Goal: Task Accomplishment & Management: Use online tool/utility

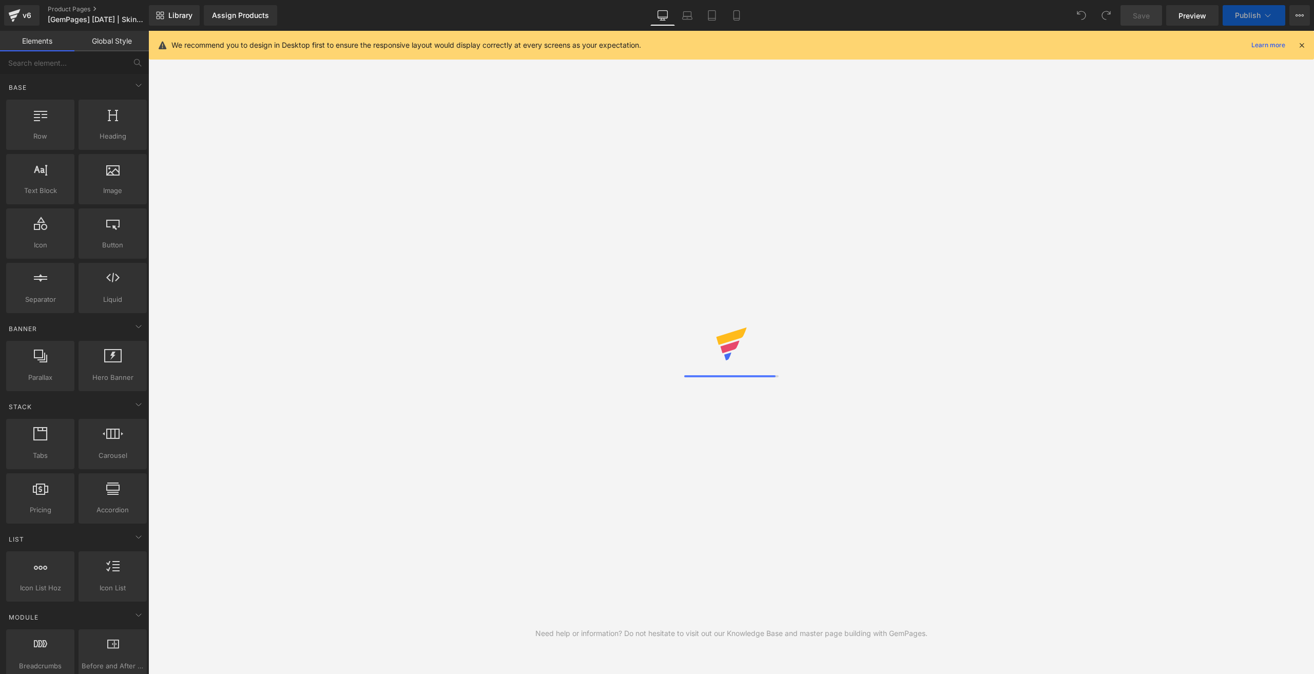
click at [737, 13] on icon at bounding box center [736, 15] width 10 height 10
click at [736, 11] on icon at bounding box center [736, 16] width 6 height 10
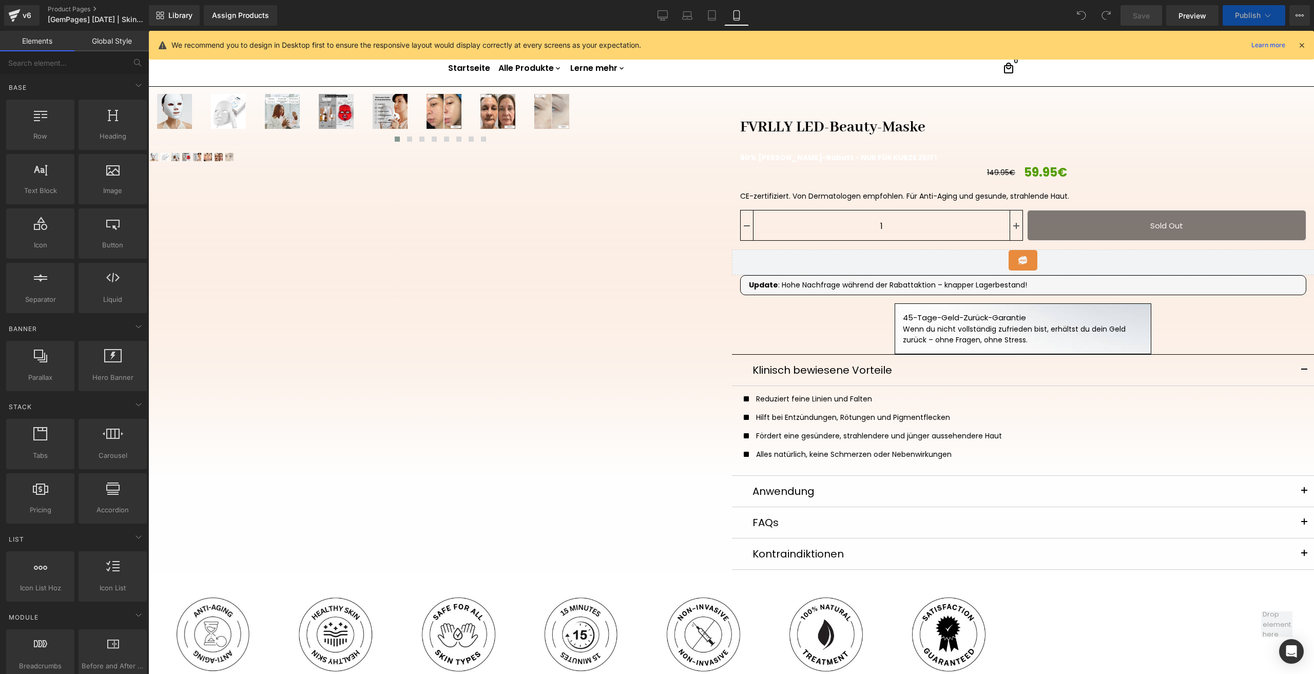
click at [735, 14] on icon at bounding box center [736, 15] width 10 height 10
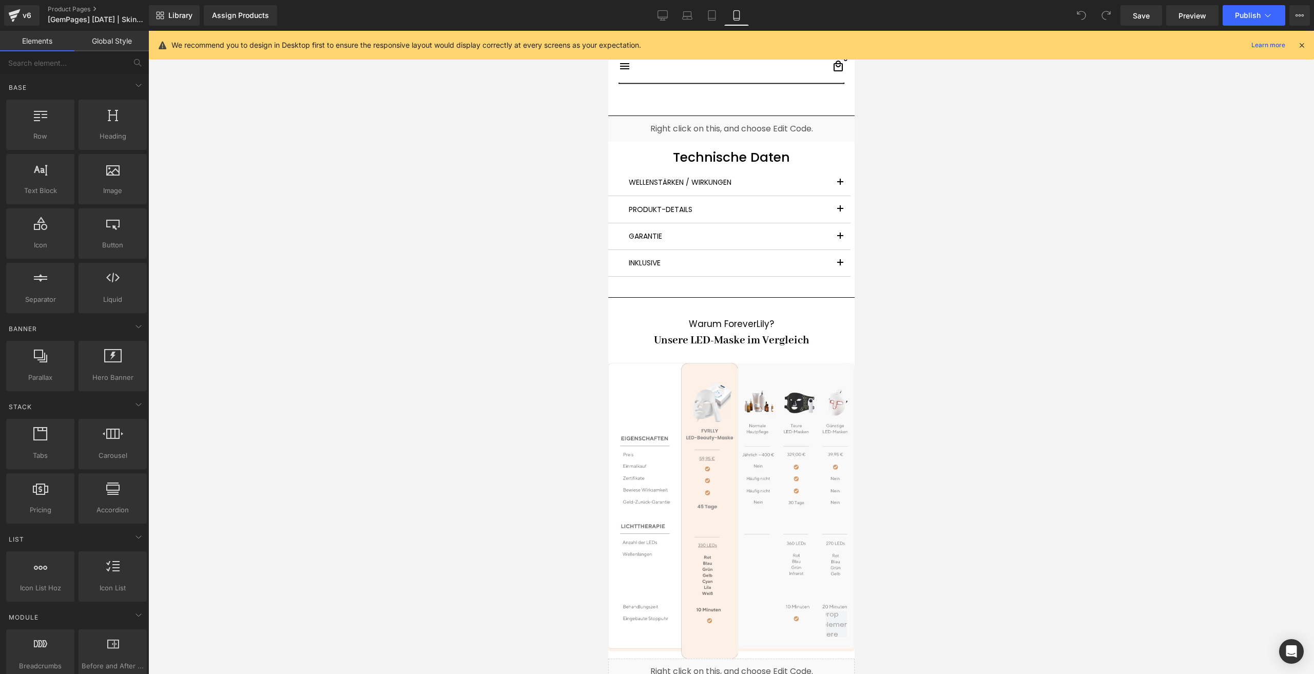
scroll to position [2926, 0]
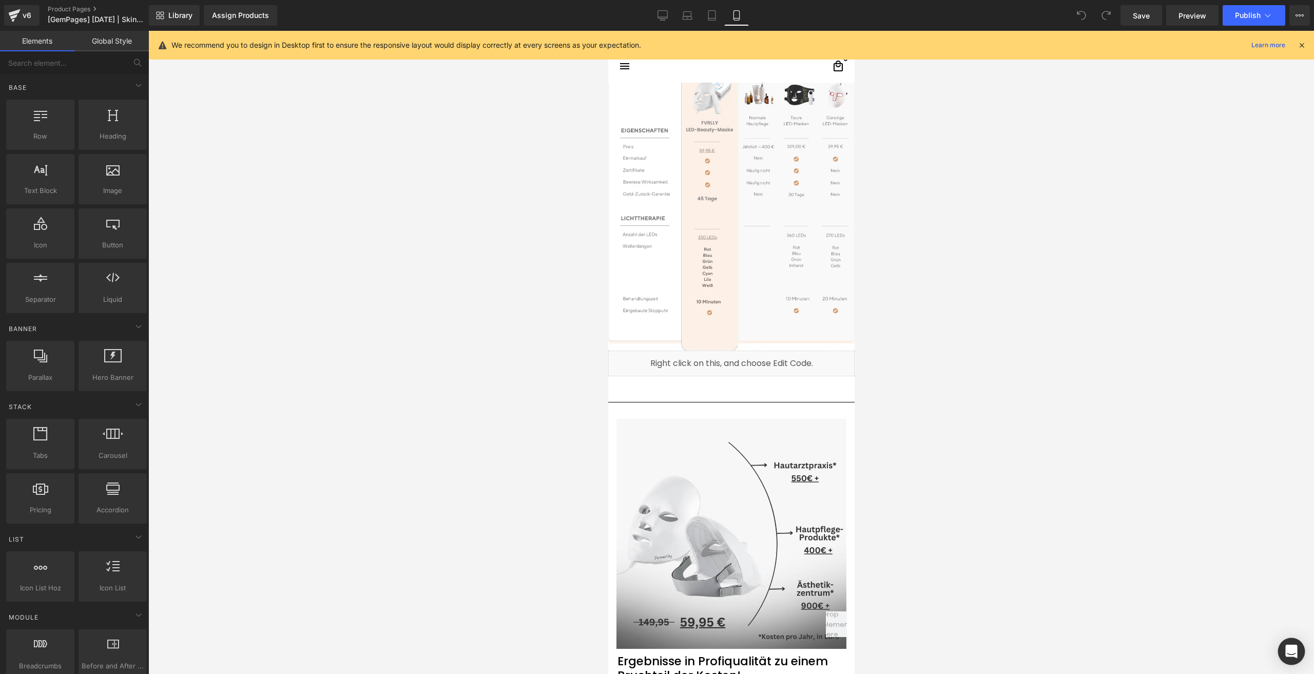
click at [1302, 641] on div "Open Intercom Messenger" at bounding box center [1291, 651] width 27 height 27
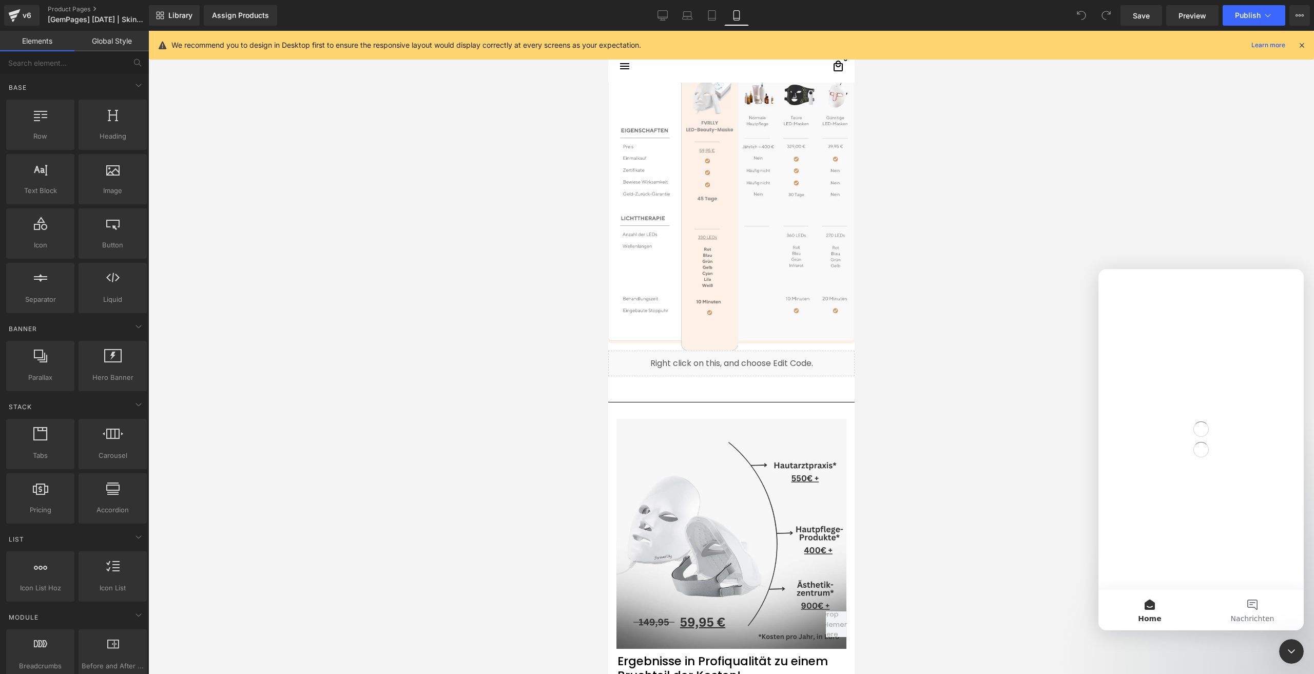
scroll to position [0, 0]
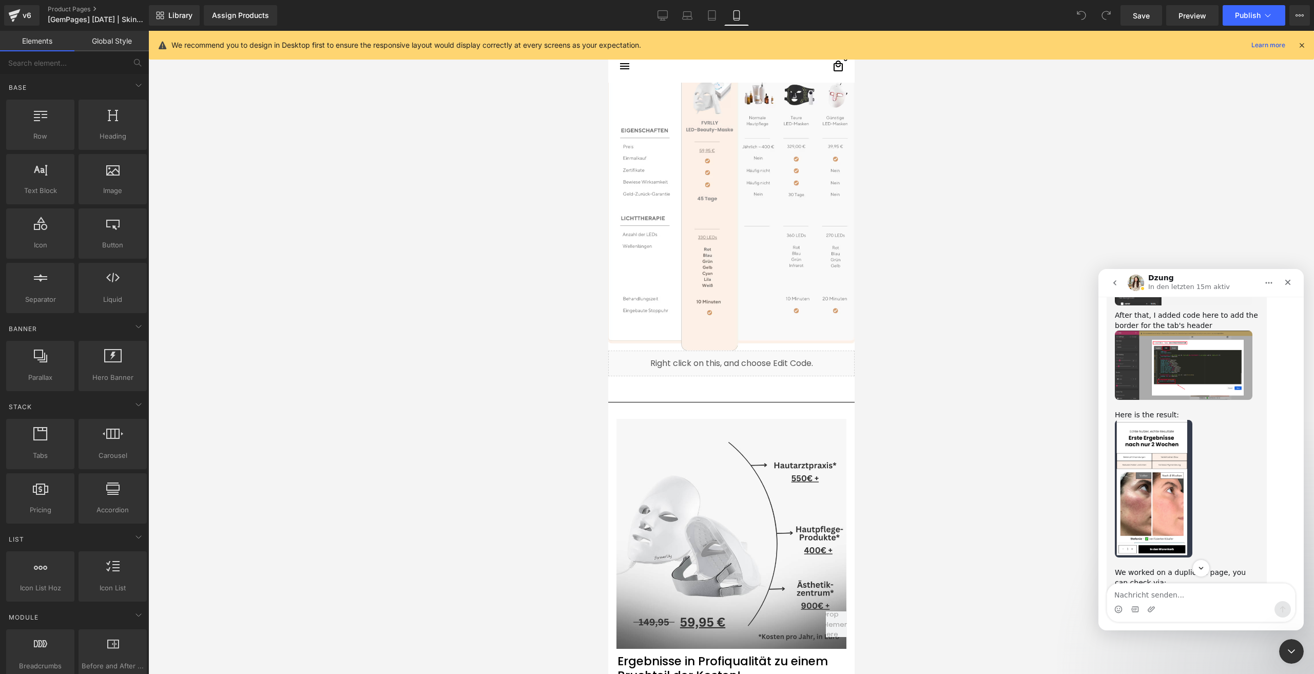
scroll to position [2222, 0]
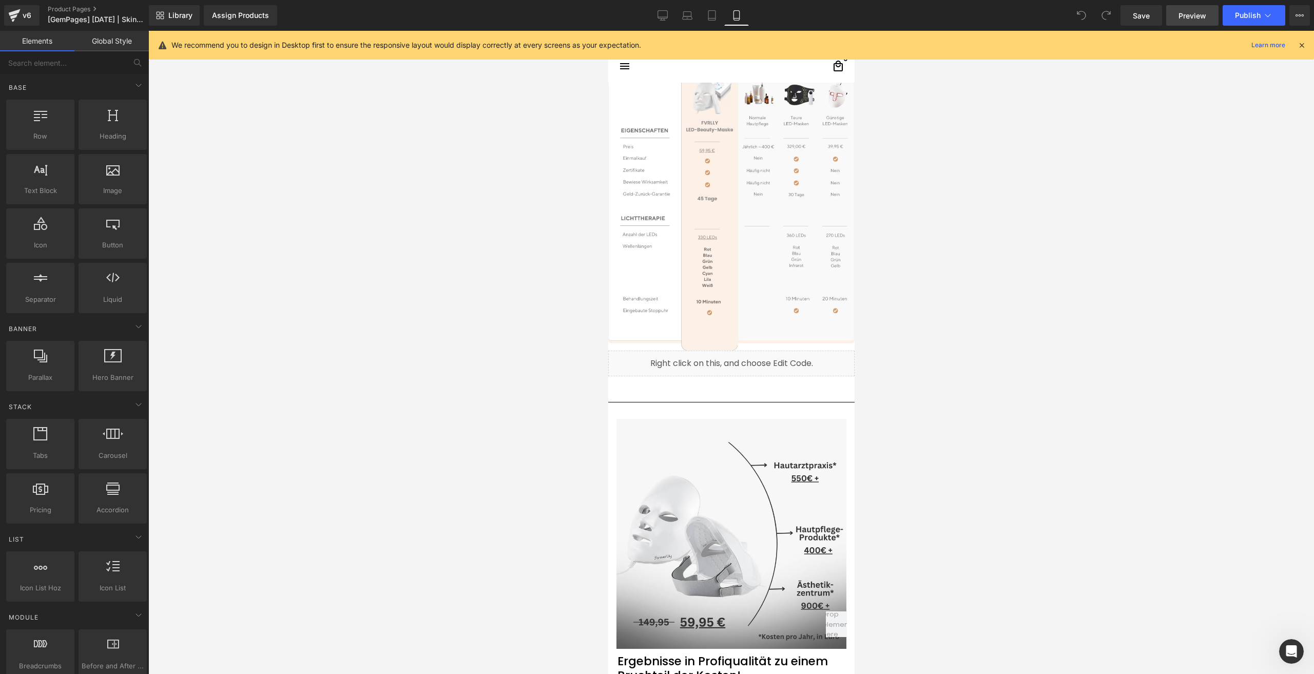
click at [1175, 15] on link "Preview" at bounding box center [1192, 15] width 52 height 21
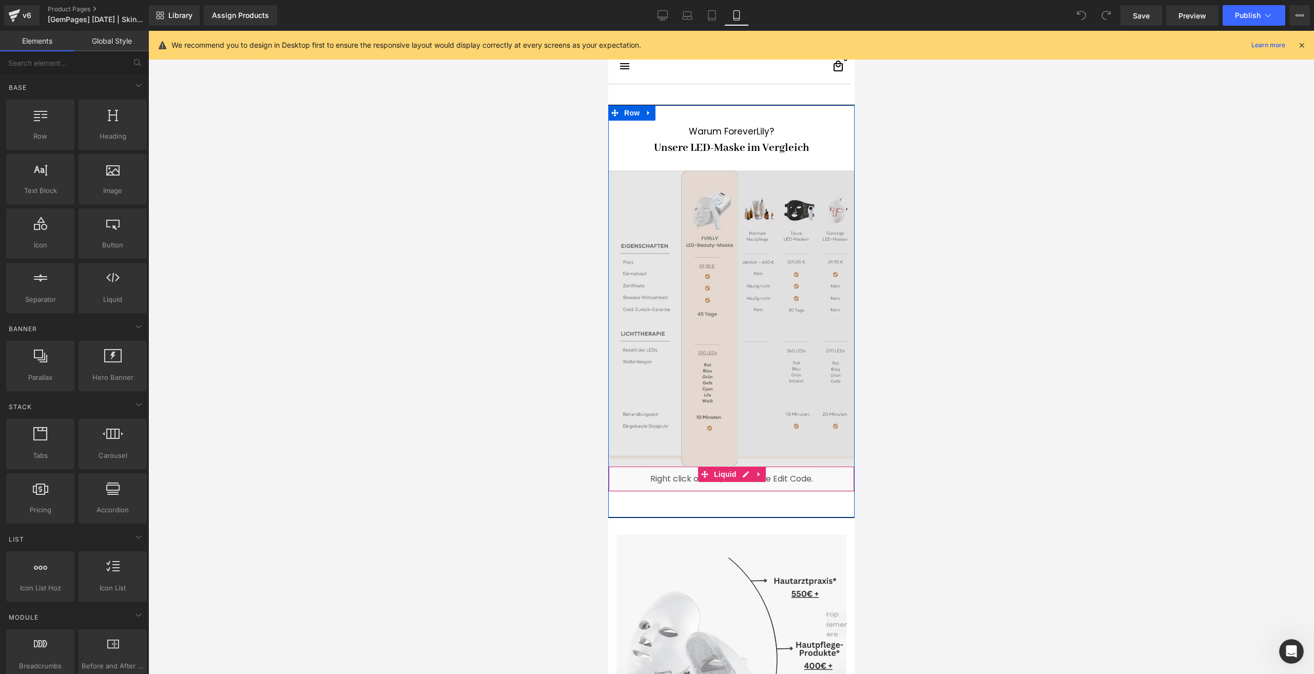
scroll to position [2720, 0]
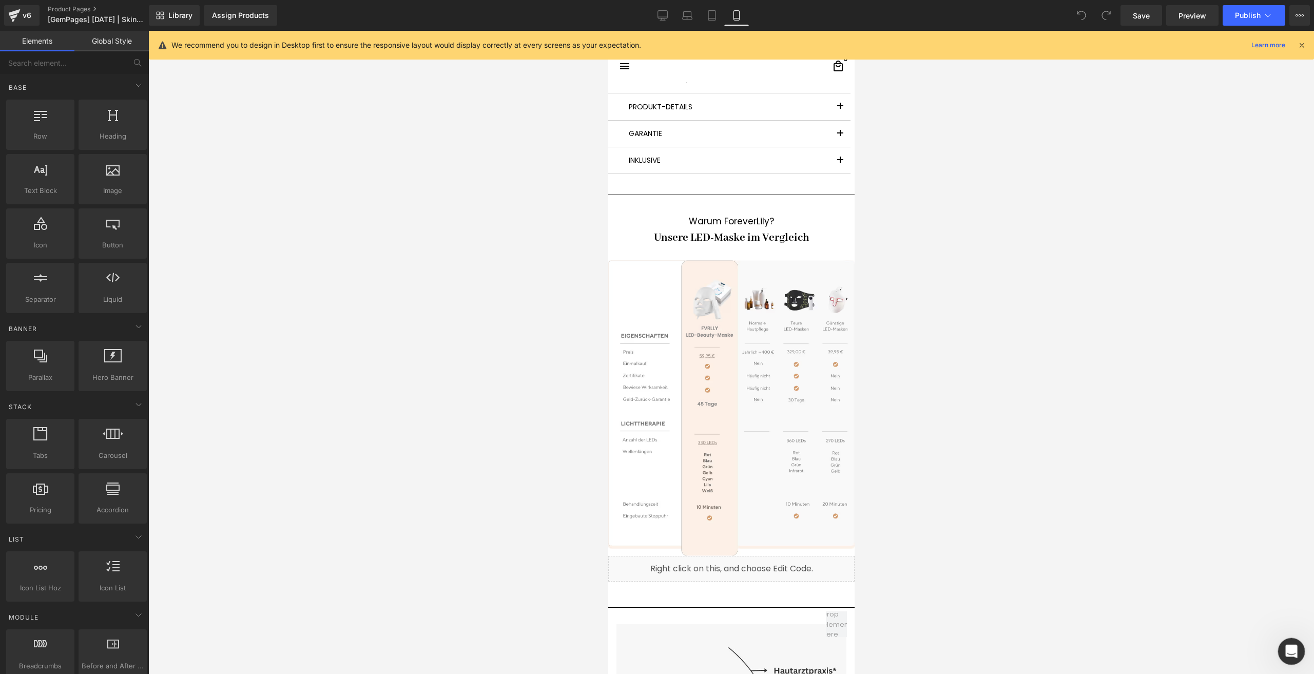
click at [1294, 652] on icon "Intercom-Nachrichtendienst öffnen" at bounding box center [1290, 650] width 17 height 17
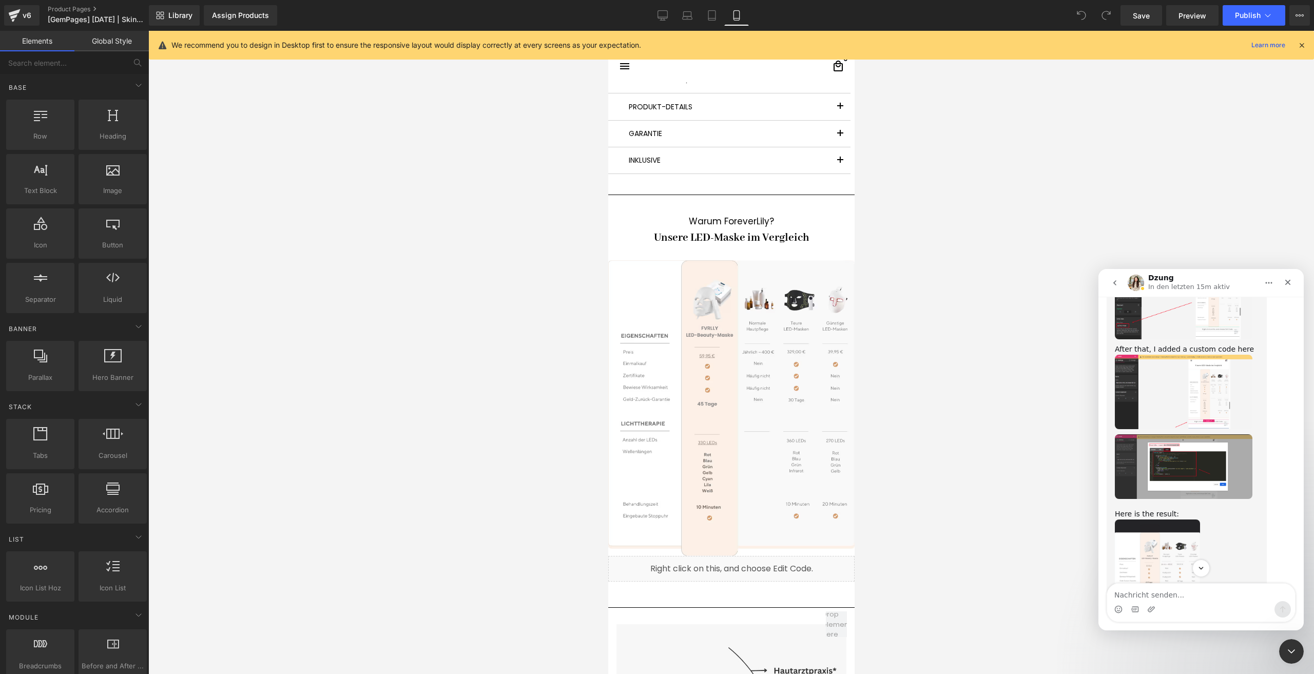
scroll to position [1914, 0]
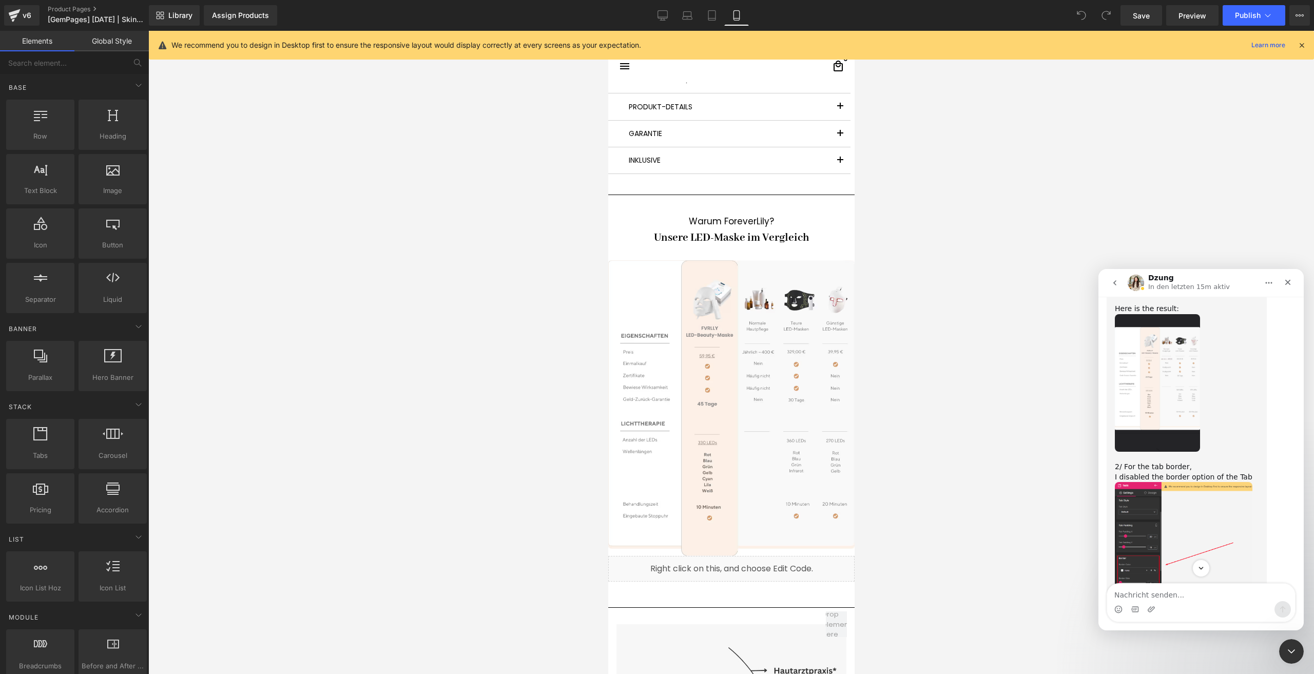
click at [1189, 482] on img "Dzung sagt…" at bounding box center [1184, 545] width 138 height 126
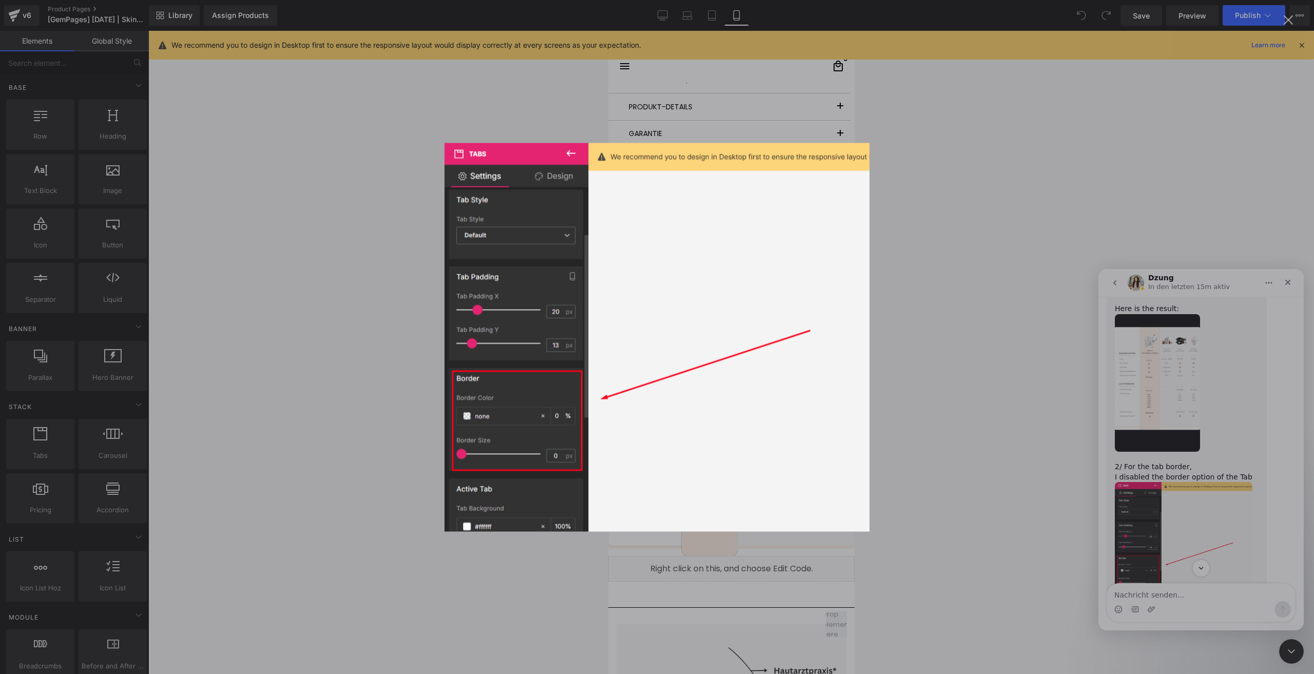
click at [1217, 471] on div "Intercom Messenger" at bounding box center [657, 337] width 1314 height 674
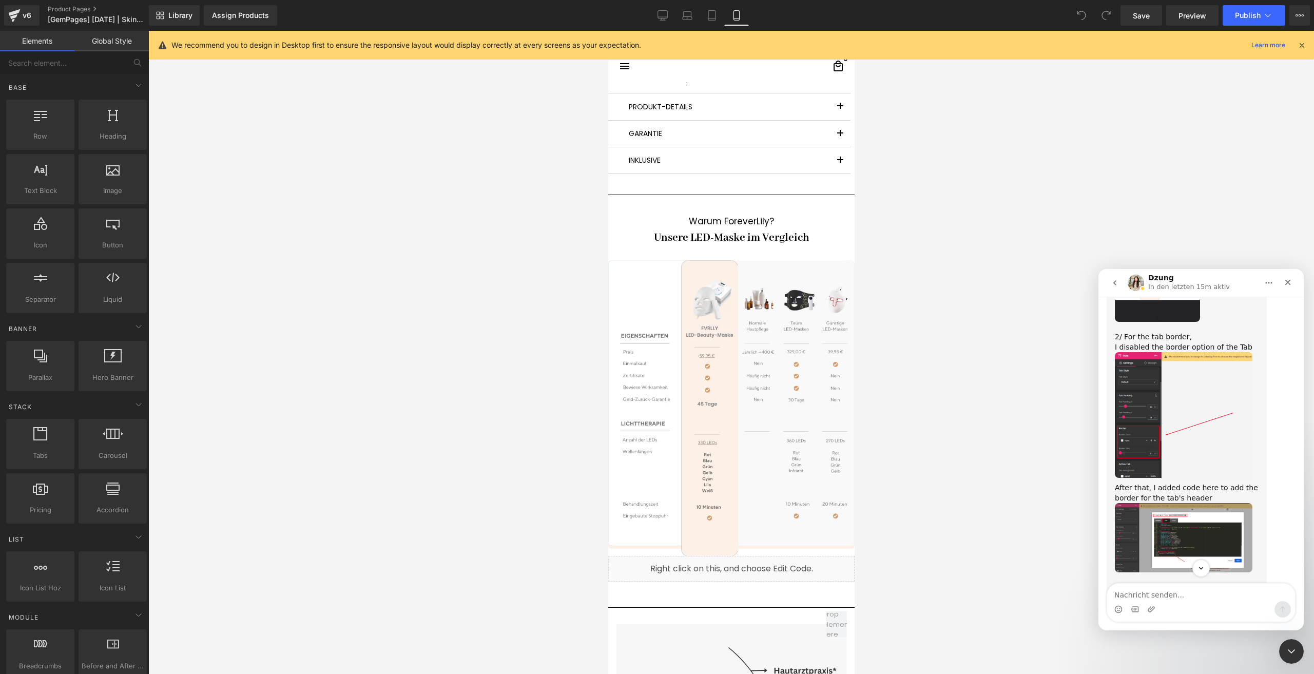
scroll to position [2068, 0]
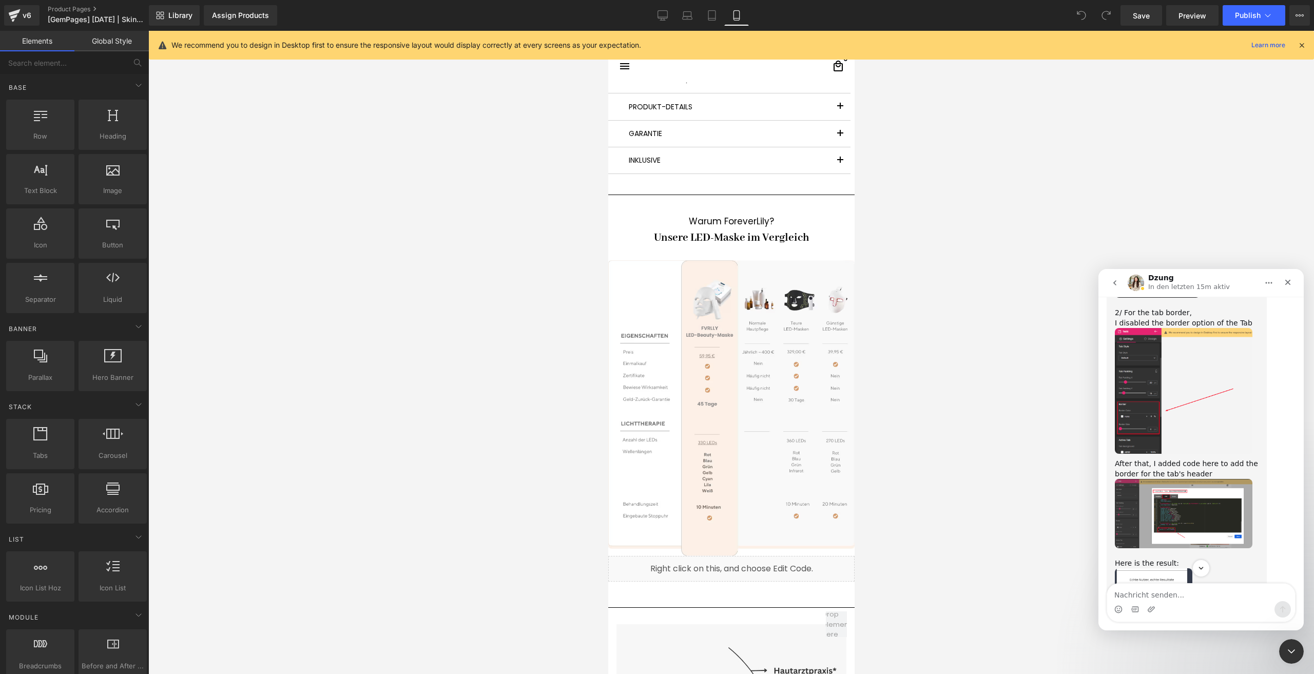
click at [1170, 479] on img "Dzung sagt…" at bounding box center [1184, 513] width 138 height 69
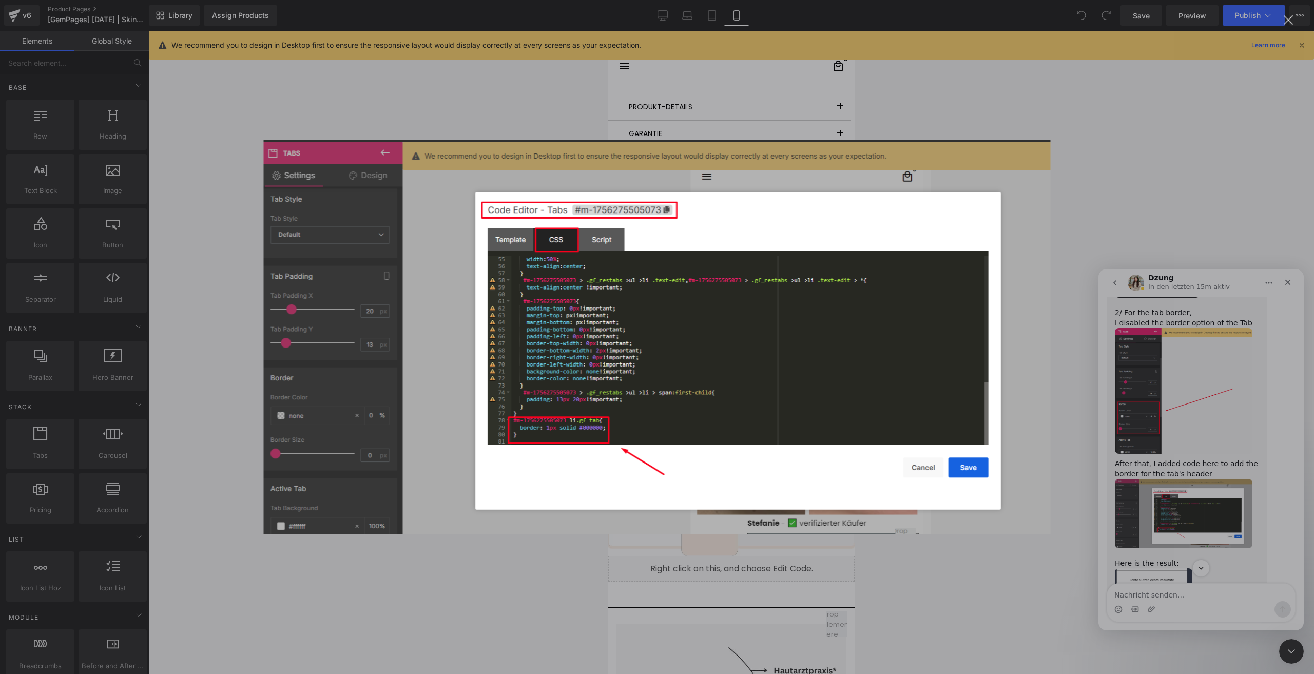
click at [1165, 437] on div "Intercom Messenger" at bounding box center [657, 337] width 1314 height 674
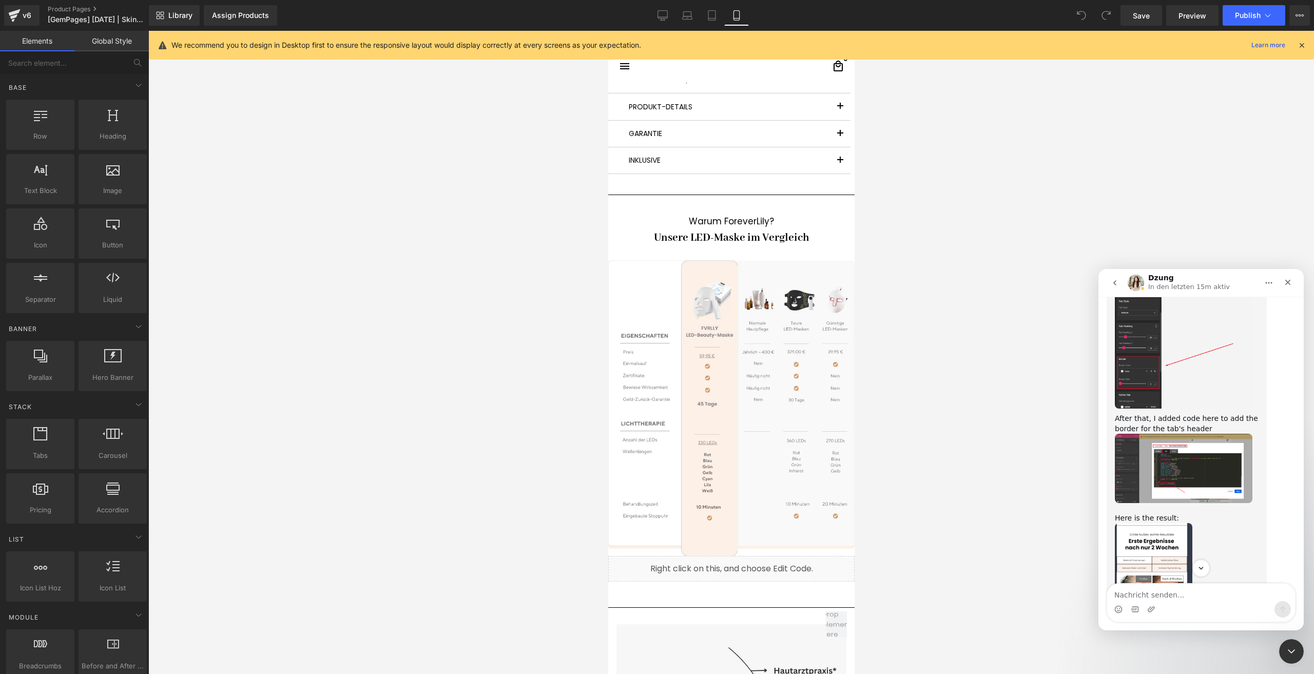
scroll to position [2119, 0]
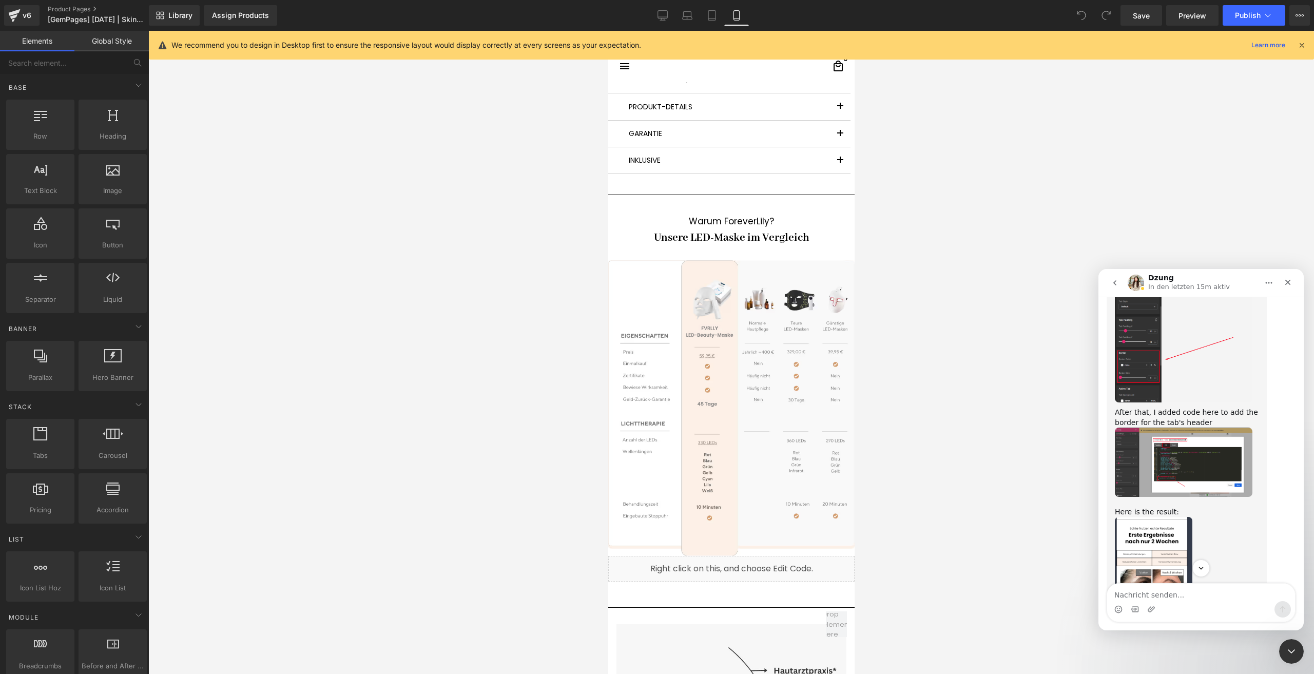
click at [1153, 517] on img "Dzung sagt…" at bounding box center [1154, 586] width 78 height 138
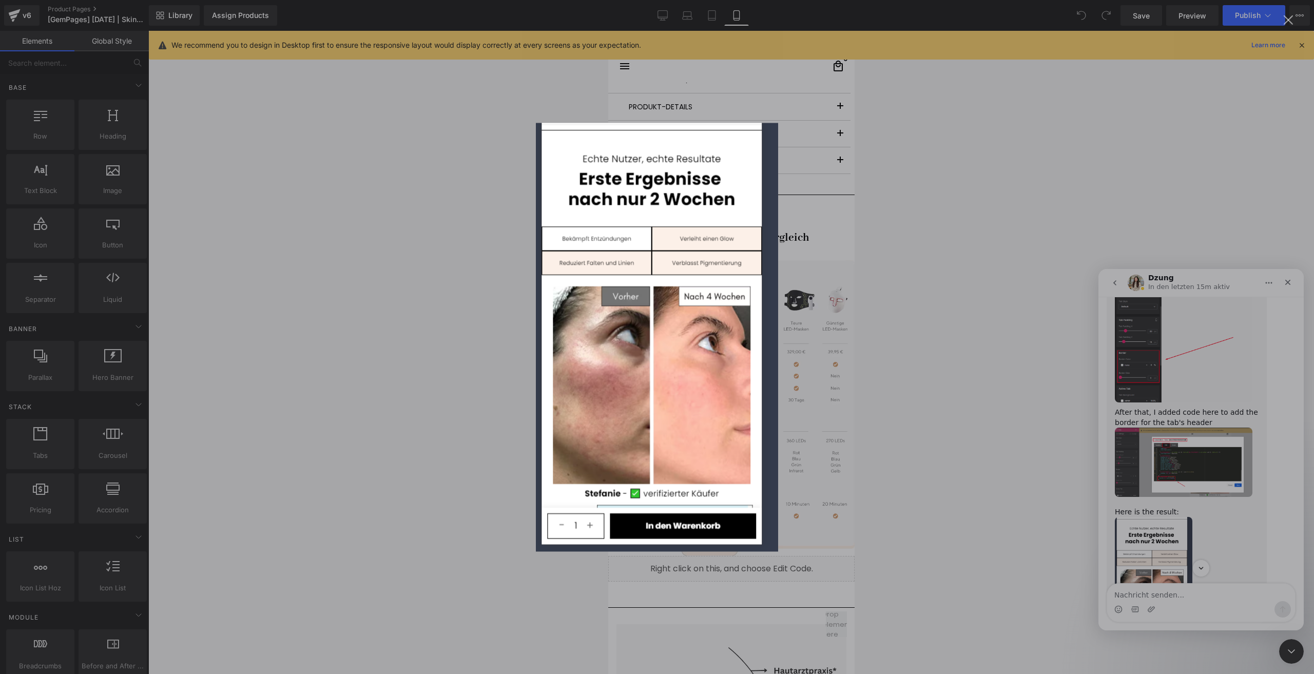
click at [974, 380] on div "Intercom Messenger" at bounding box center [657, 337] width 1314 height 674
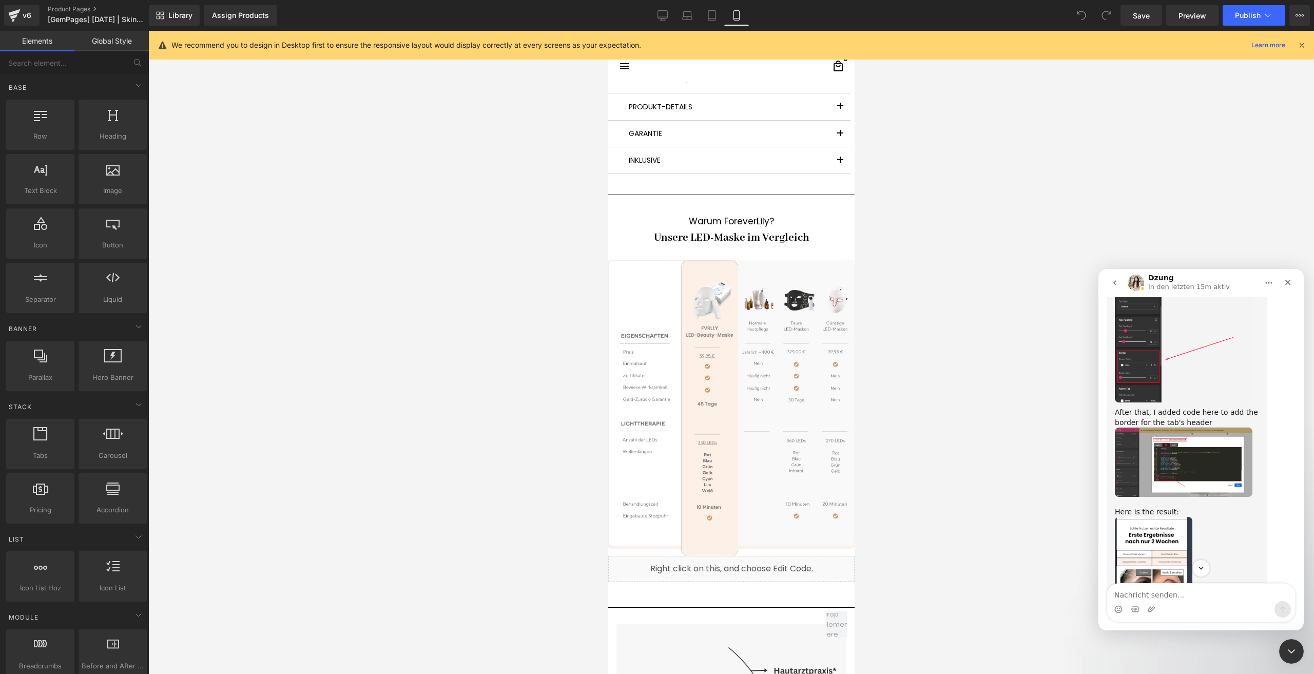
click at [22, 14] on div at bounding box center [657, 321] width 1314 height 643
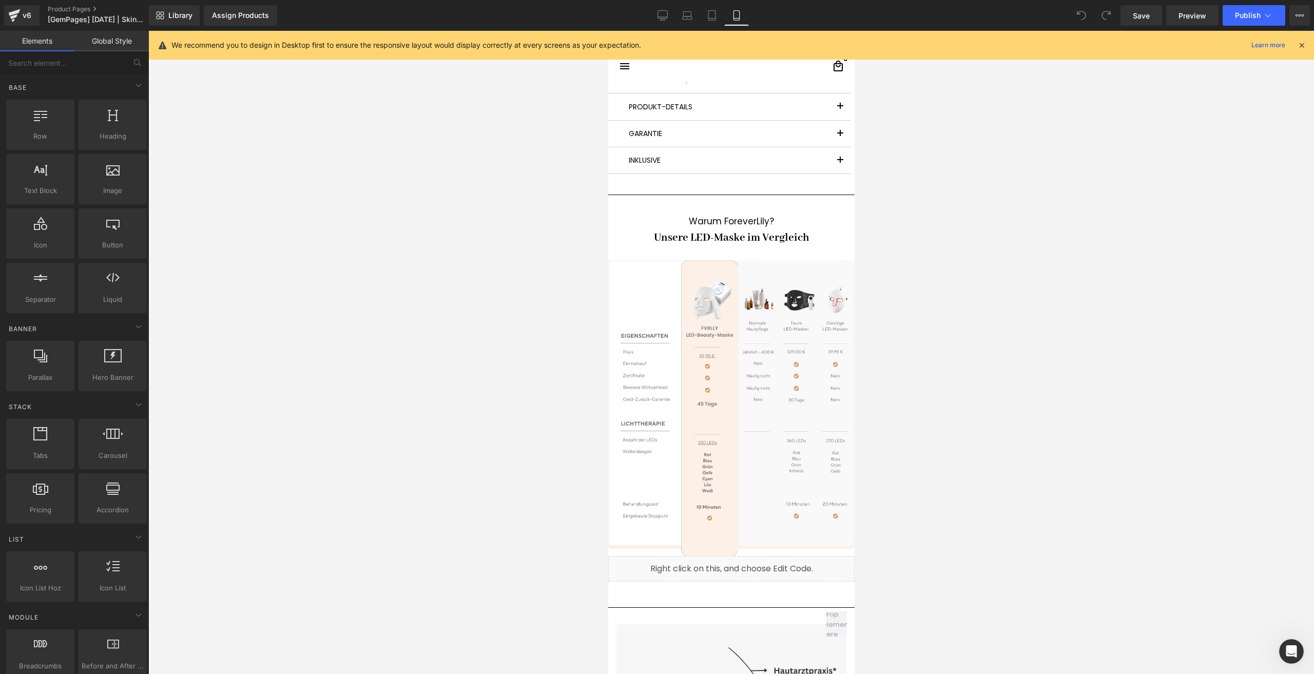
click at [22, 14] on div "v6" at bounding box center [27, 15] width 13 height 13
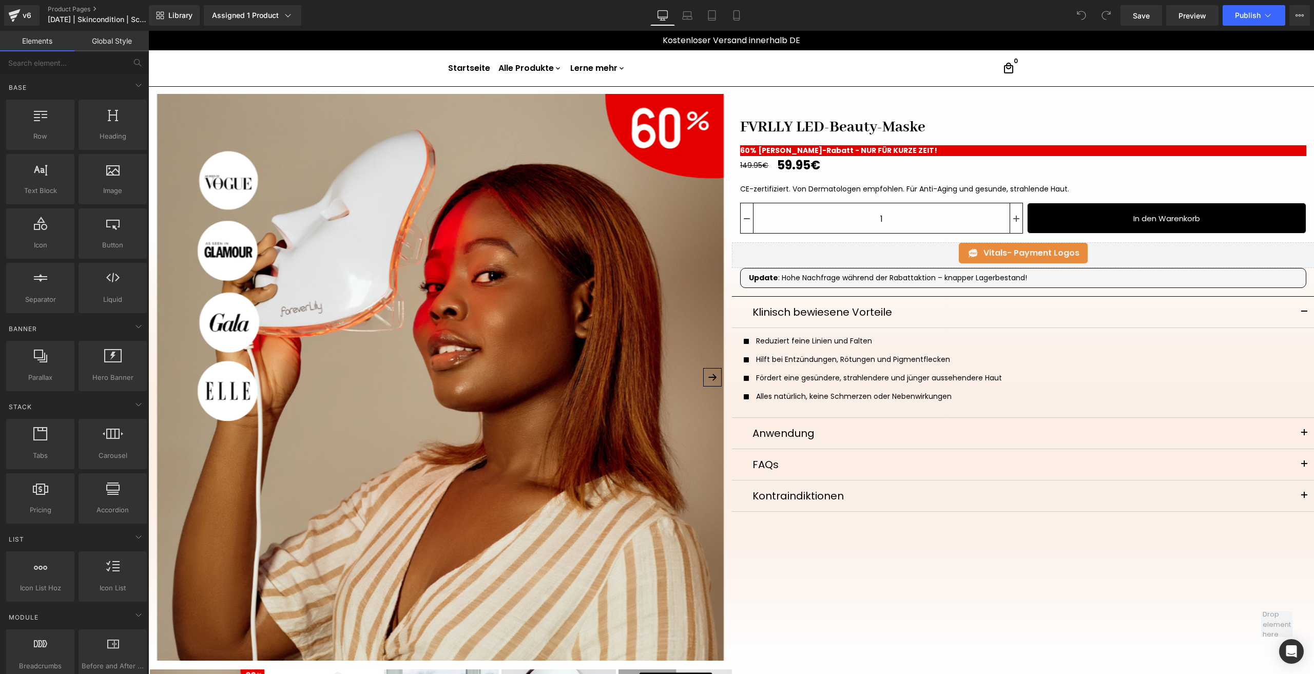
click at [492, 304] on img at bounding box center [440, 377] width 567 height 567
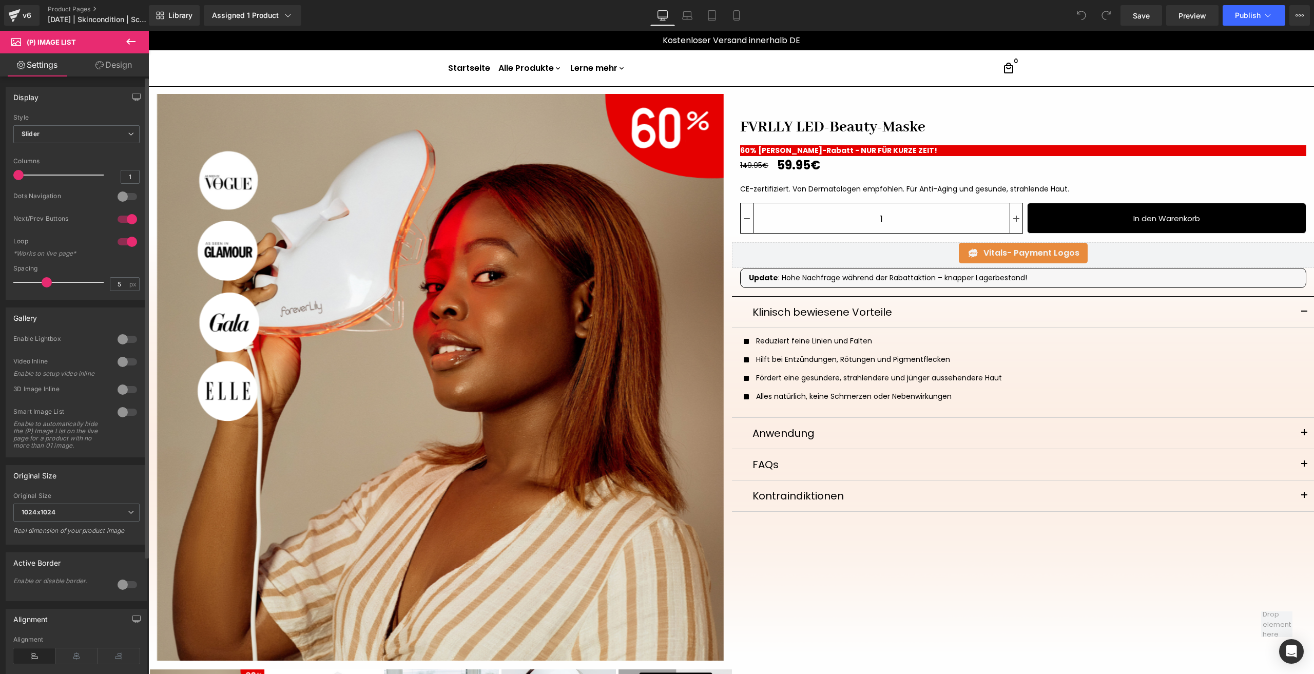
click at [125, 220] on div at bounding box center [127, 219] width 25 height 16
click at [737, 19] on icon at bounding box center [736, 15] width 10 height 10
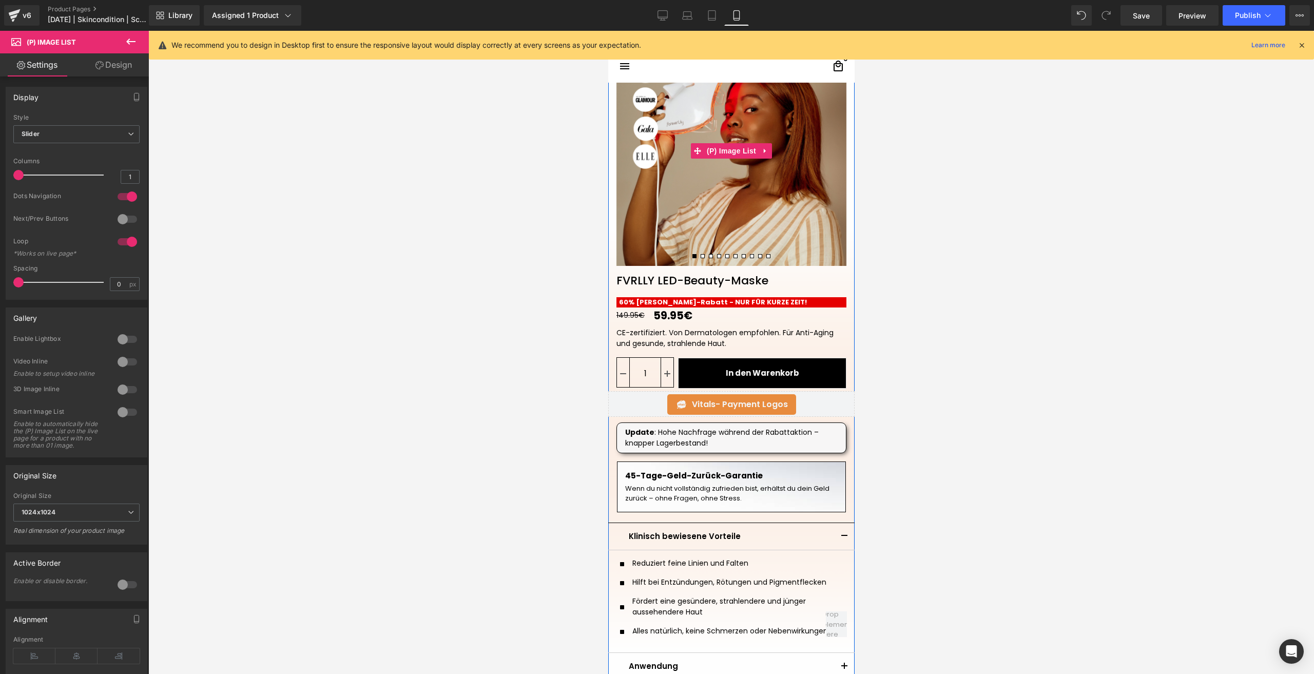
scroll to position [51, 0]
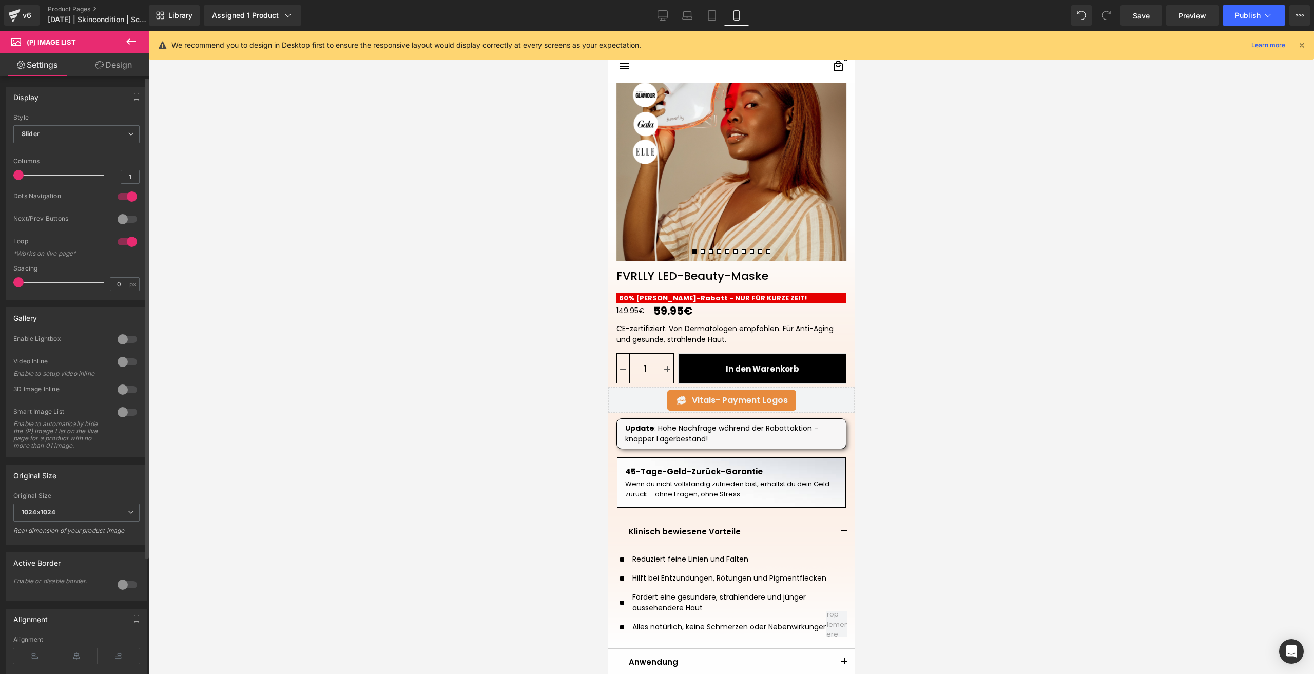
click at [118, 219] on div at bounding box center [127, 219] width 25 height 16
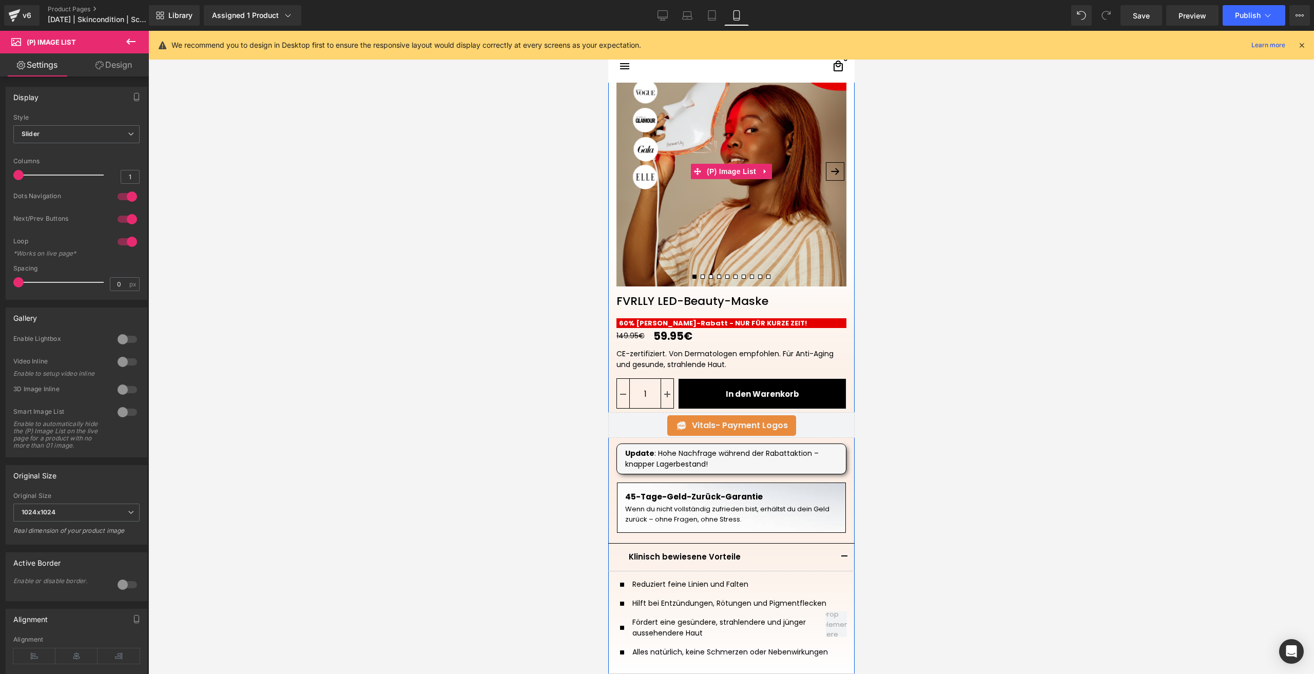
scroll to position [0, 0]
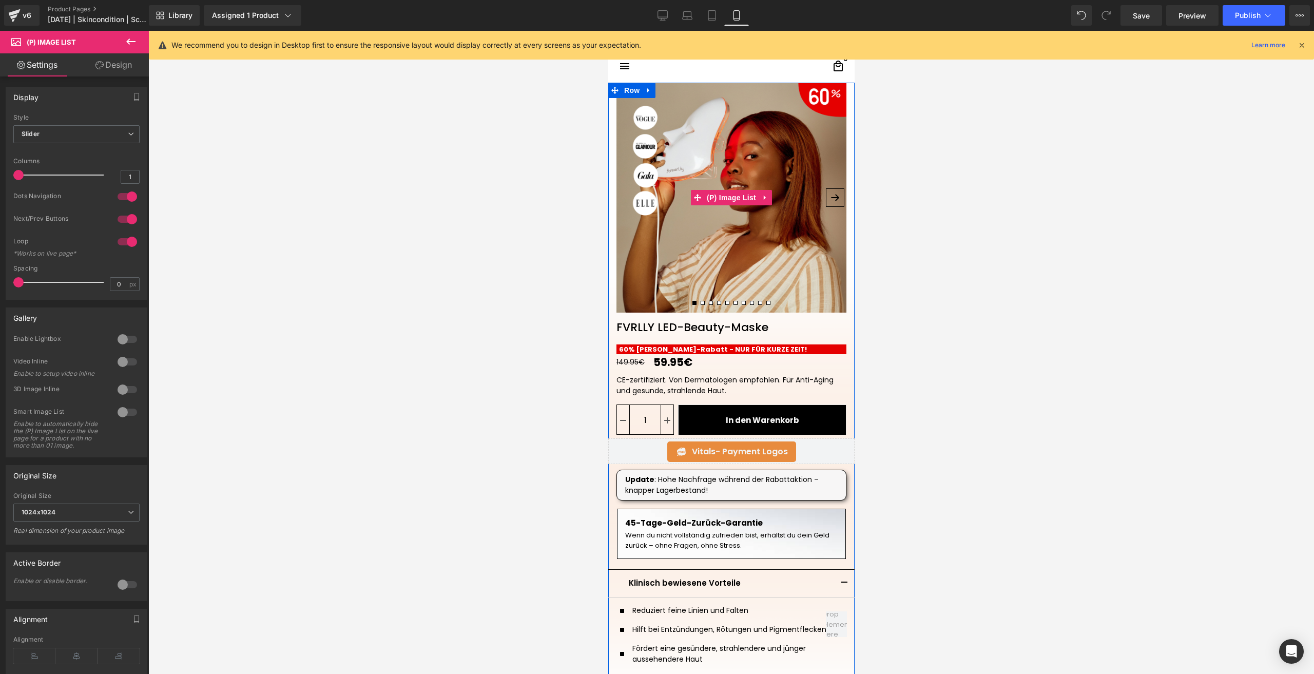
click at [829, 197] on button "›" at bounding box center [834, 197] width 18 height 18
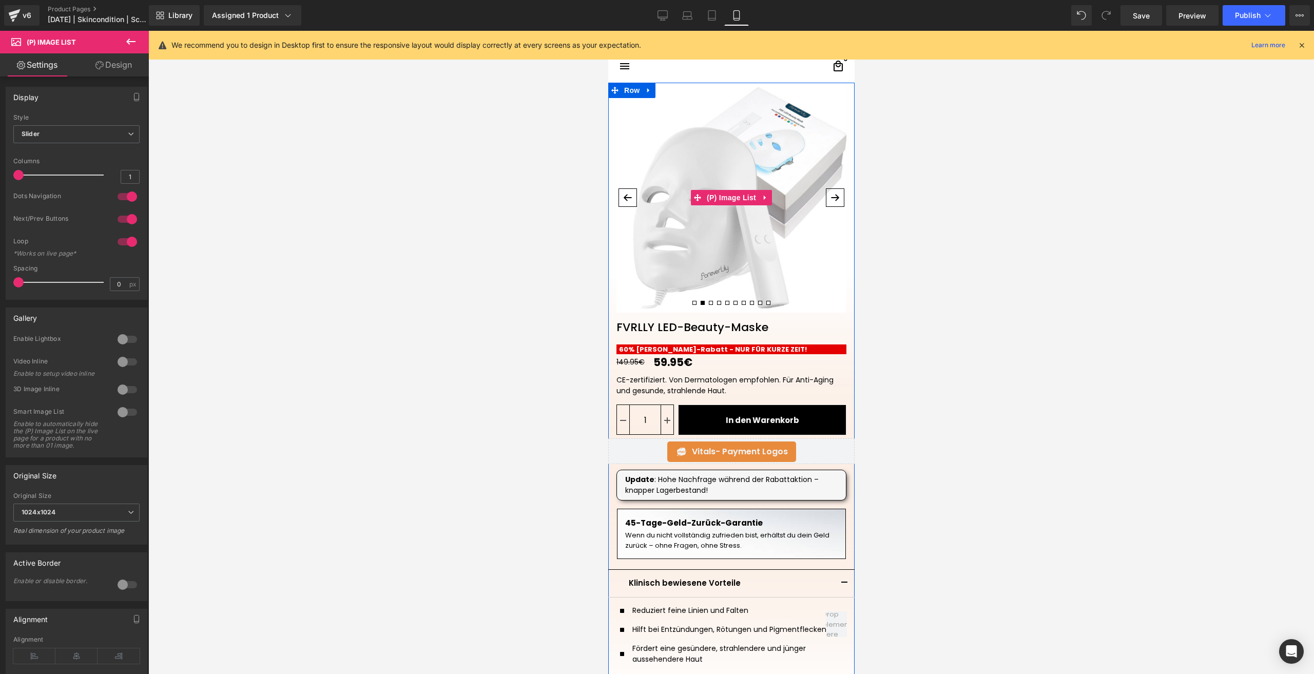
click at [829, 197] on button "›" at bounding box center [834, 197] width 18 height 18
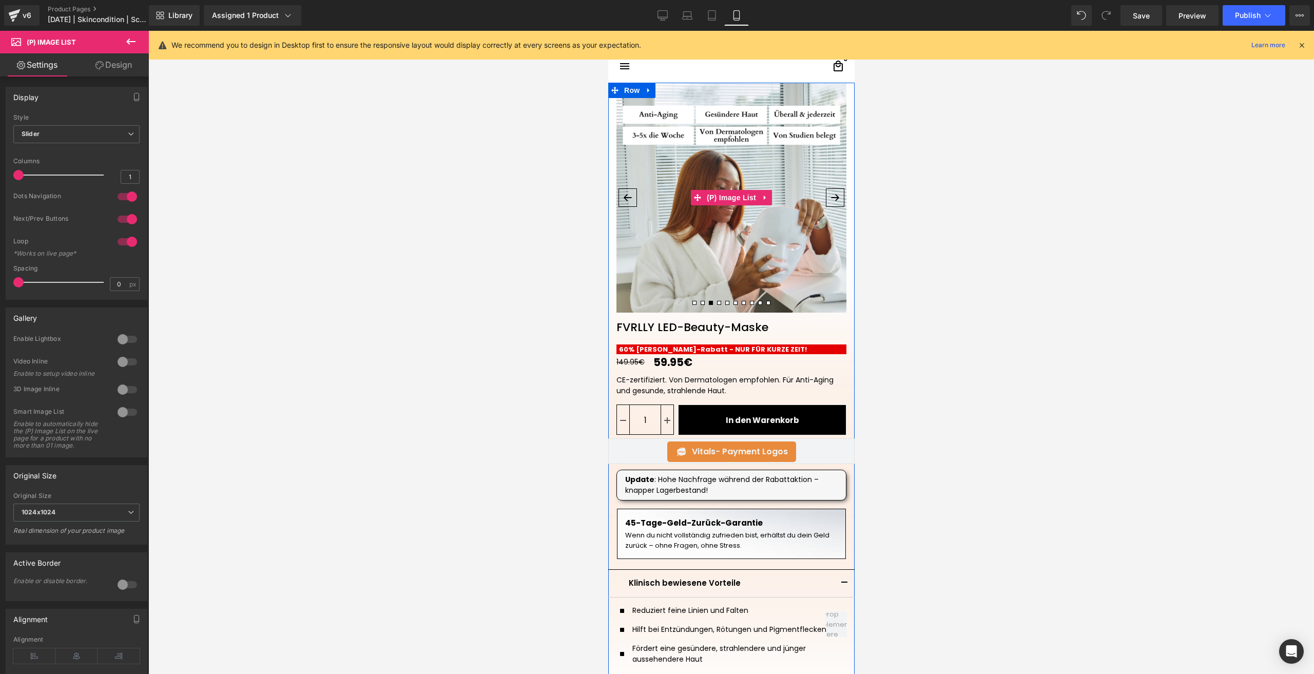
click at [829, 197] on button "›" at bounding box center [834, 197] width 18 height 18
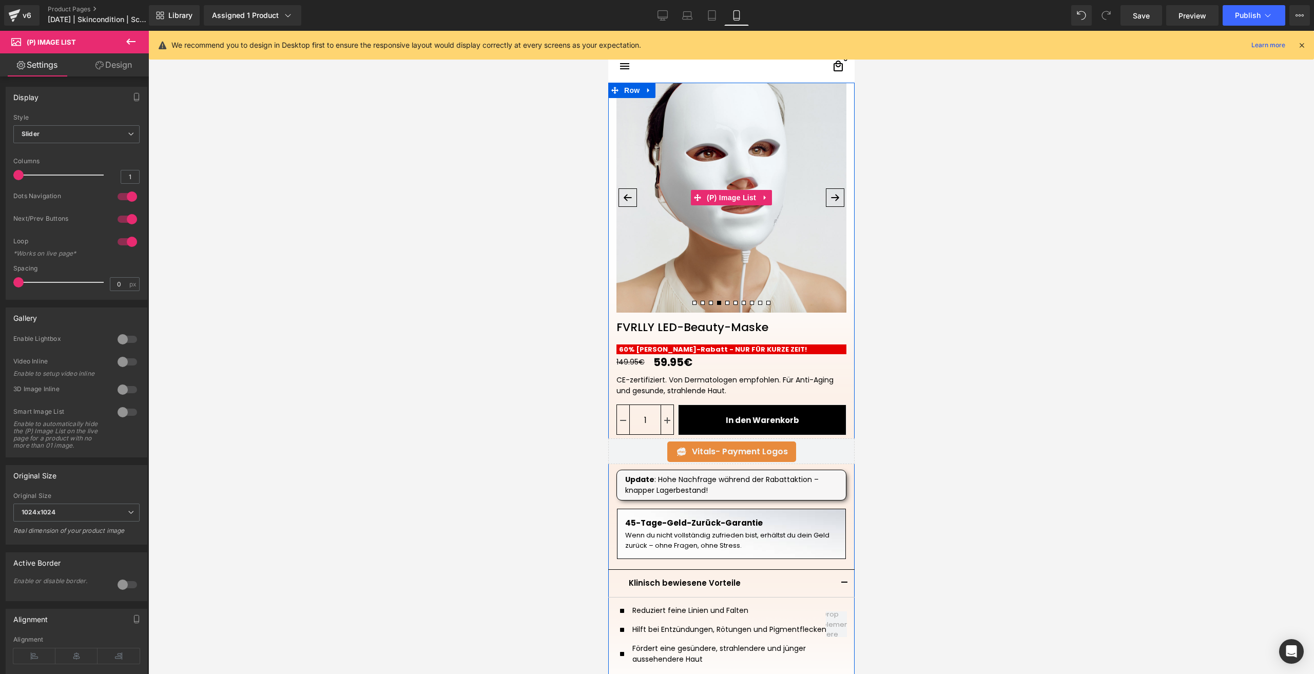
click at [829, 197] on button "›" at bounding box center [834, 197] width 18 height 18
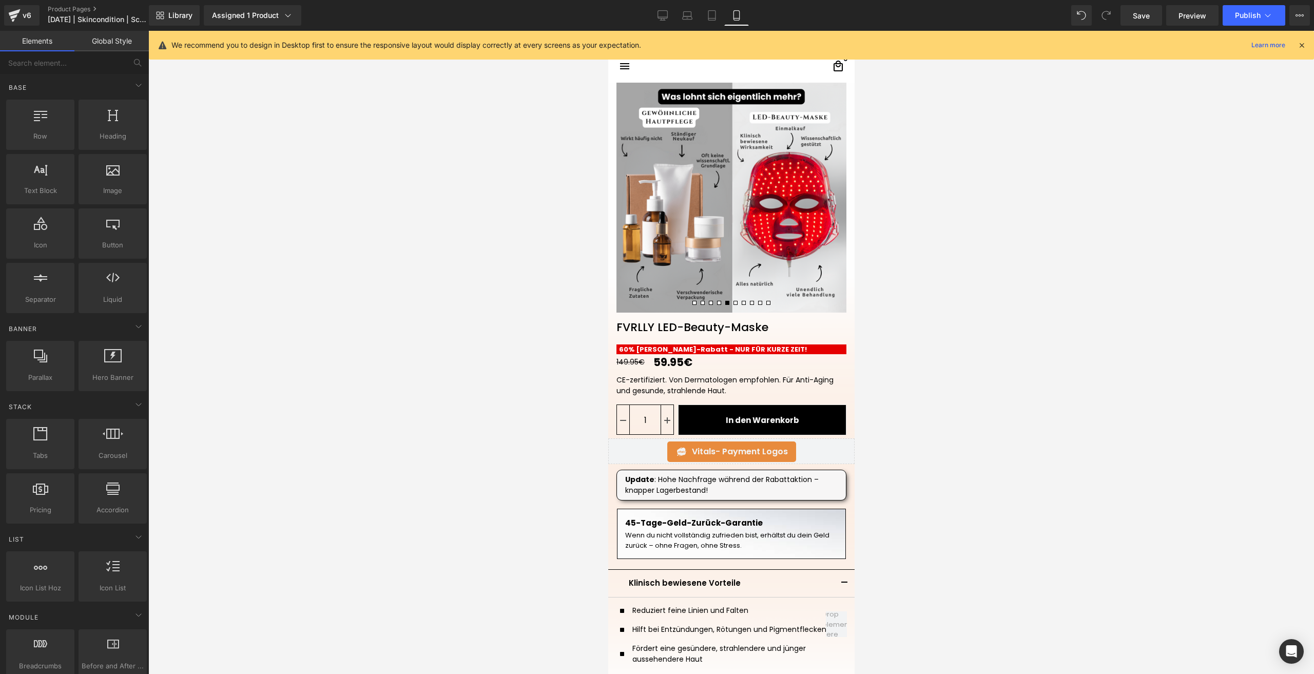
click at [523, 153] on div at bounding box center [731, 352] width 1166 height 643
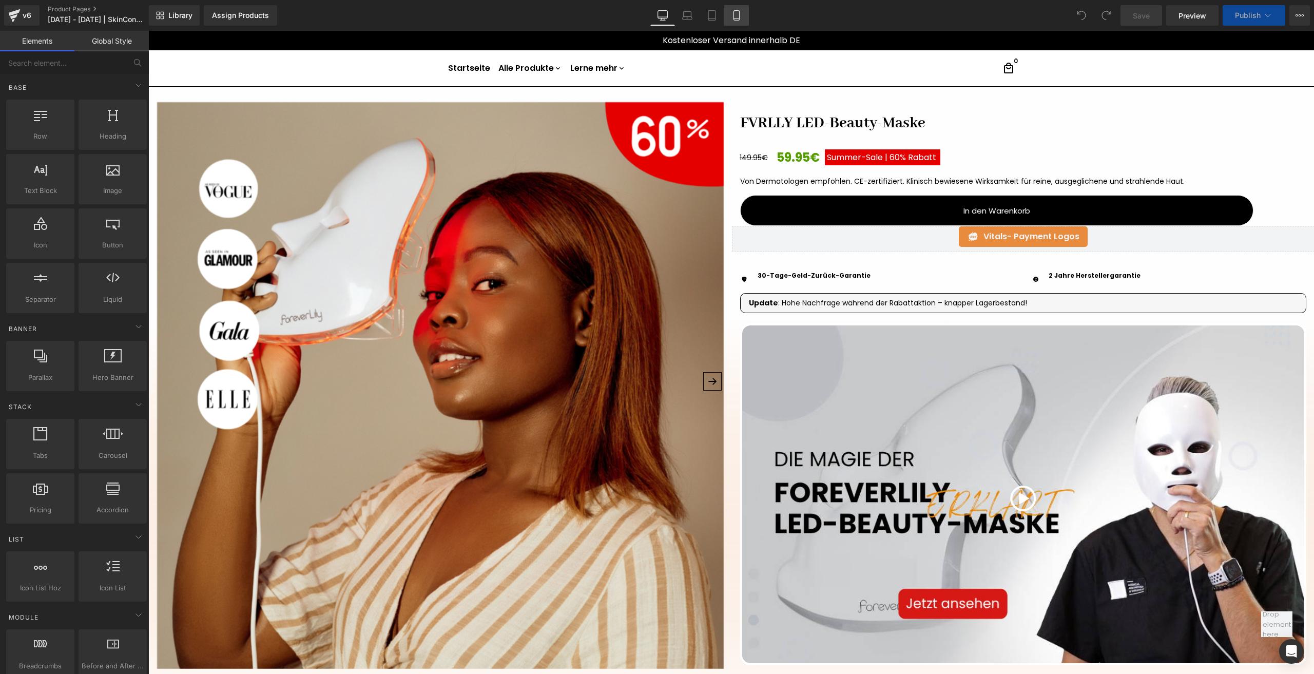
click at [741, 14] on icon at bounding box center [736, 15] width 10 height 10
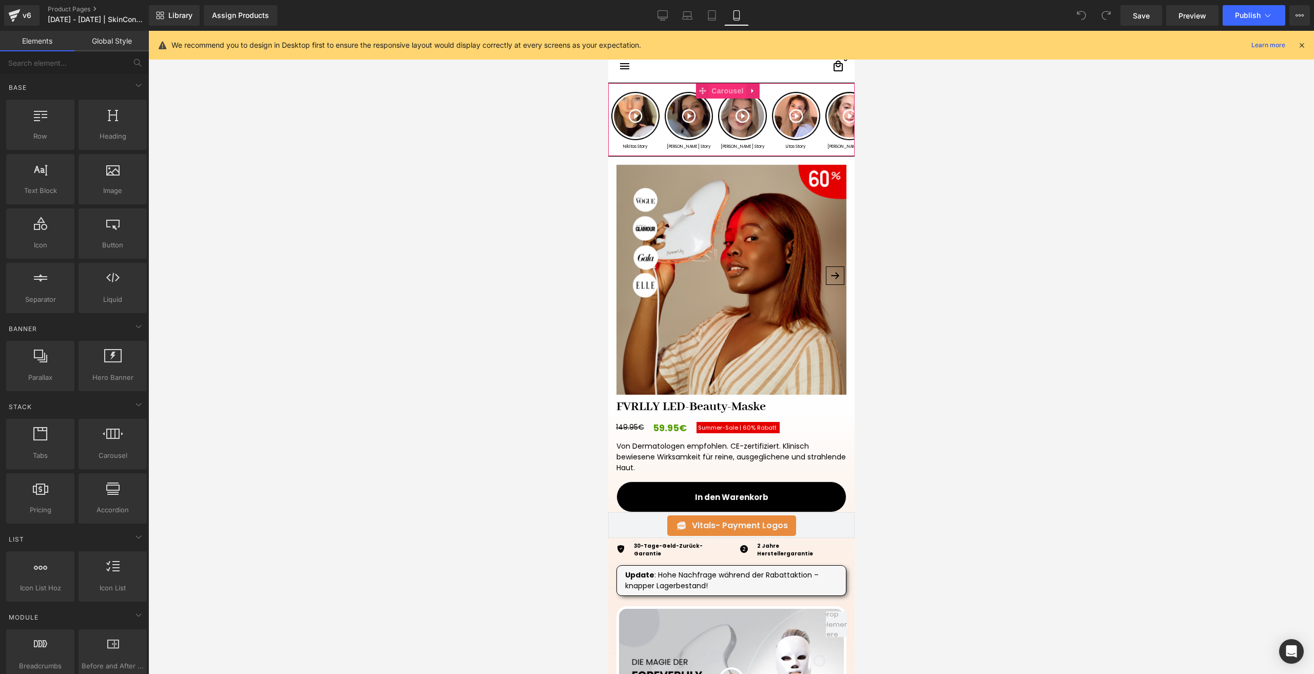
click at [727, 89] on span "Carousel" at bounding box center [726, 90] width 37 height 15
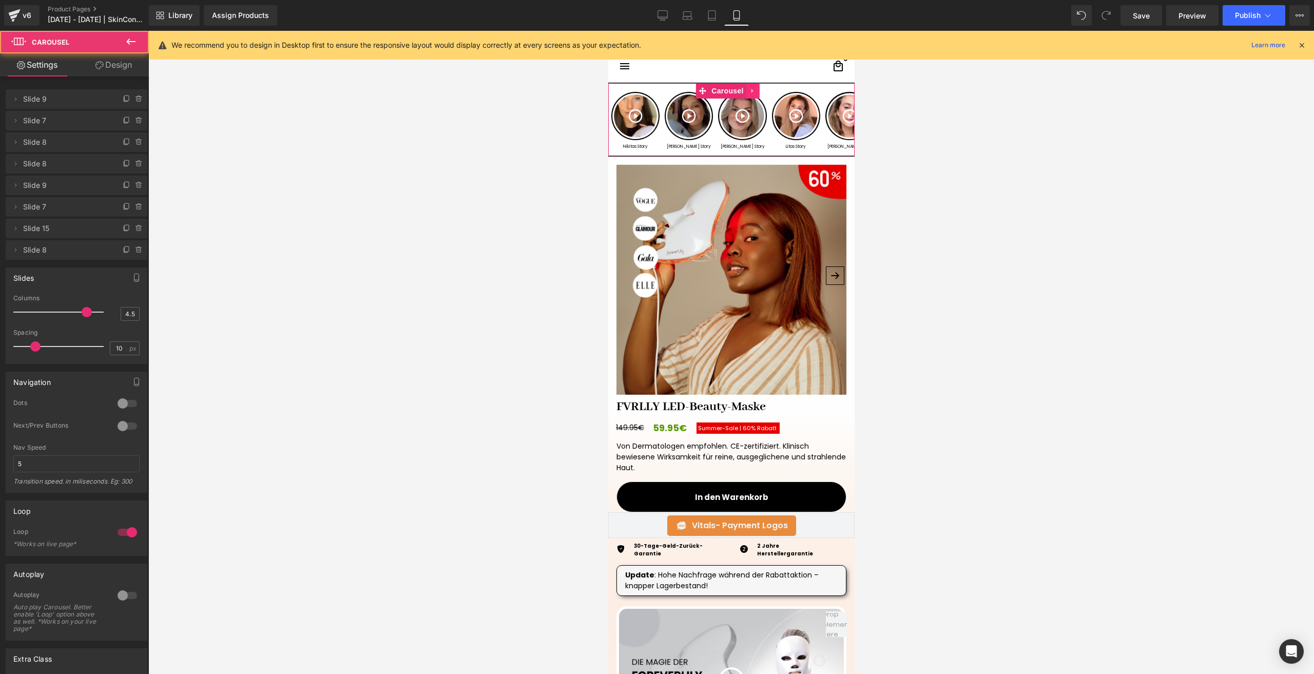
click at [754, 92] on icon at bounding box center [752, 91] width 7 height 8
click at [730, 93] on icon at bounding box center [732, 91] width 7 height 8
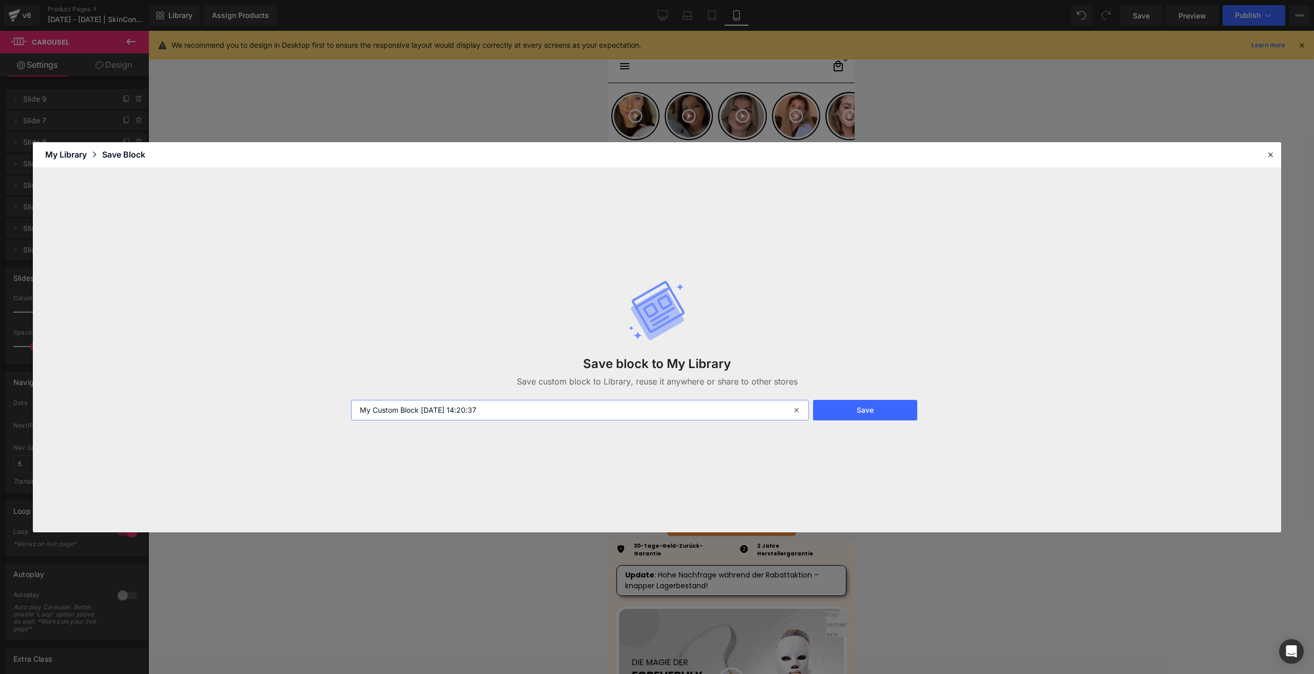
click at [458, 413] on input "My Custom Block 2025-08-27 14:20:37" at bounding box center [580, 410] width 458 height 21
type input "Story Slide"
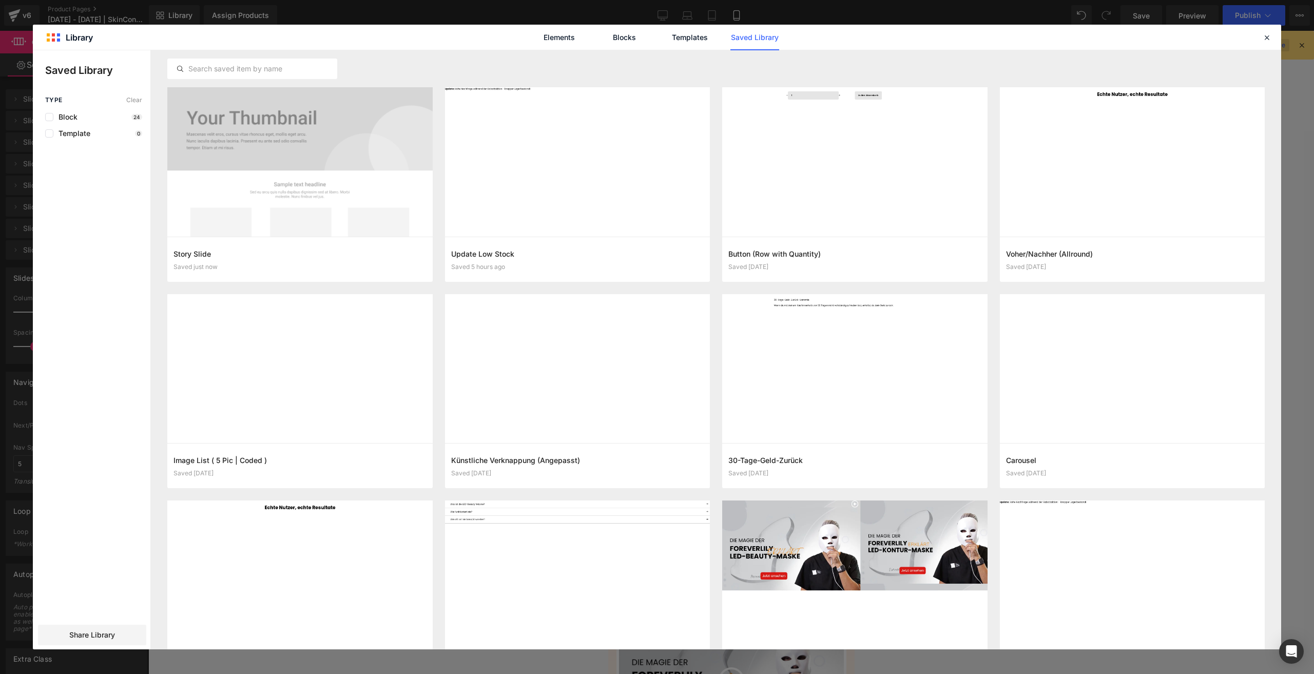
click at [1268, 40] on icon at bounding box center [1266, 37] width 9 height 9
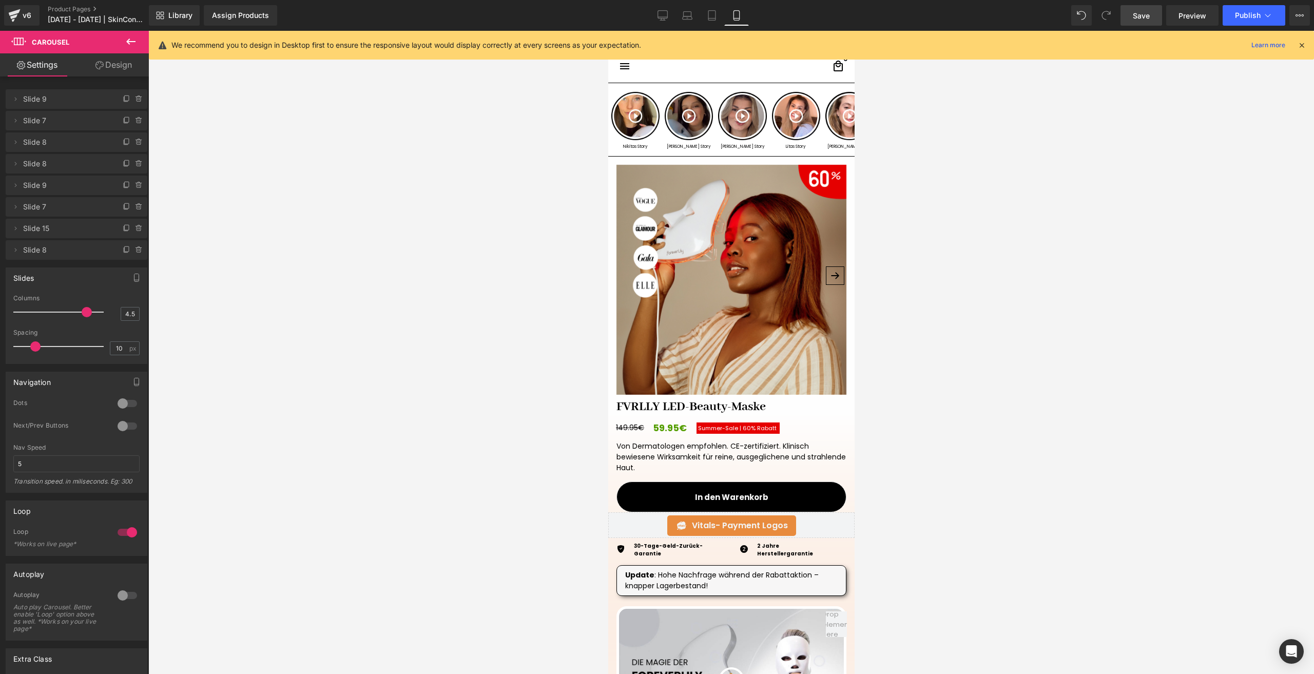
click at [1143, 17] on span "Save" at bounding box center [1141, 15] width 17 height 11
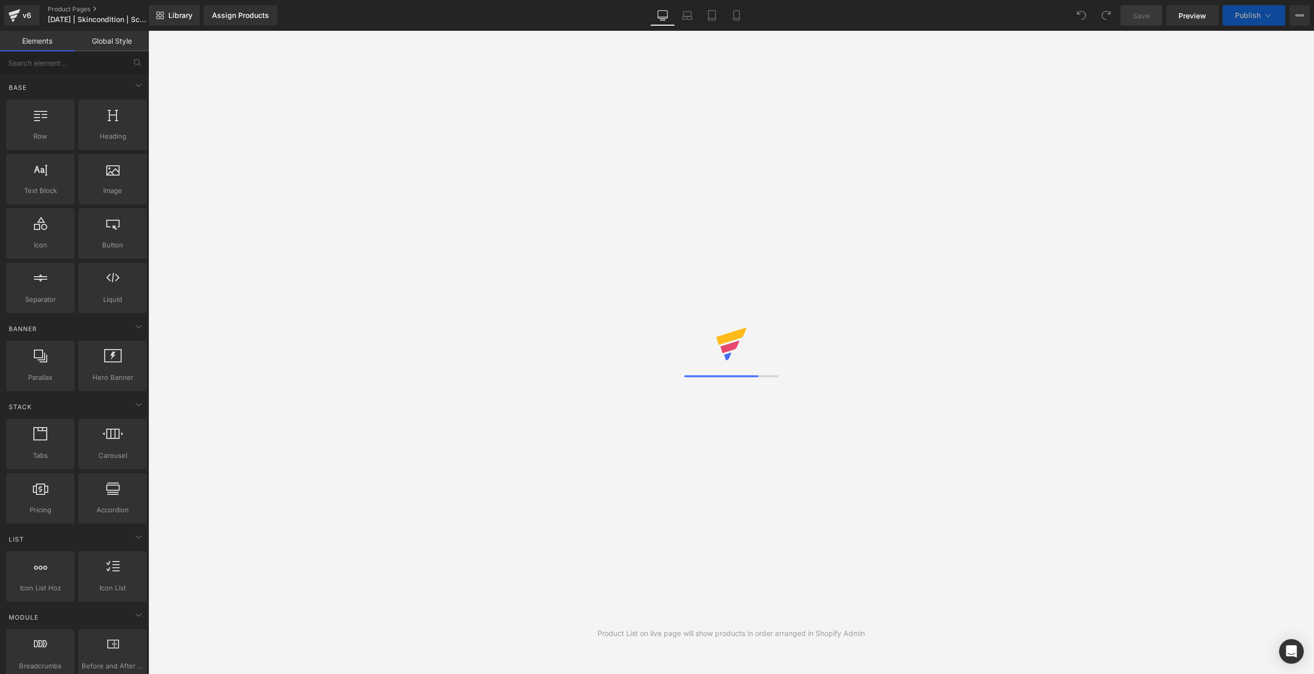
click at [180, 18] on span "Library" at bounding box center [180, 15] width 24 height 9
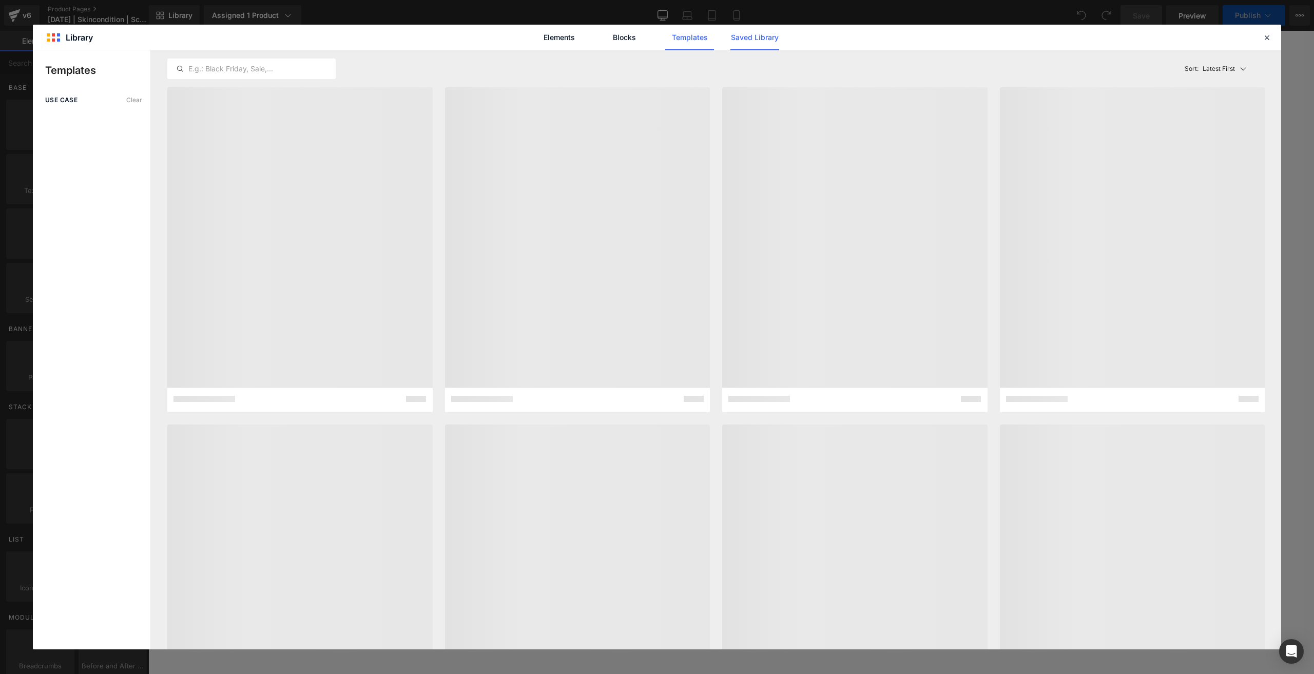
click at [0, 0] on link "Saved Library" at bounding box center [0, 0] width 0 height 0
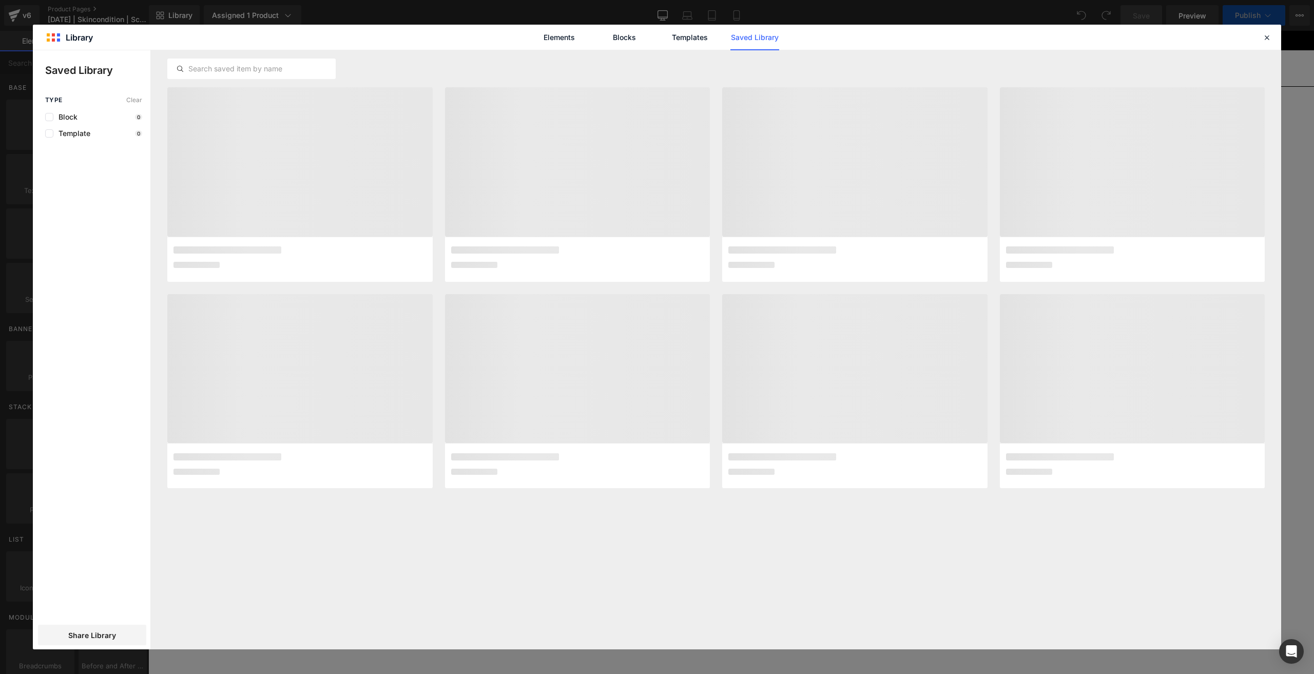
click at [0, 0] on link "Saved Library" at bounding box center [0, 0] width 0 height 0
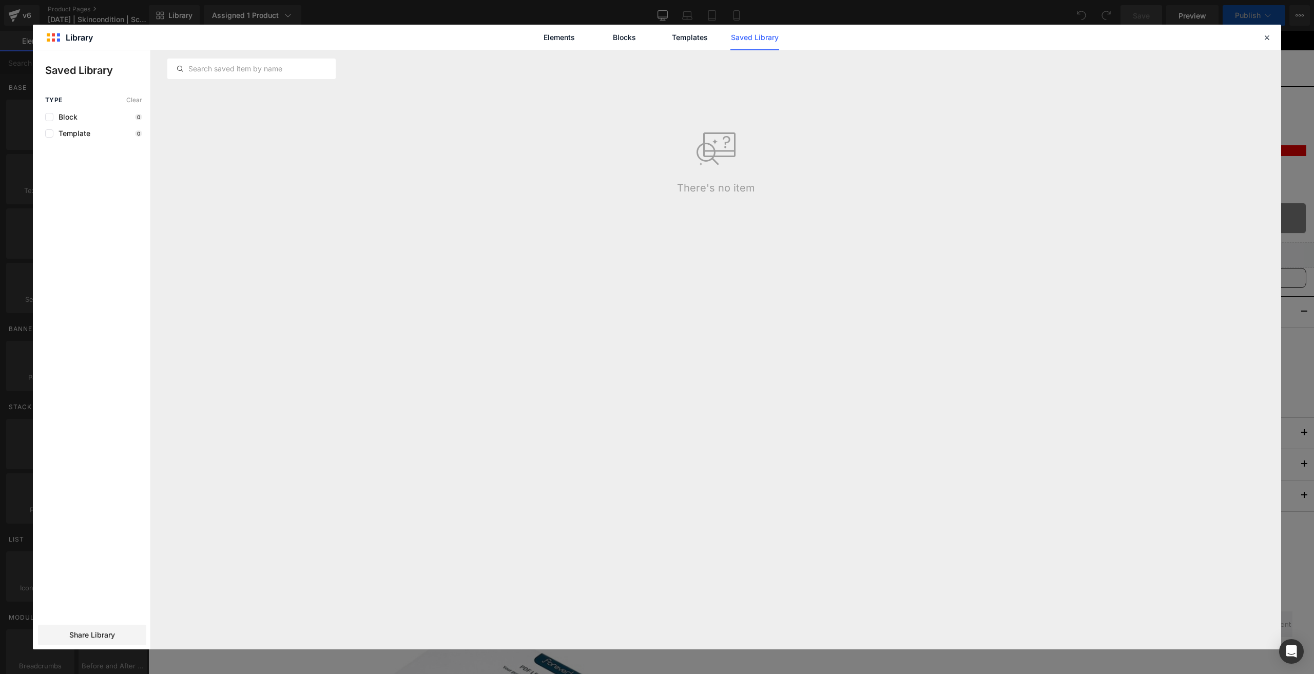
click at [748, 39] on link "Saved Library" at bounding box center [754, 38] width 49 height 26
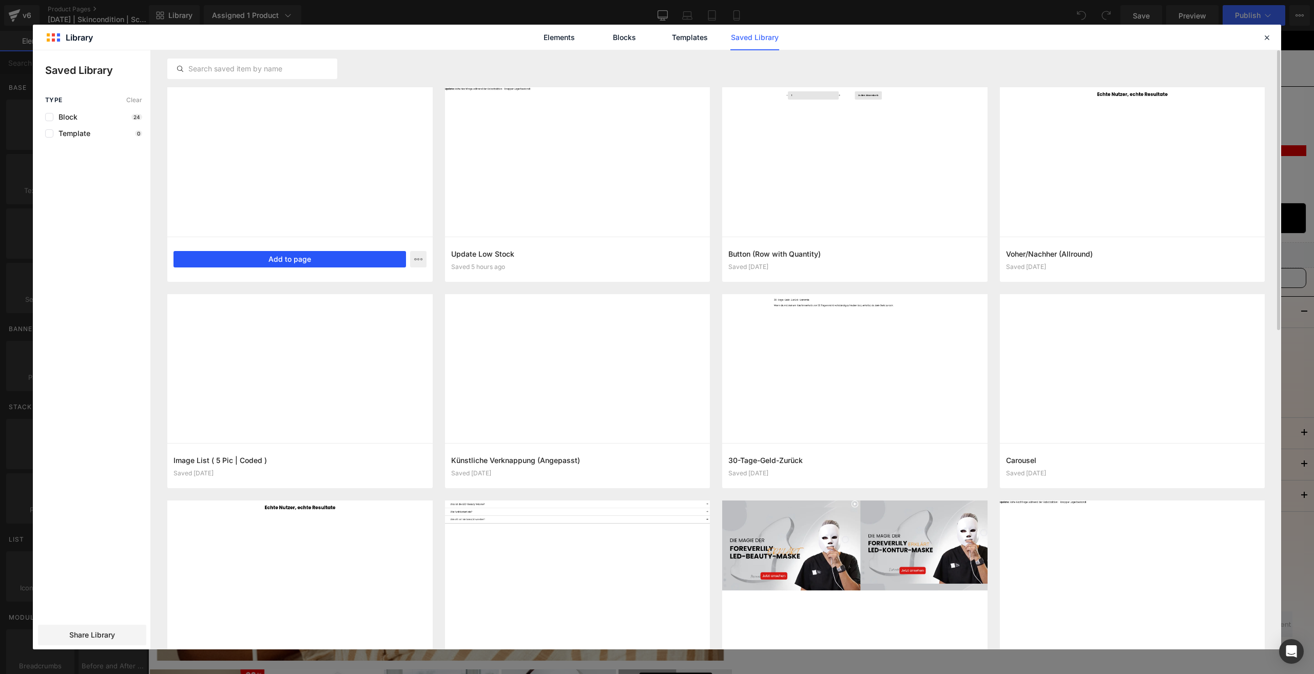
click at [284, 259] on button "Add to page" at bounding box center [289, 259] width 233 height 16
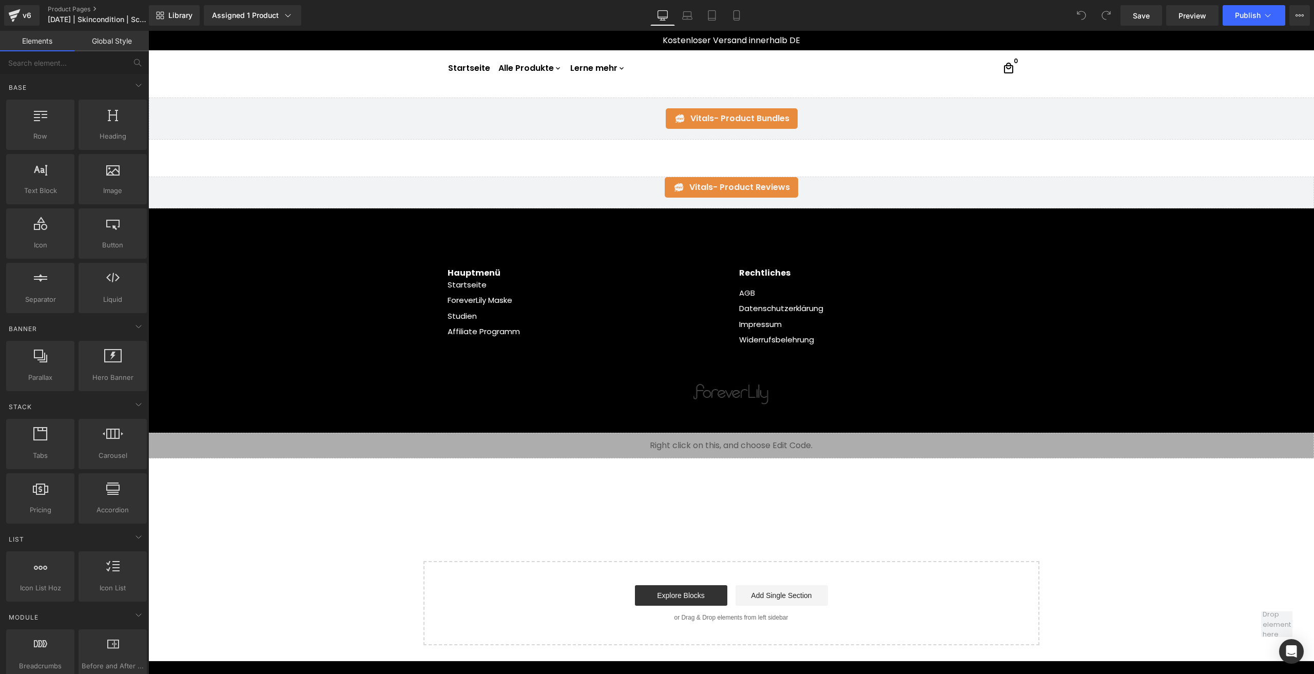
scroll to position [862, 0]
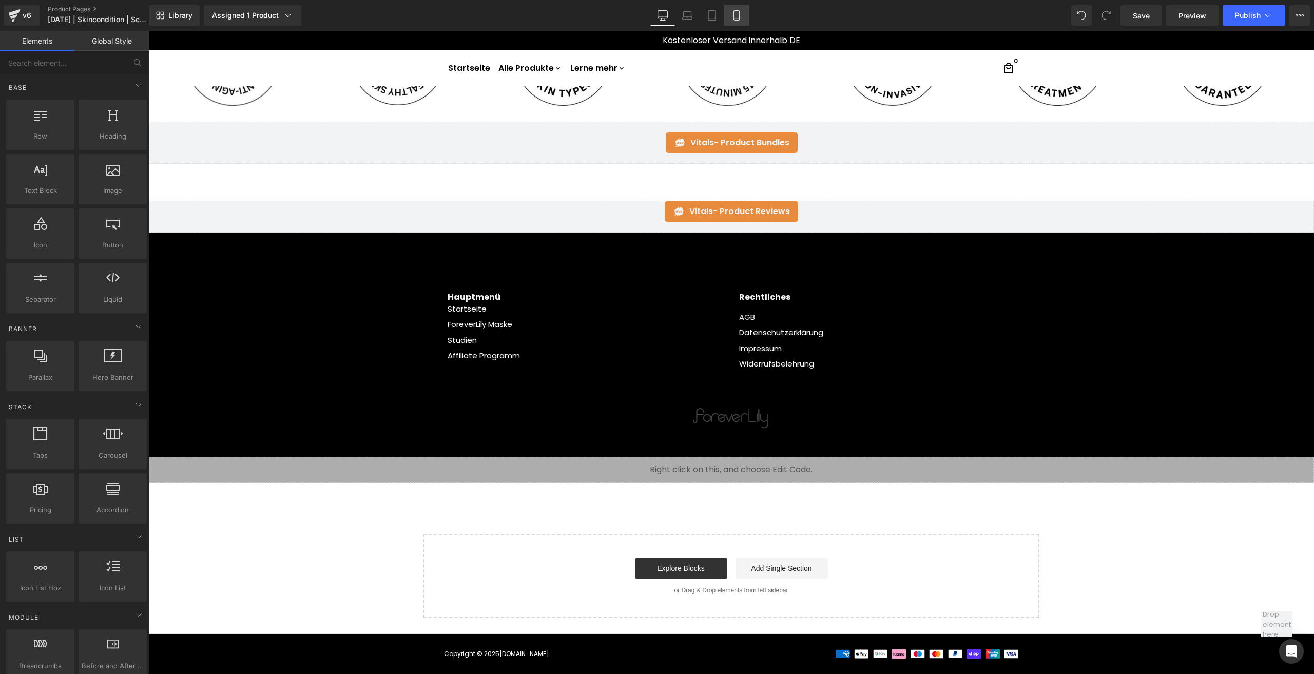
click at [741, 9] on link "Mobile" at bounding box center [736, 15] width 25 height 21
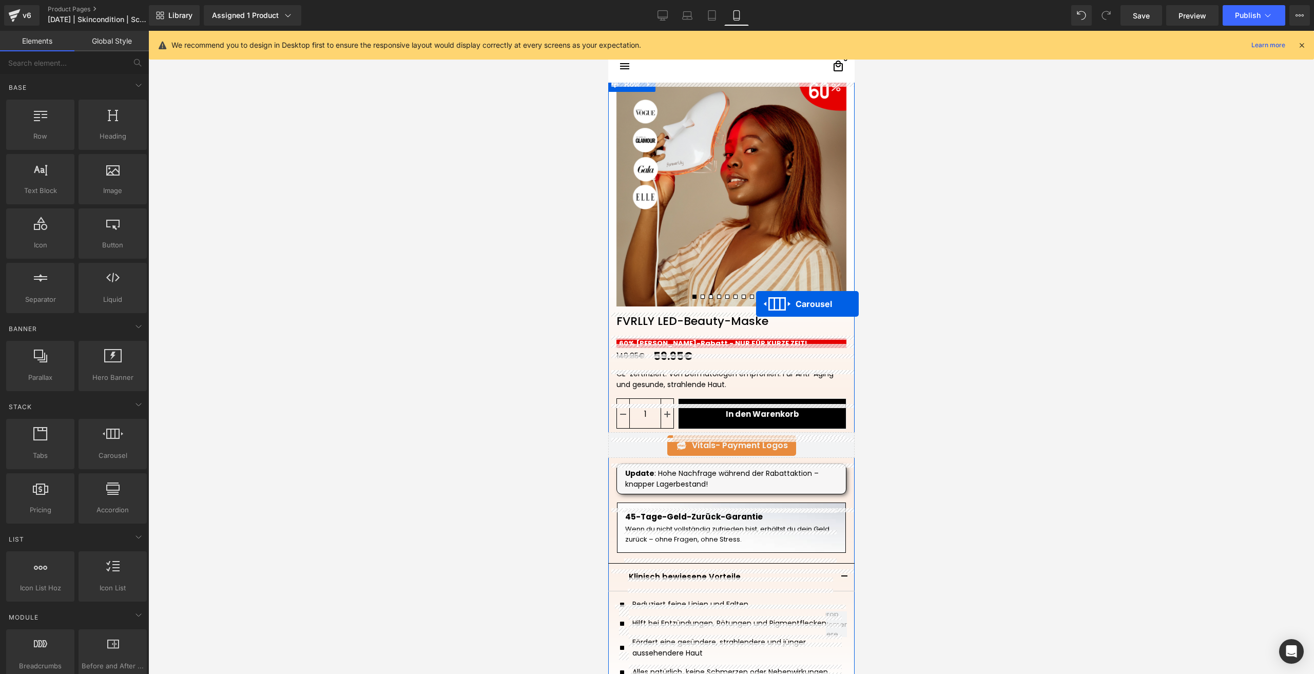
scroll to position [0, 0]
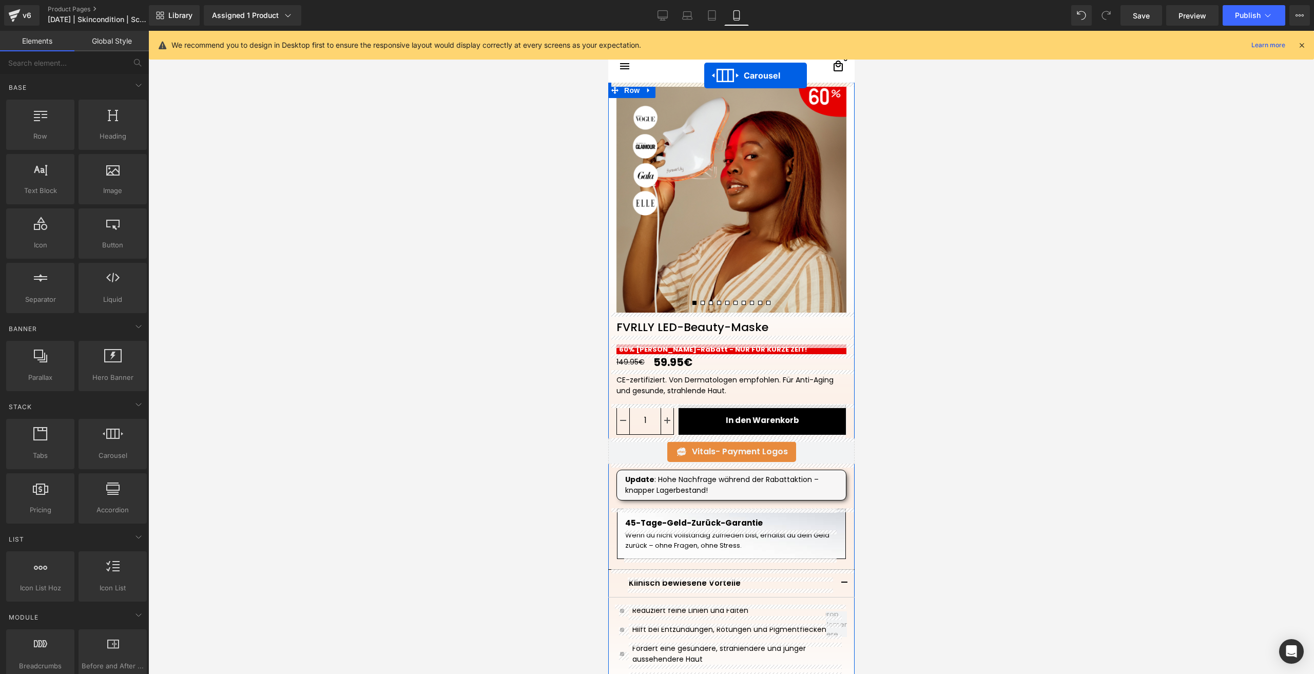
drag, startPoint x: 731, startPoint y: 371, endPoint x: 704, endPoint y: 75, distance: 296.9
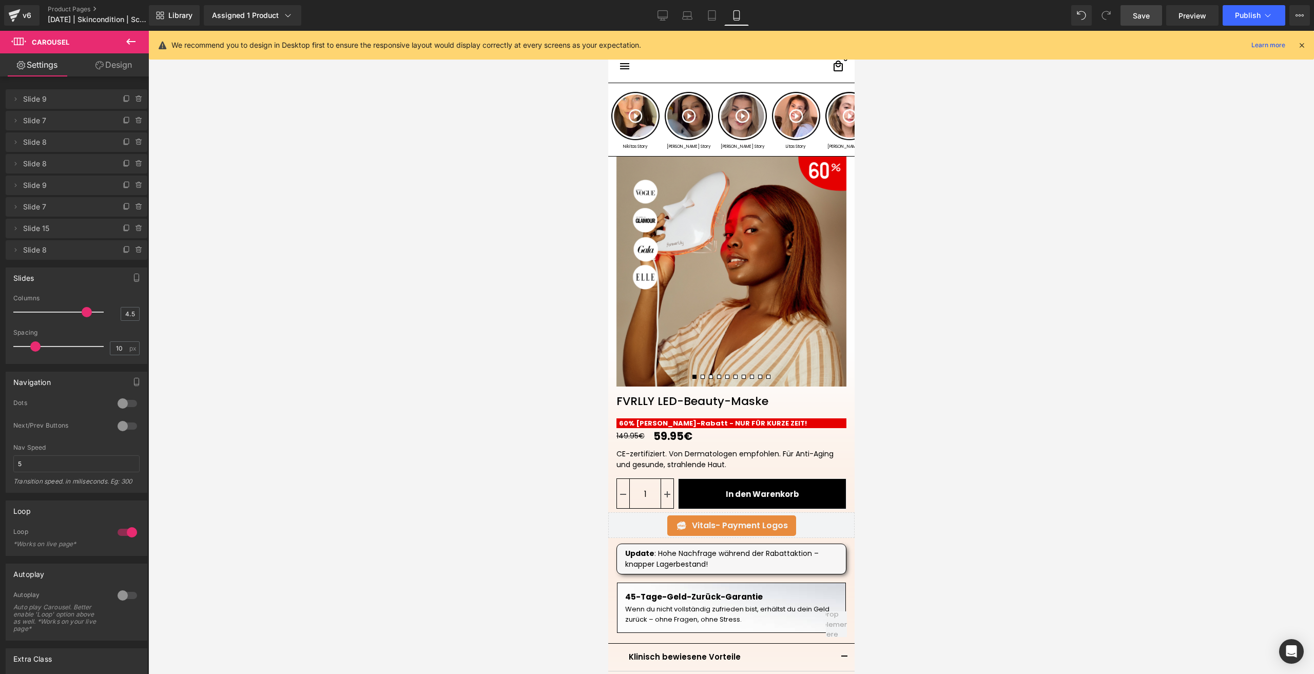
click at [1134, 14] on span "Save" at bounding box center [1141, 15] width 17 height 11
click at [1241, 13] on span "Publish" at bounding box center [1248, 15] width 26 height 8
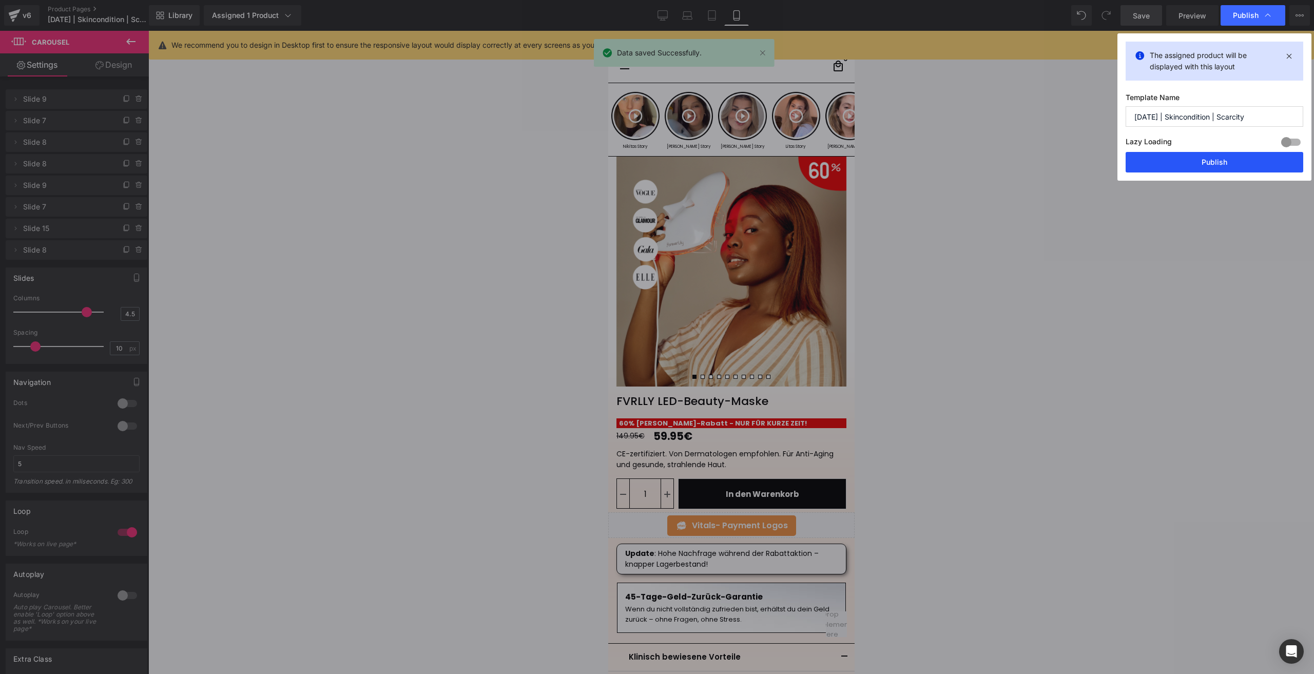
click at [0, 0] on button "Publish" at bounding box center [0, 0] width 0 height 0
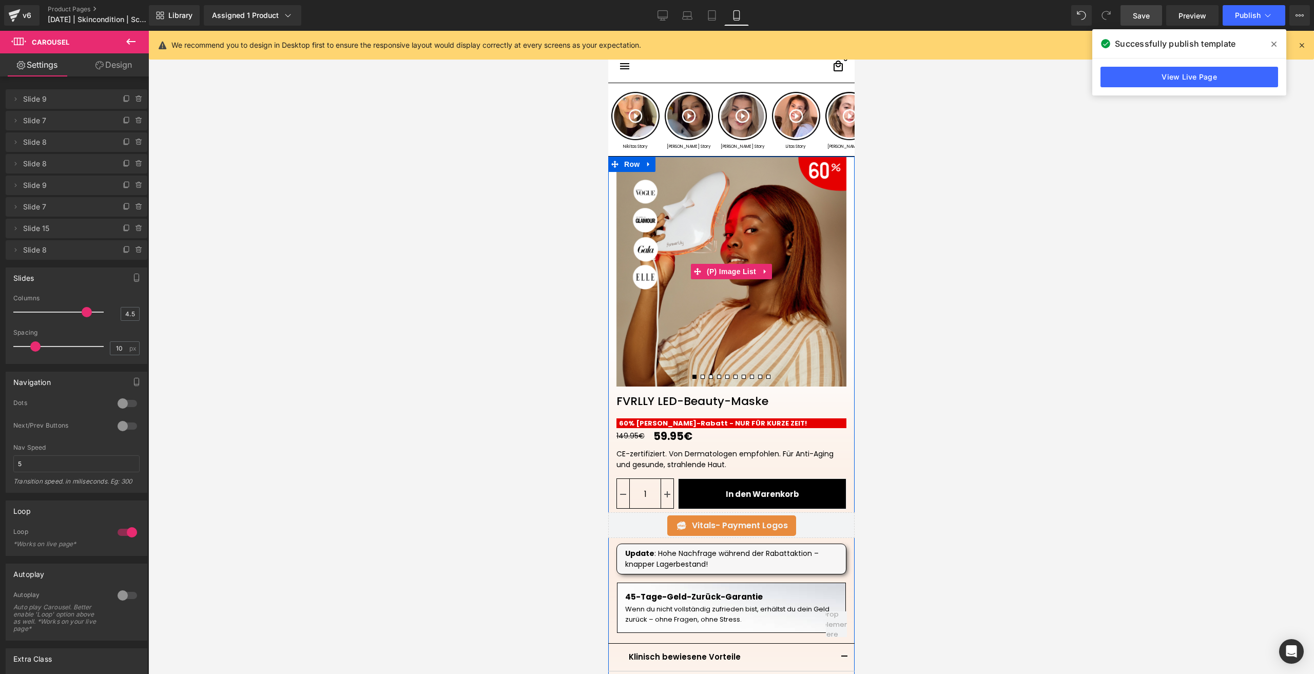
click at [792, 308] on img at bounding box center [731, 272] width 230 height 230
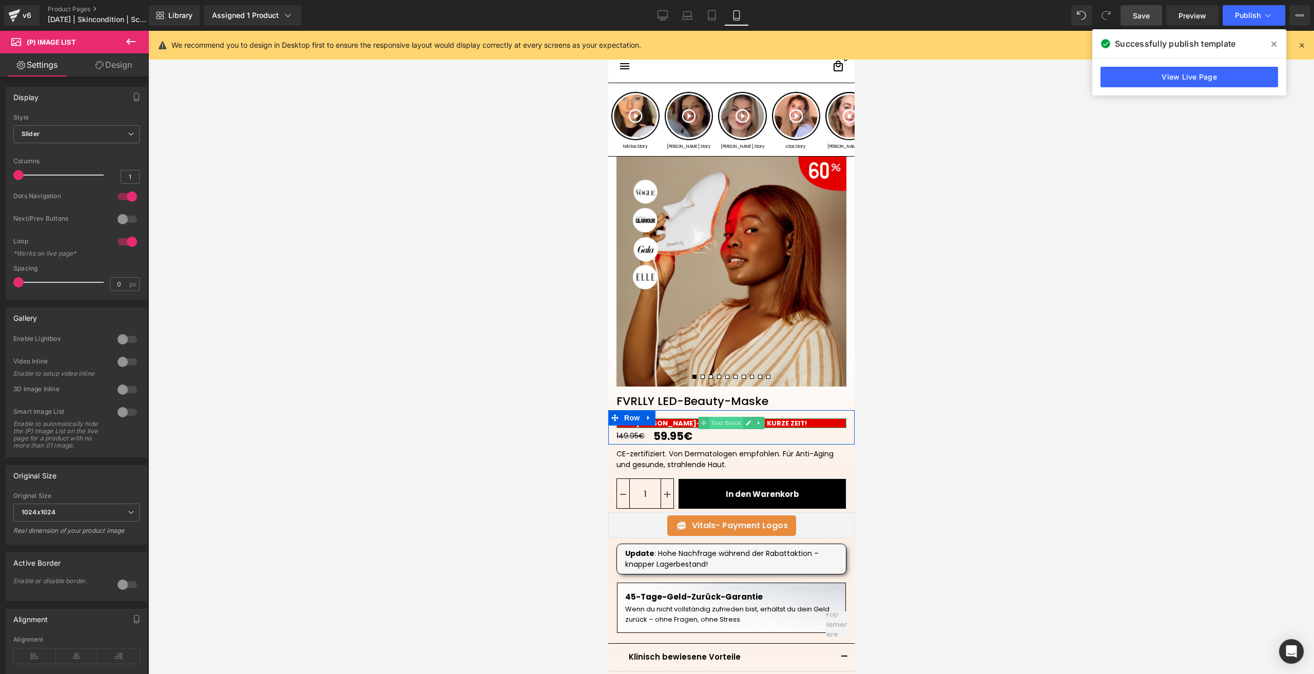
click at [715, 425] on span "Text Block" at bounding box center [725, 423] width 34 height 12
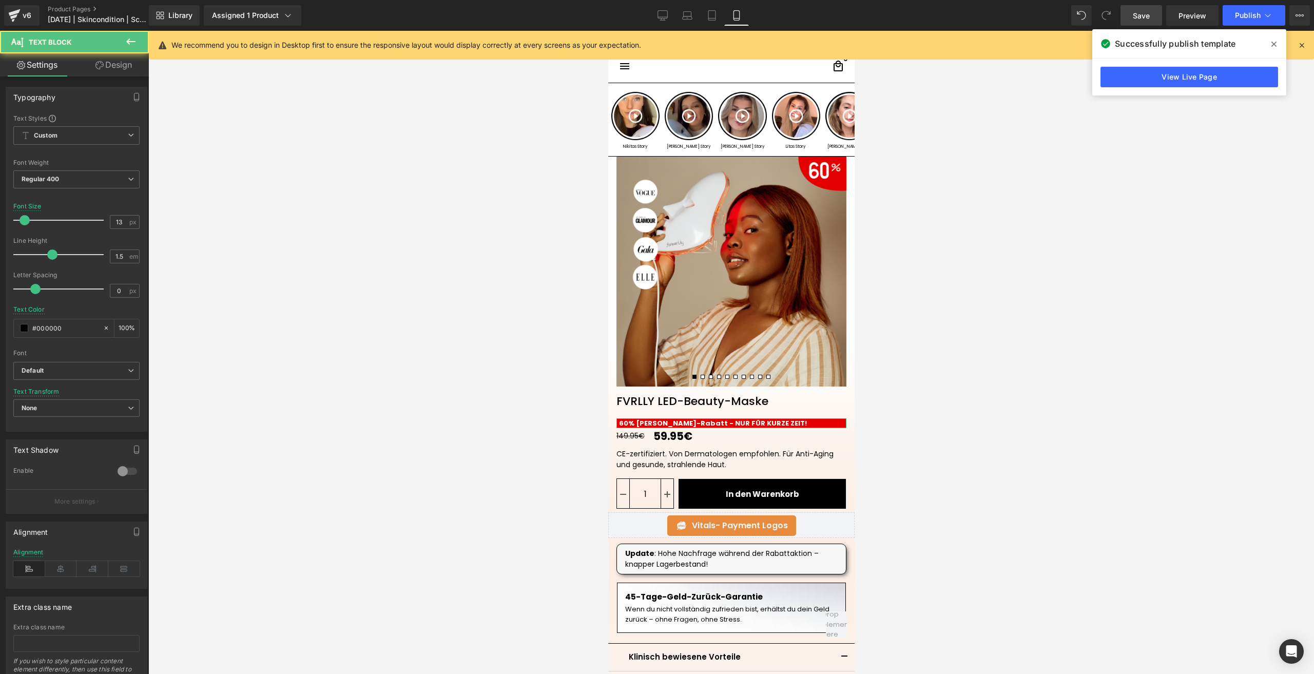
click at [113, 76] on link "Design" at bounding box center [113, 64] width 74 height 23
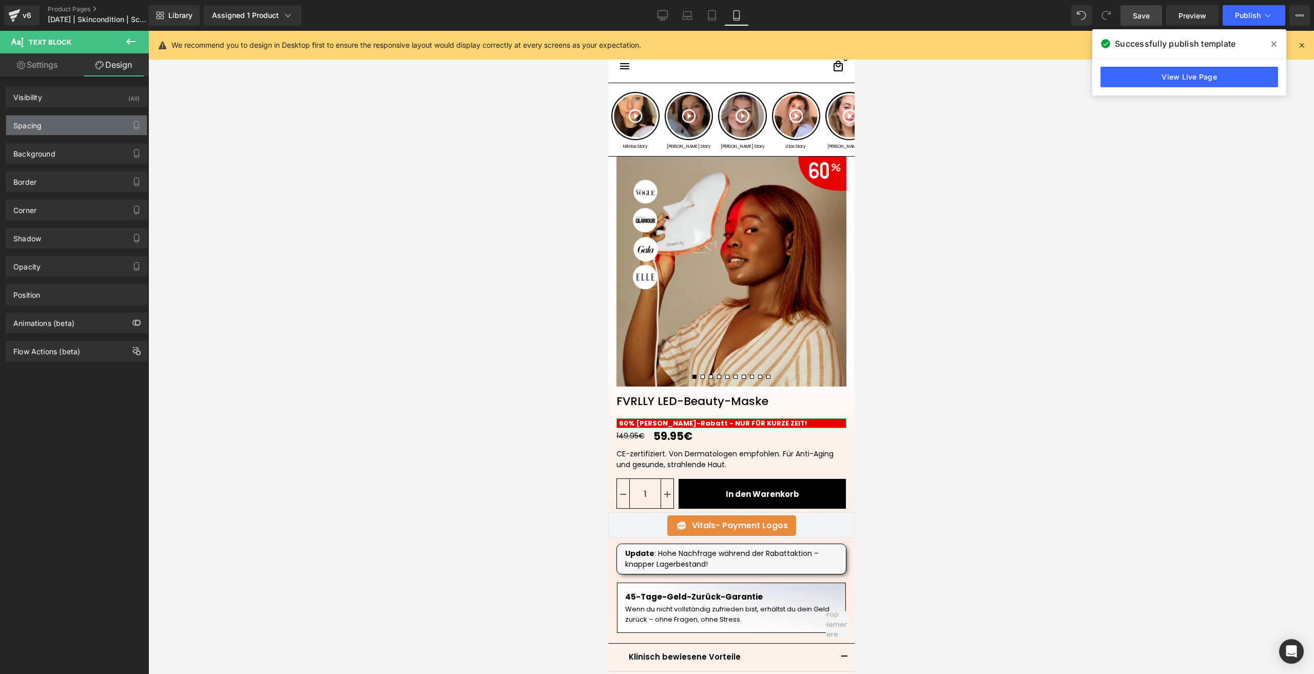
click at [70, 127] on div "Spacing" at bounding box center [76, 125] width 141 height 20
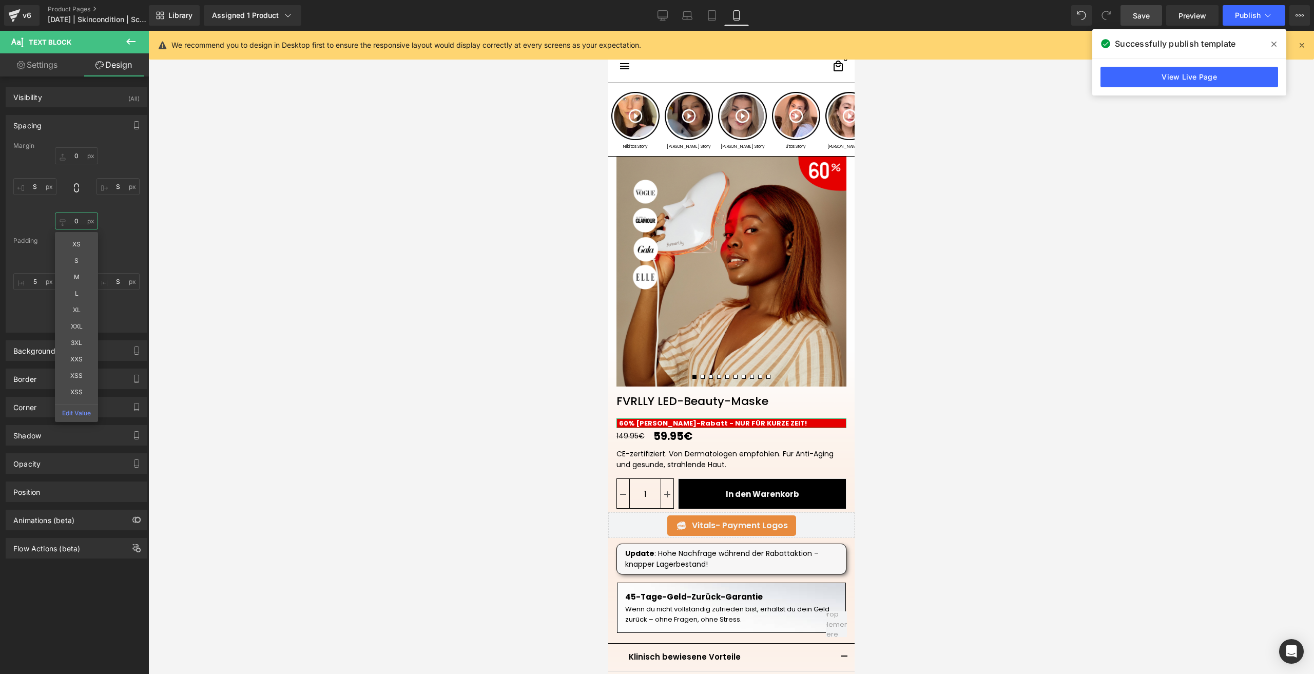
click at [78, 218] on input "text" at bounding box center [76, 220] width 43 height 17
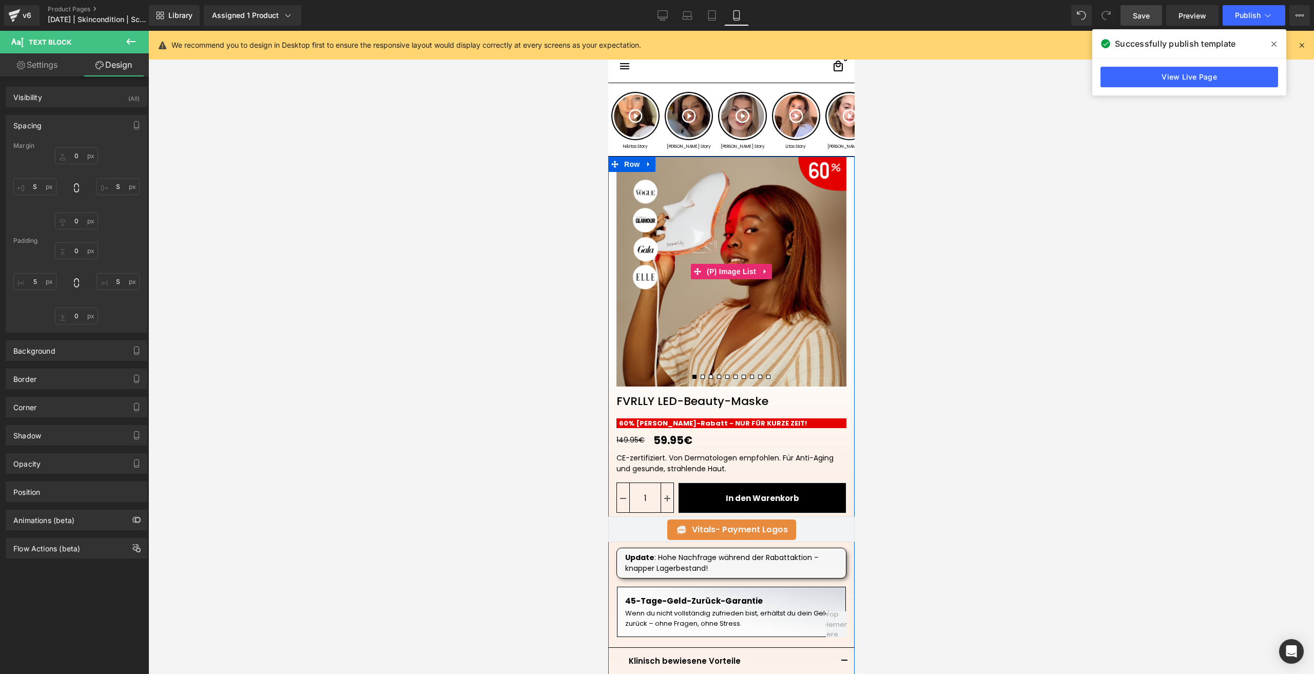
click at [663, 238] on img at bounding box center [731, 272] width 230 height 230
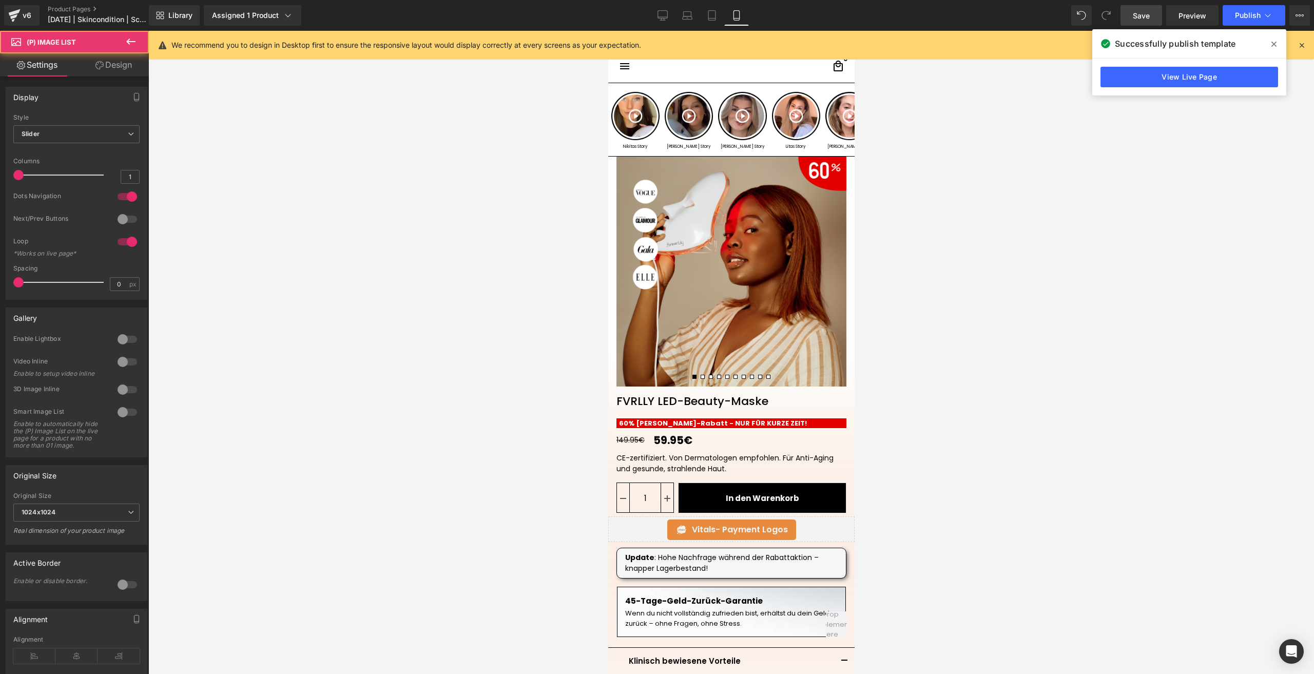
click at [126, 65] on link "Design" at bounding box center [113, 64] width 74 height 23
click at [0, 0] on div "Spacing" at bounding box center [0, 0] width 0 height 0
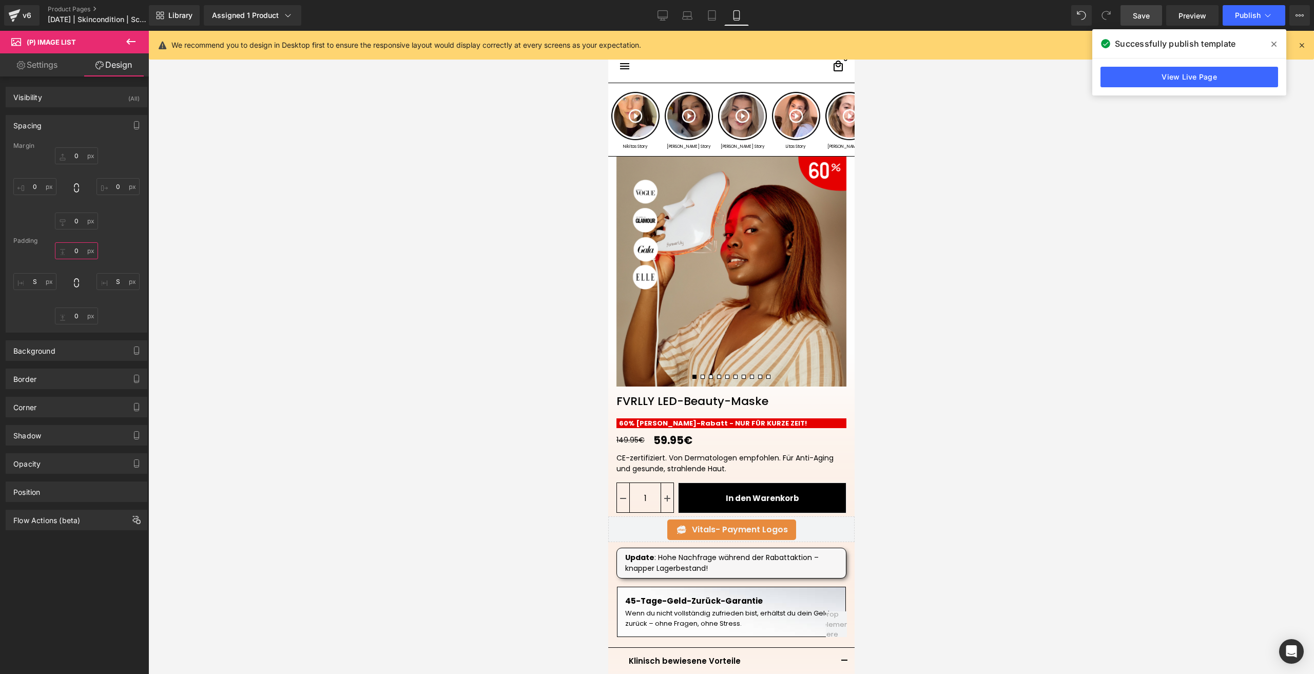
click at [75, 250] on input "text" at bounding box center [76, 250] width 43 height 17
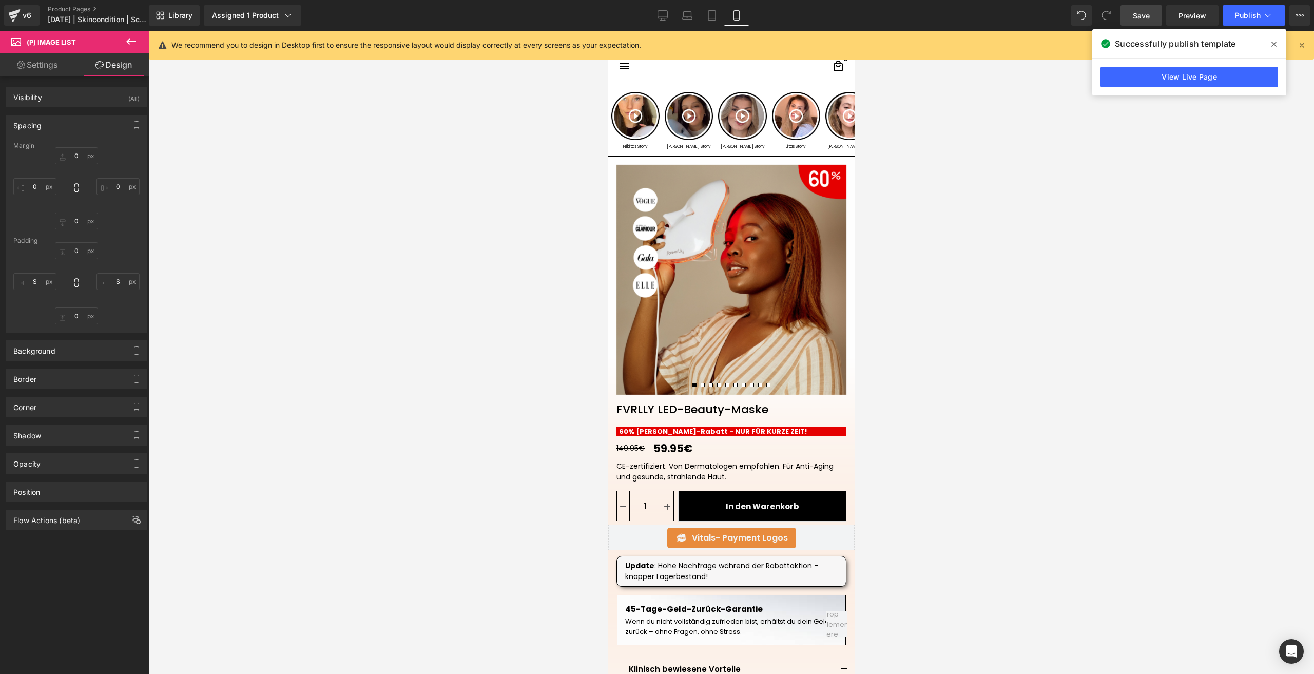
click at [1138, 15] on span "Save" at bounding box center [1141, 15] width 17 height 11
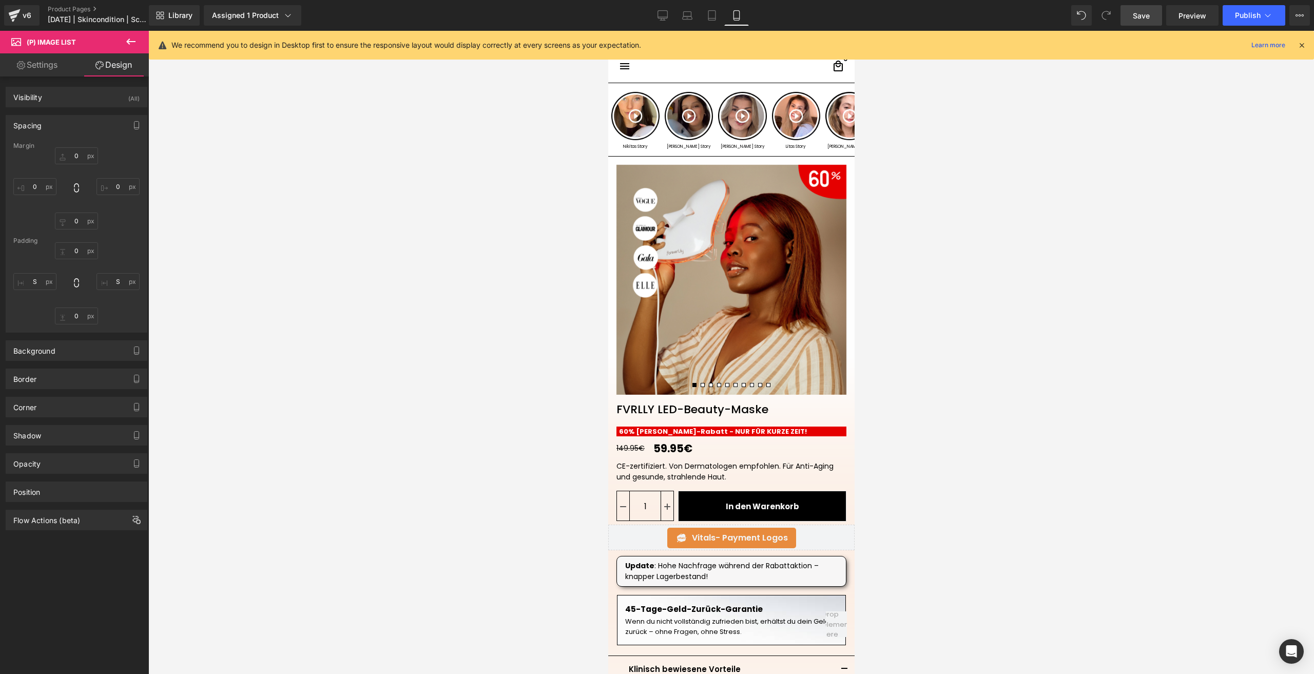
click at [1130, 13] on link "Save" at bounding box center [1141, 15] width 42 height 21
click at [1234, 14] on button "Publish" at bounding box center [1254, 15] width 63 height 21
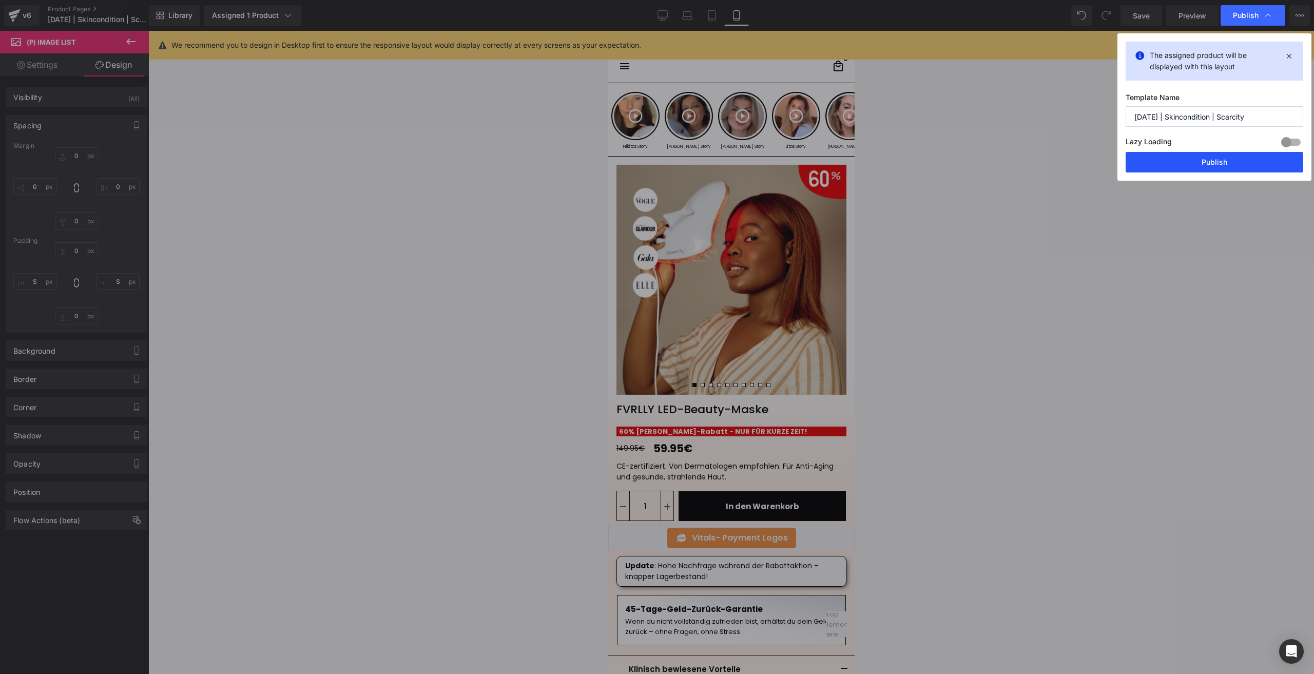
click at [1183, 152] on button "Publish" at bounding box center [1215, 162] width 178 height 21
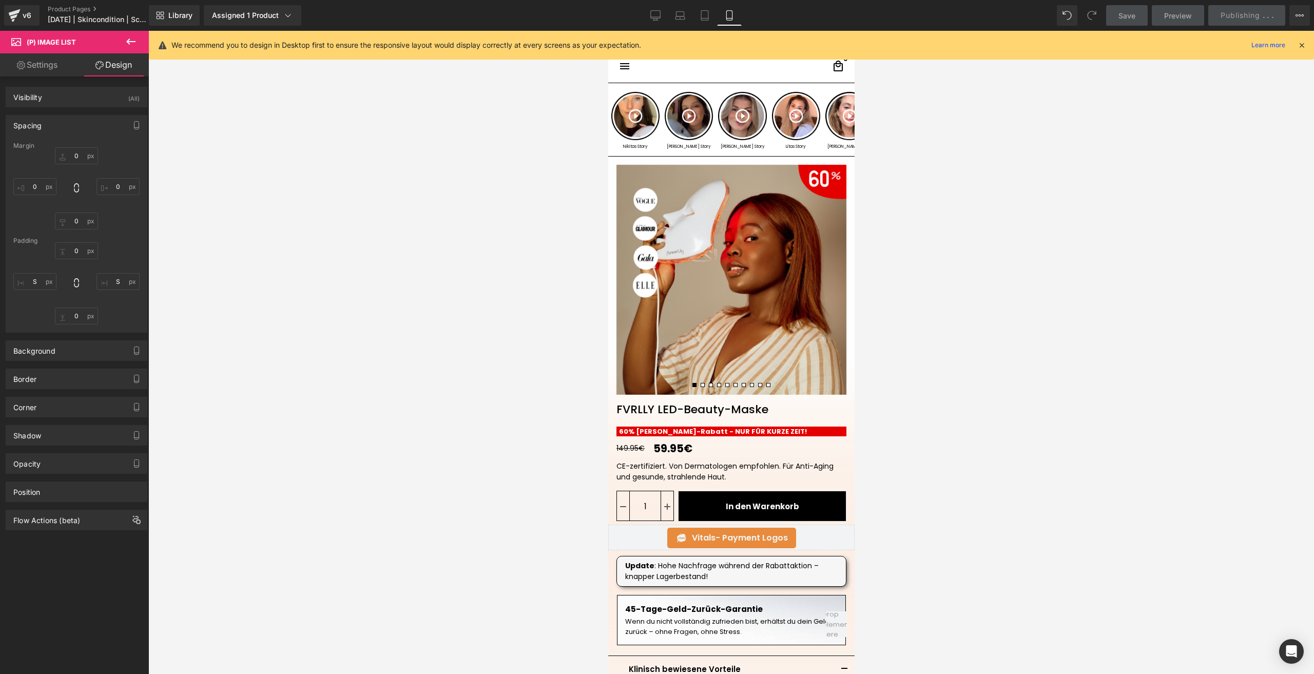
click at [727, 254] on img at bounding box center [731, 280] width 230 height 230
click at [749, 252] on img at bounding box center [731, 280] width 230 height 230
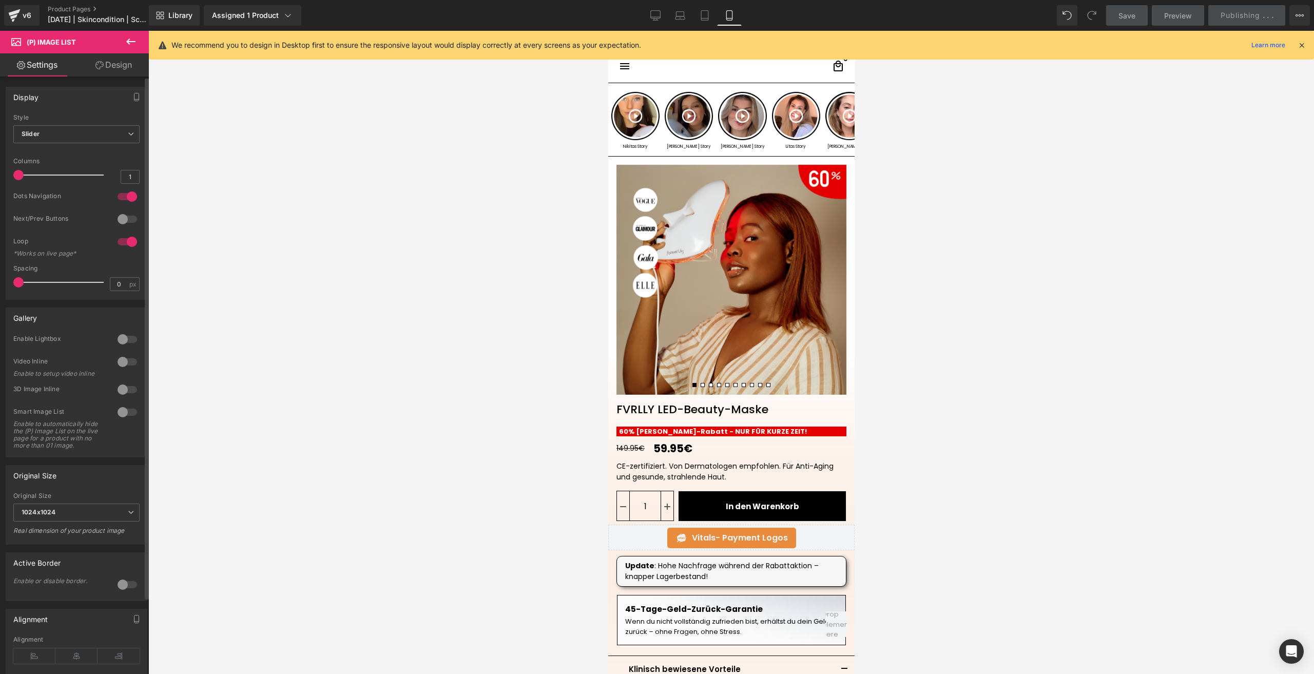
click at [123, 218] on div at bounding box center [127, 219] width 25 height 16
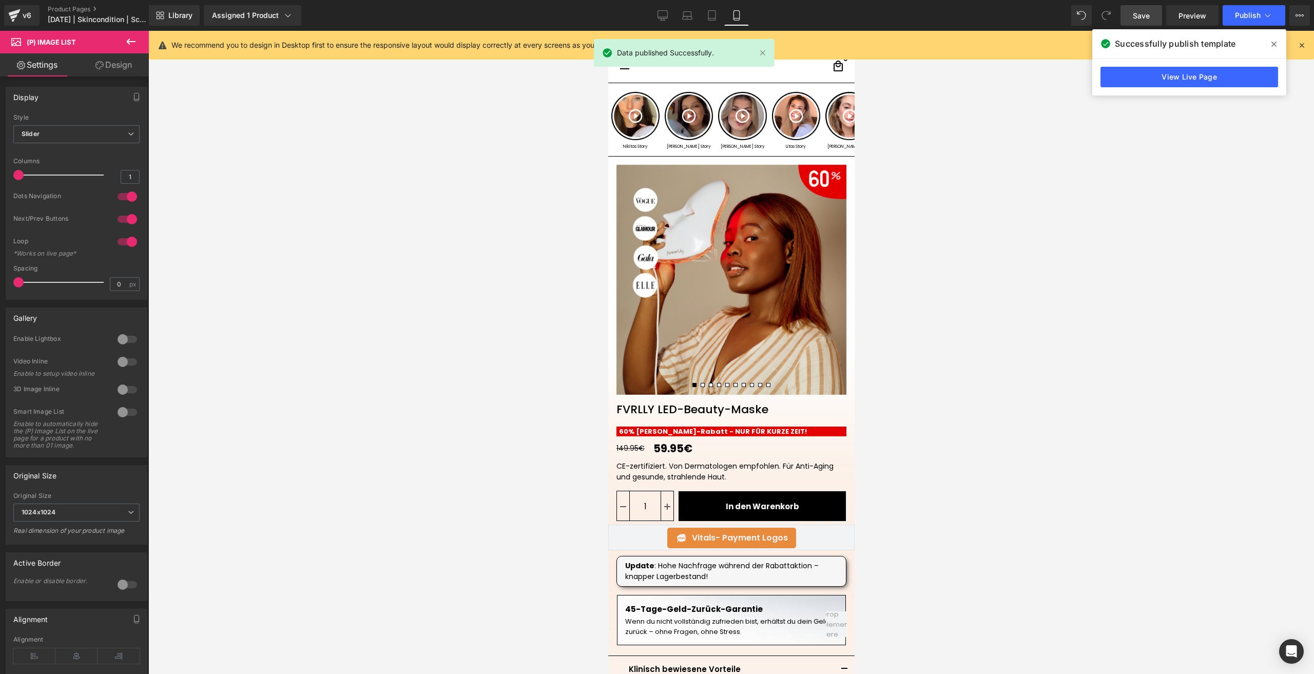
click at [1141, 17] on span "Save" at bounding box center [1141, 15] width 17 height 11
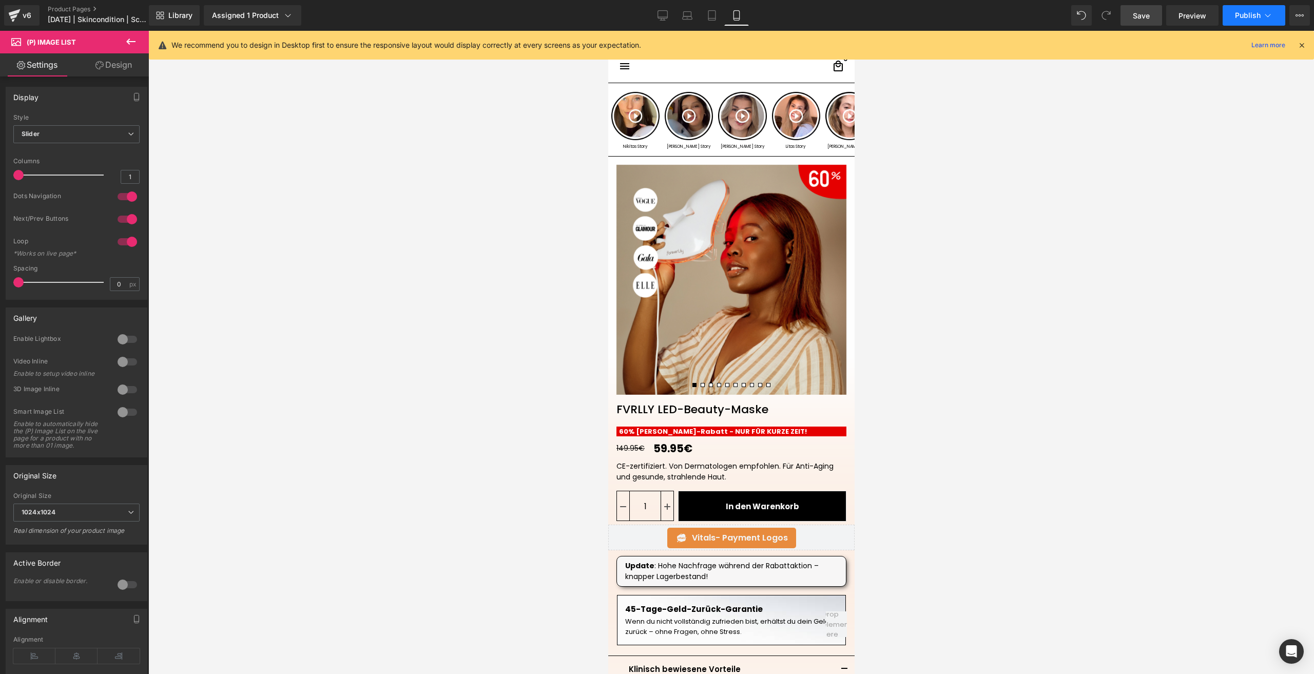
click at [1236, 16] on span "Publish" at bounding box center [1248, 15] width 26 height 8
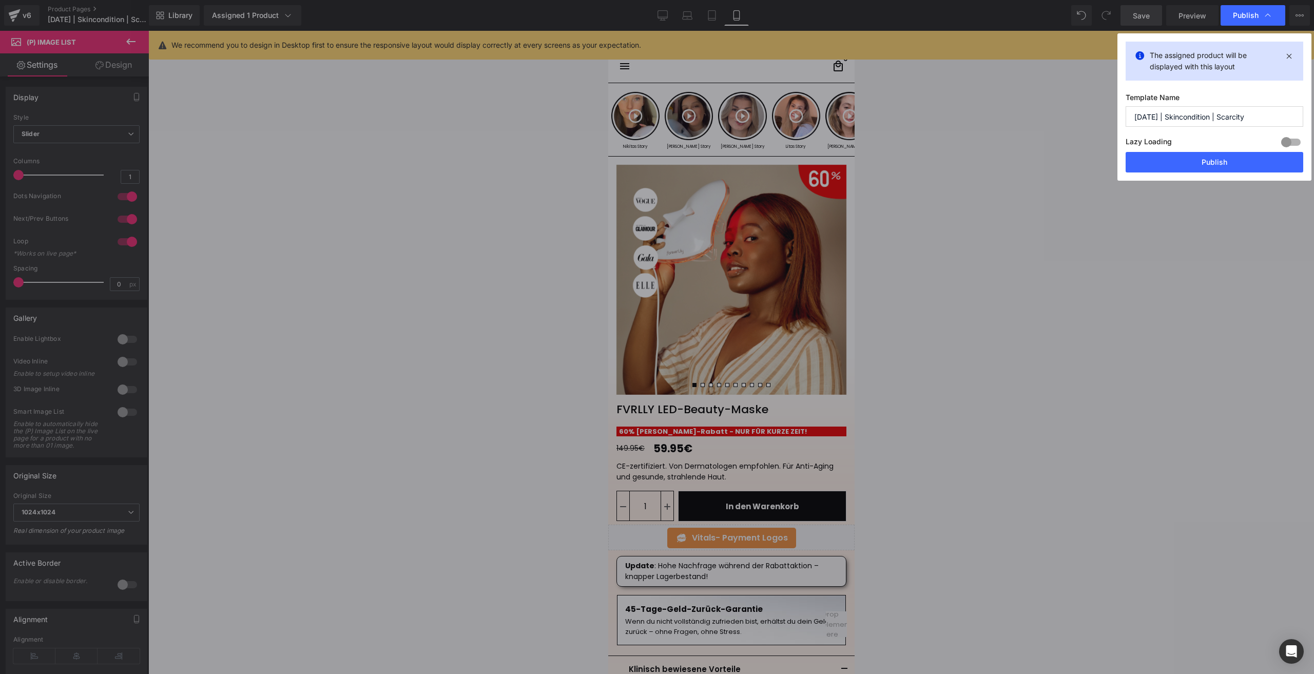
click at [1172, 170] on button "Publish" at bounding box center [1215, 162] width 178 height 21
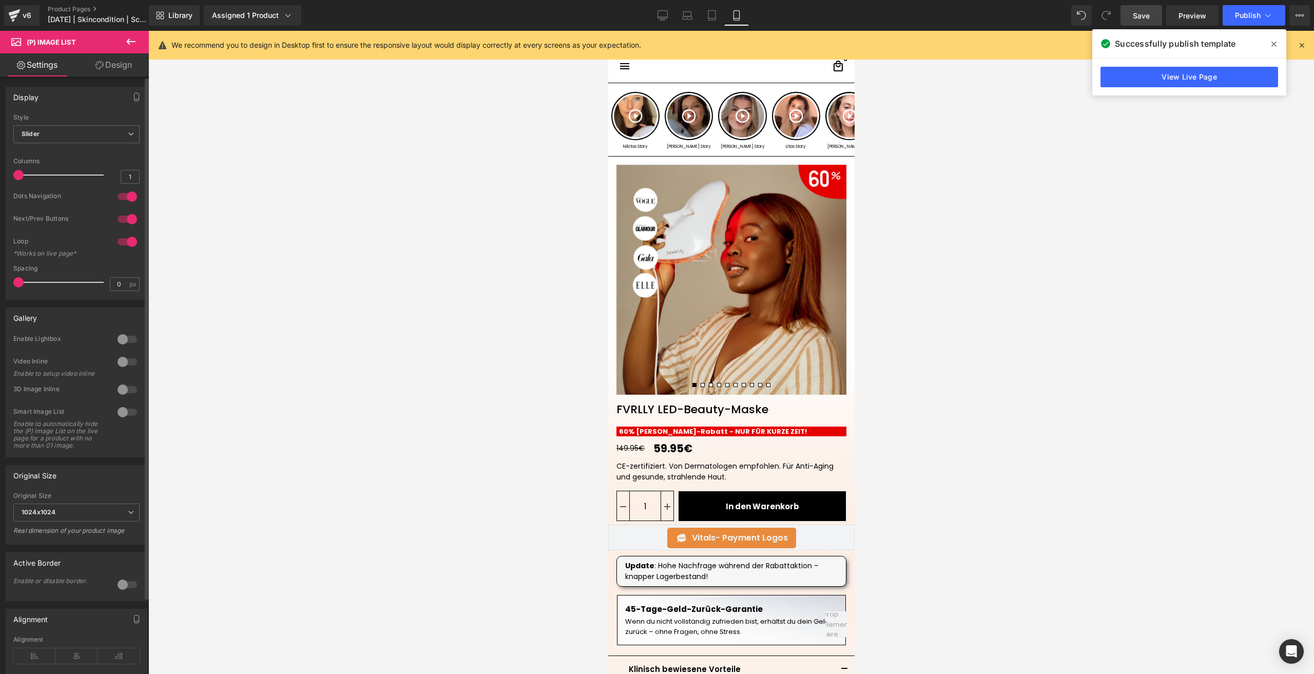
click at [121, 237] on div at bounding box center [127, 242] width 25 height 16
click at [1139, 15] on span "Save" at bounding box center [1141, 15] width 17 height 11
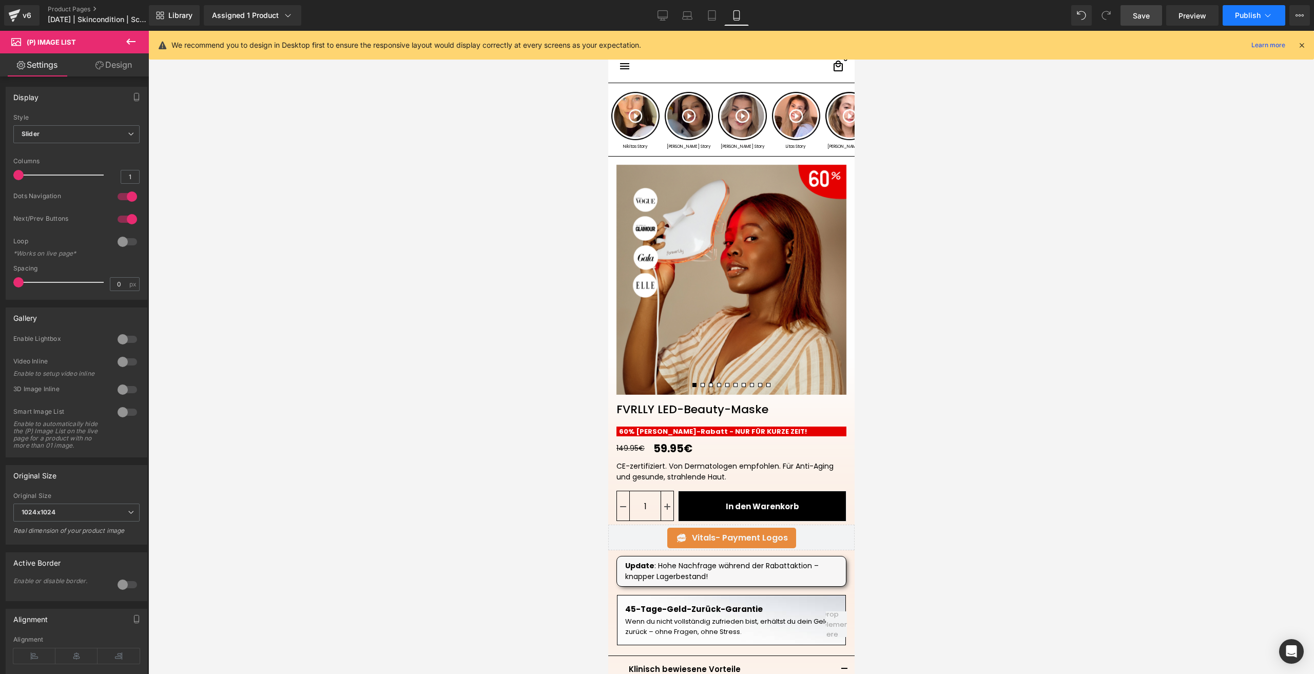
click at [1245, 6] on button "Publish" at bounding box center [1254, 15] width 63 height 21
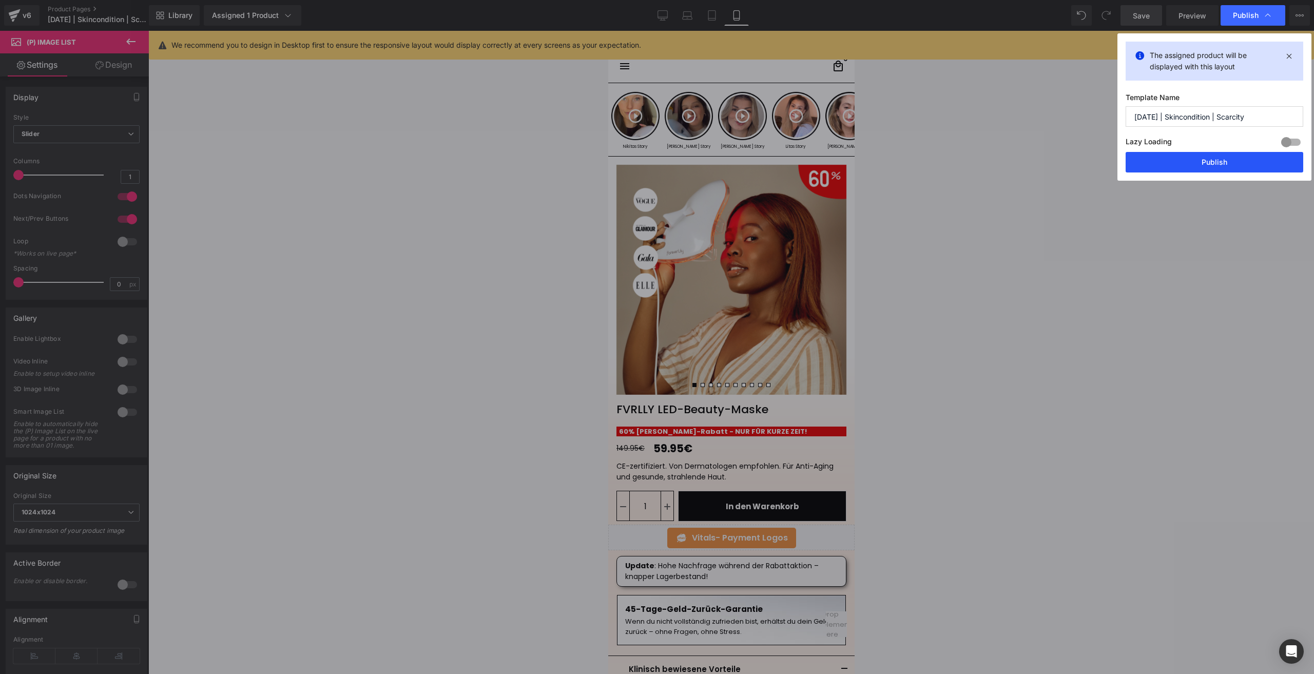
click at [1196, 156] on button "Publish" at bounding box center [1215, 162] width 178 height 21
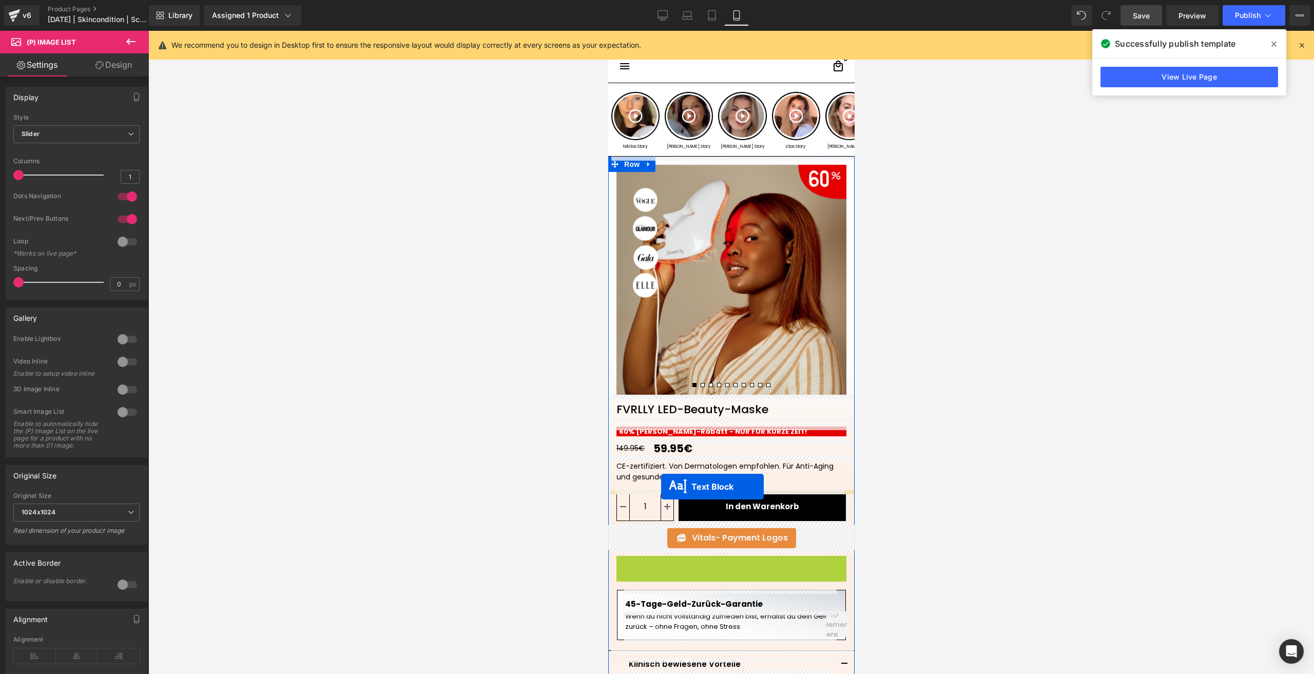
drag, startPoint x: 721, startPoint y: 573, endPoint x: 661, endPoint y: 487, distance: 105.5
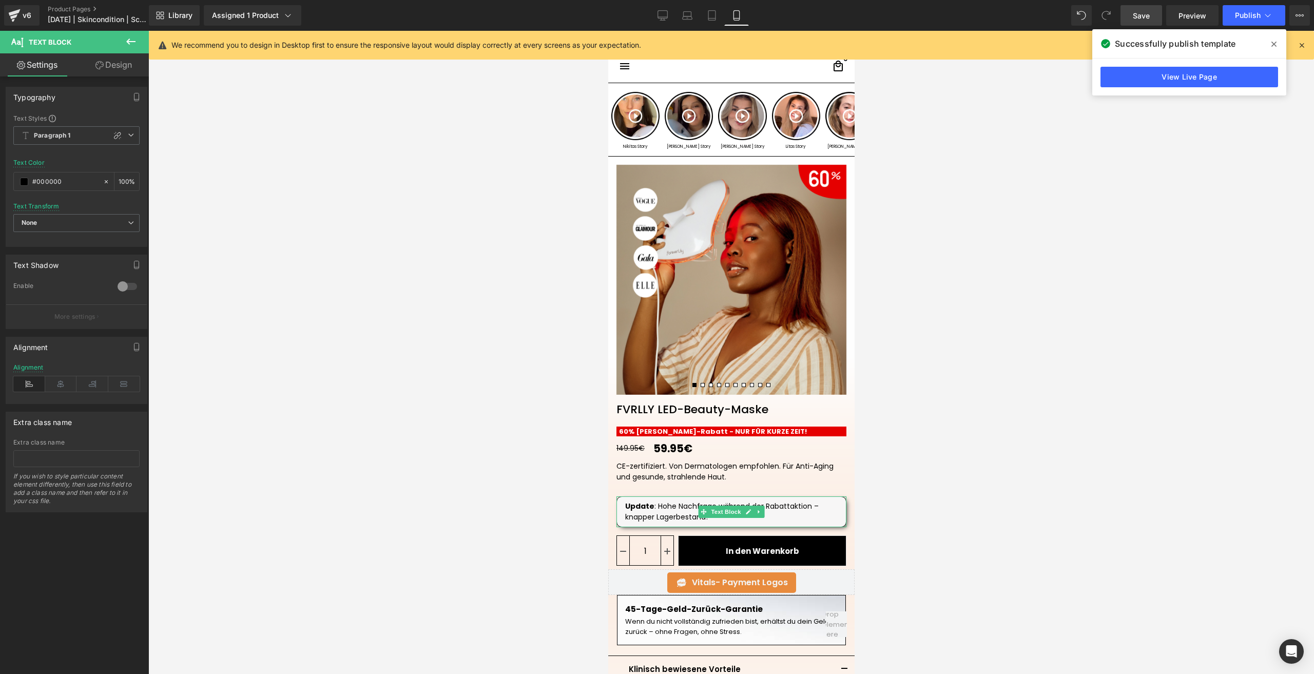
click at [1090, 425] on div at bounding box center [731, 352] width 1166 height 643
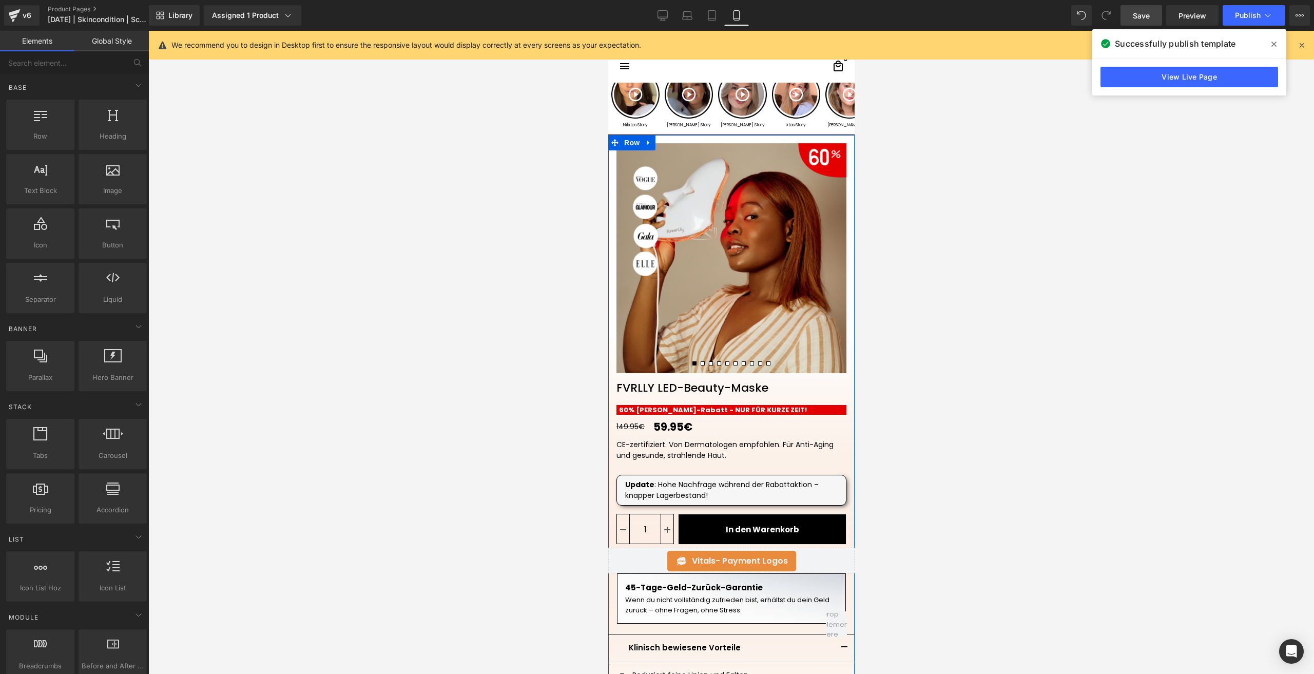
scroll to position [103, 0]
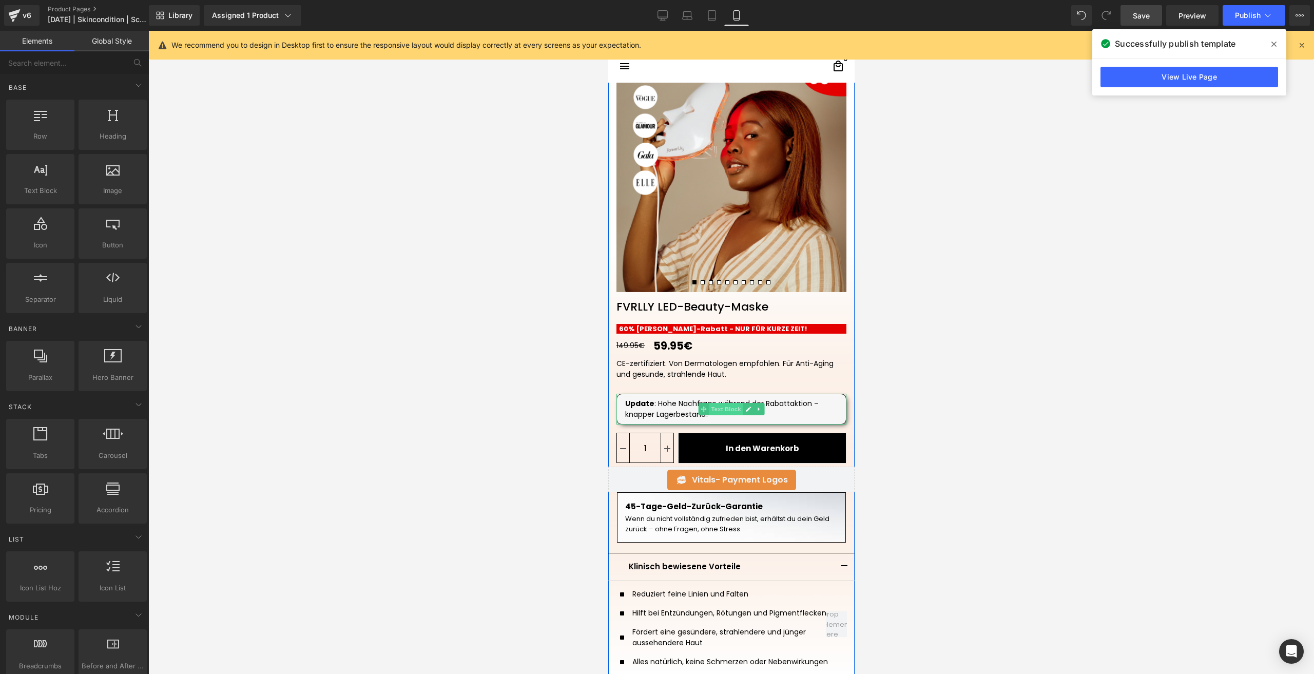
click at [710, 409] on span "Text Block" at bounding box center [725, 409] width 34 height 12
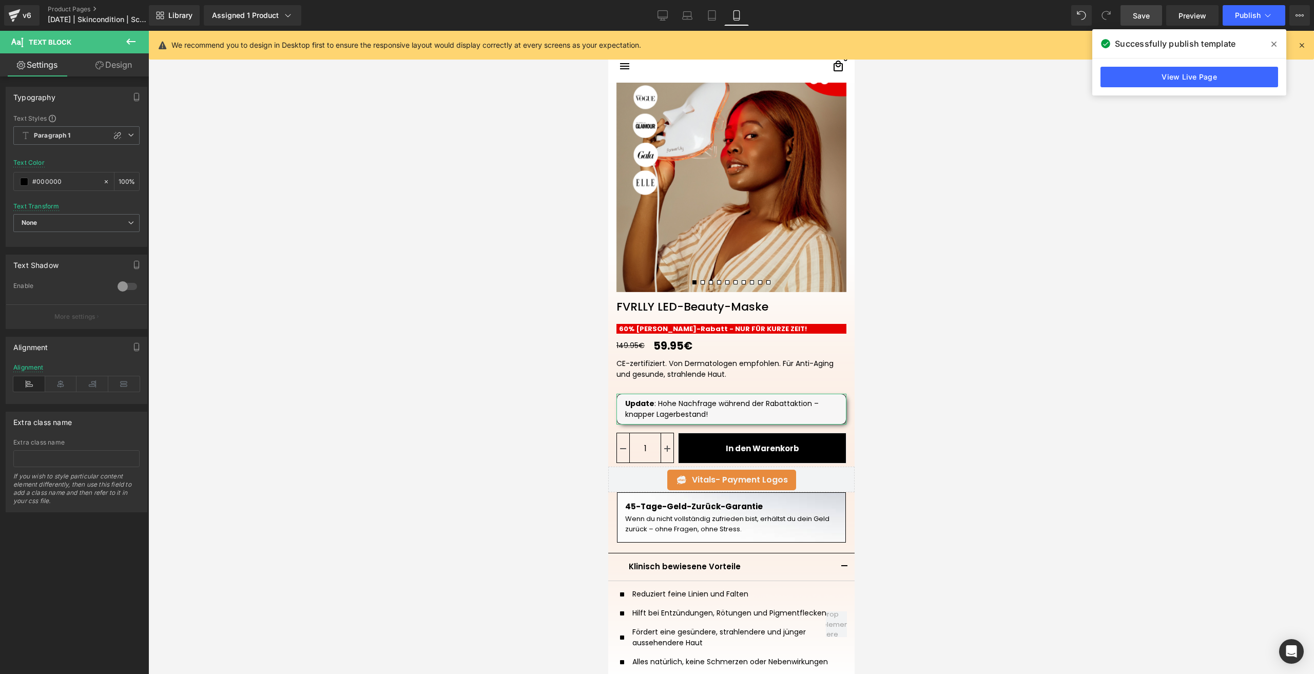
click at [111, 74] on link "Design" at bounding box center [113, 64] width 74 height 23
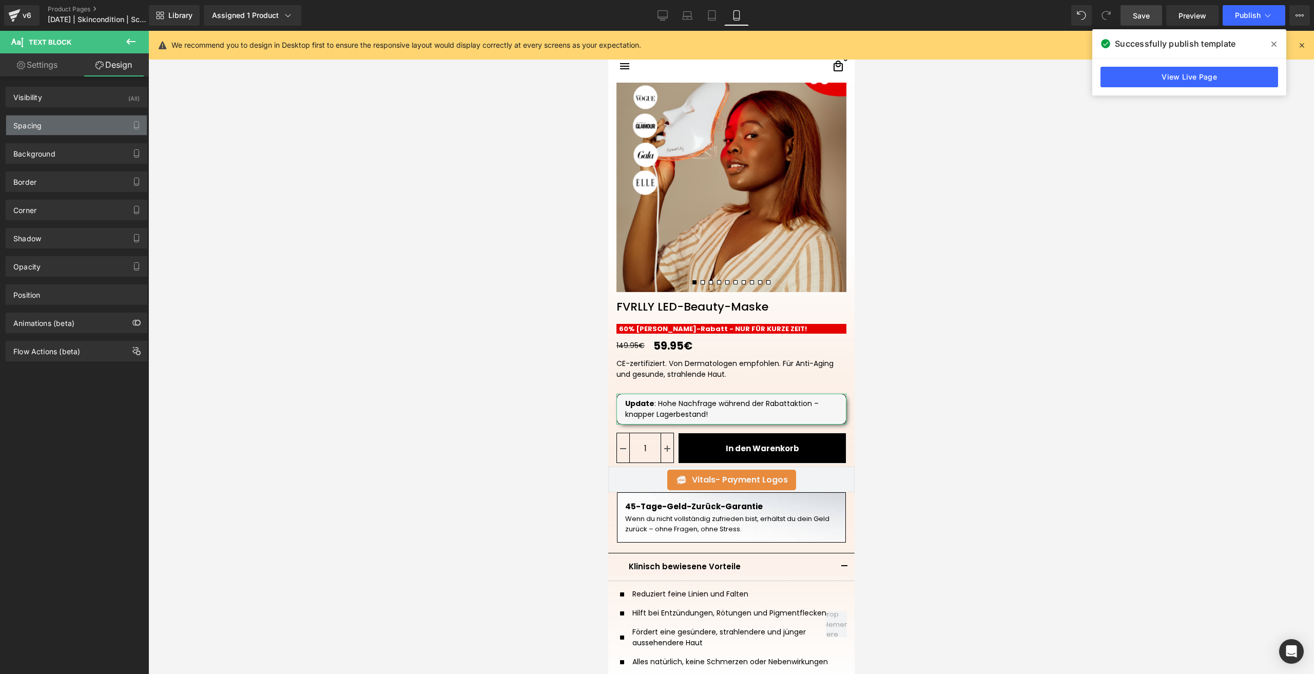
click at [64, 120] on div "Spacing" at bounding box center [76, 125] width 141 height 20
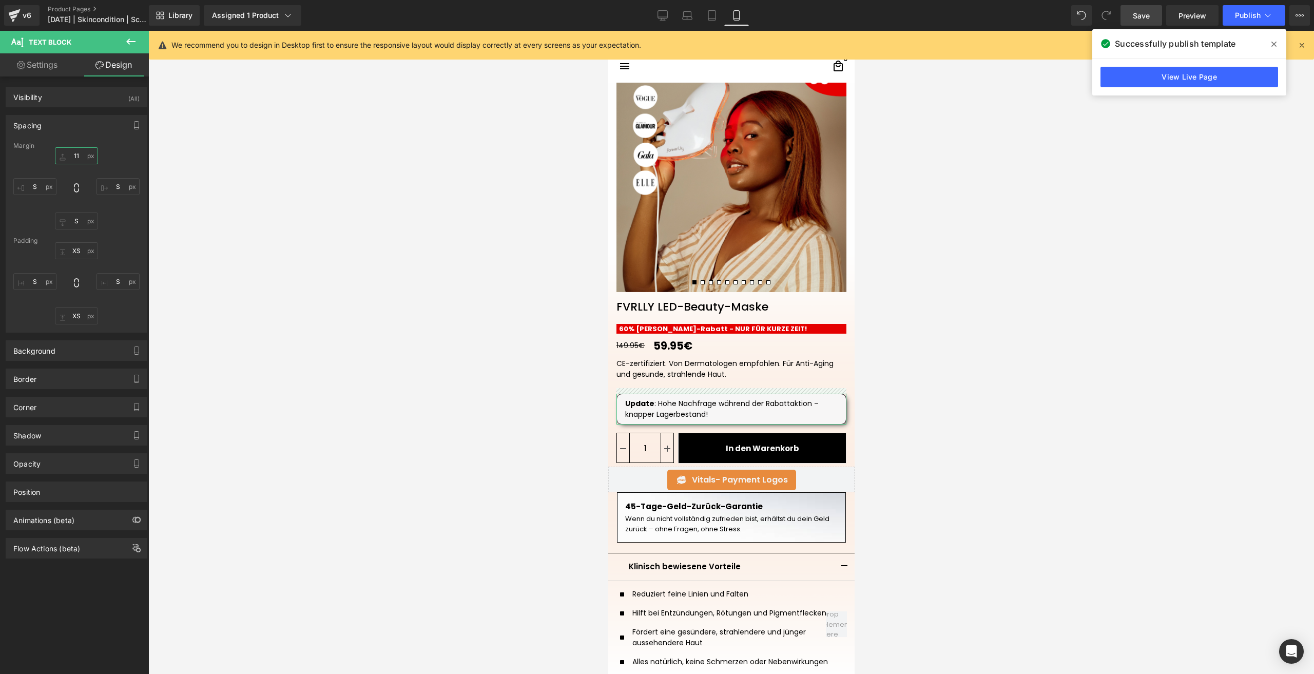
click at [78, 158] on input "text" at bounding box center [76, 155] width 43 height 17
type input "11"
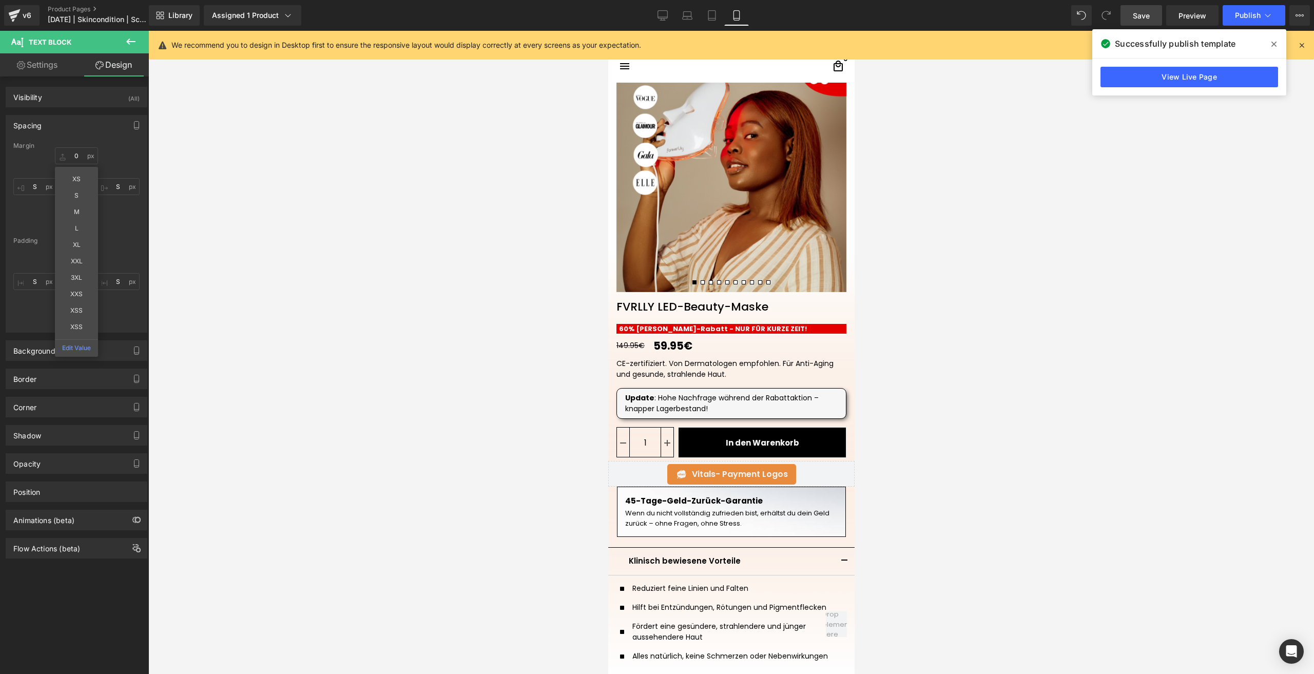
click at [1152, 9] on link "Save" at bounding box center [1141, 15] width 42 height 21
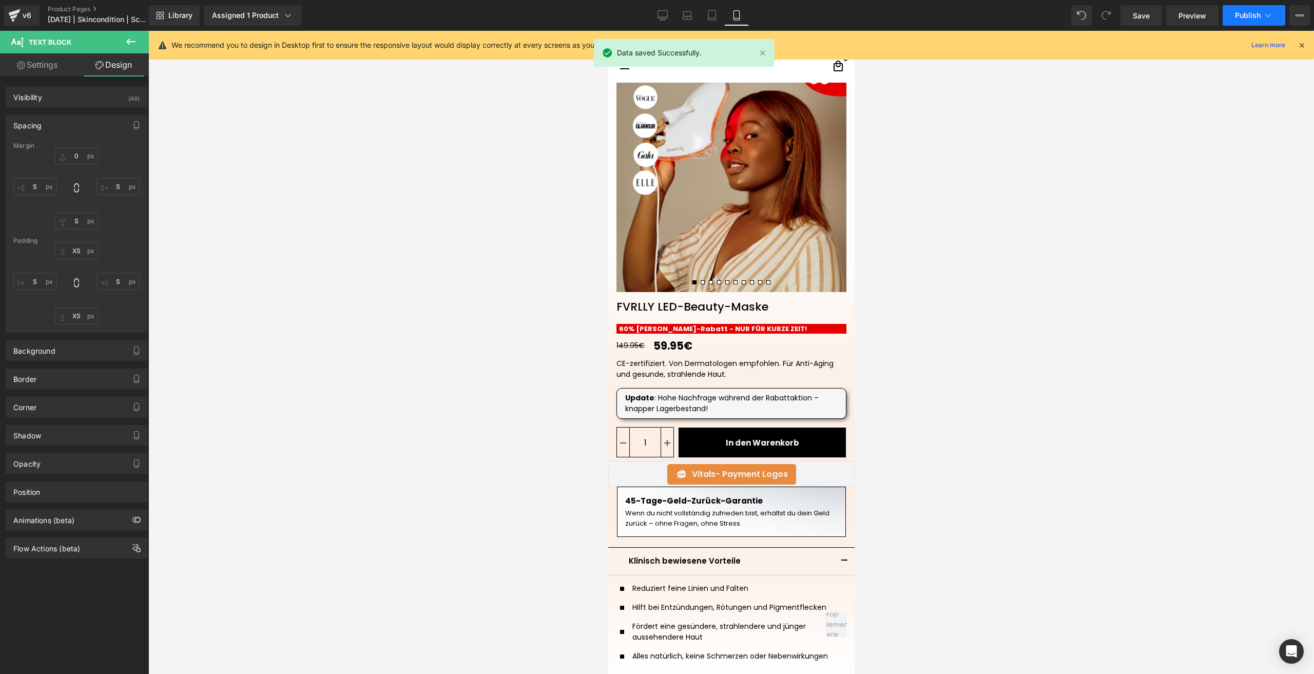
click at [1228, 12] on button "Publish" at bounding box center [1254, 15] width 63 height 21
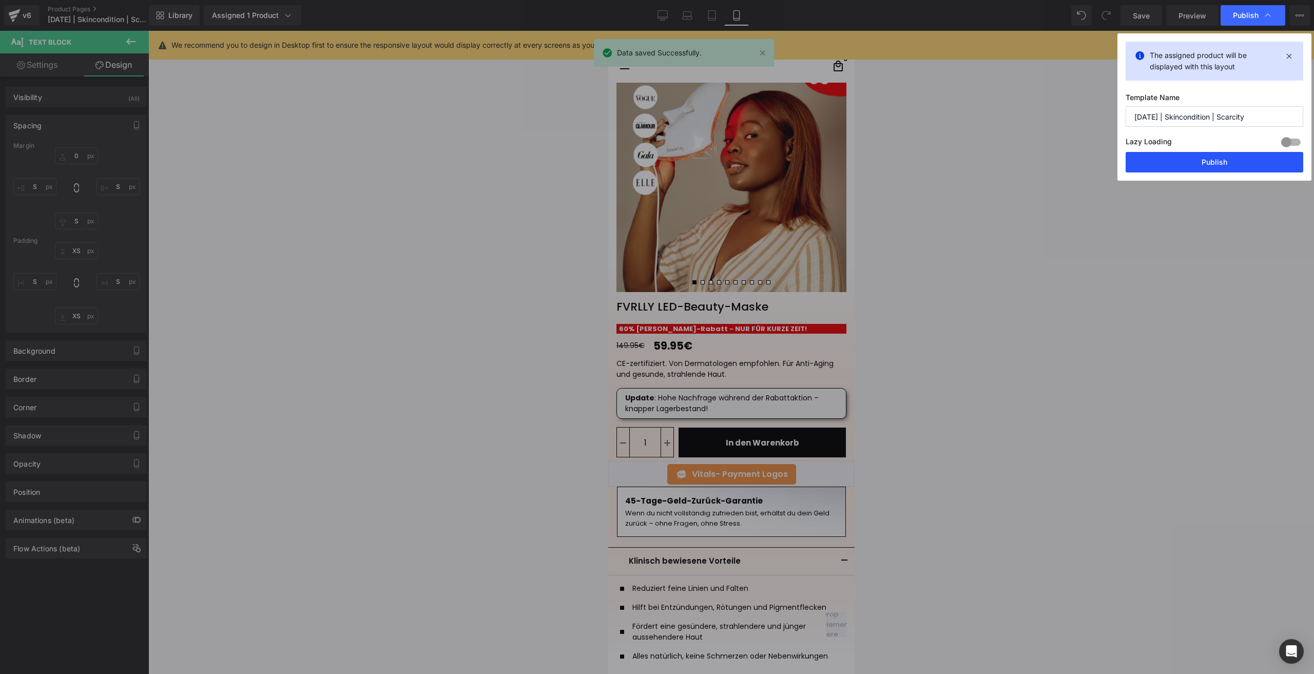
click at [0, 0] on button "Publish" at bounding box center [0, 0] width 0 height 0
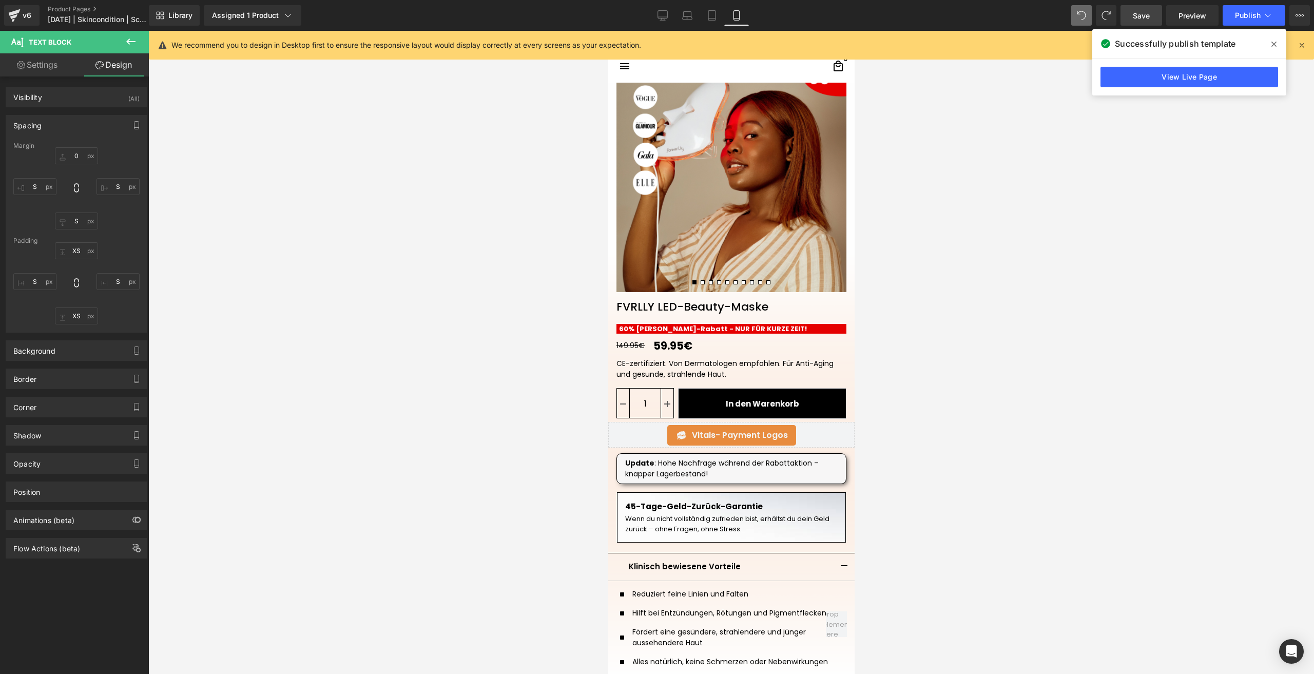
click at [1140, 13] on span "Save" at bounding box center [1141, 15] width 17 height 11
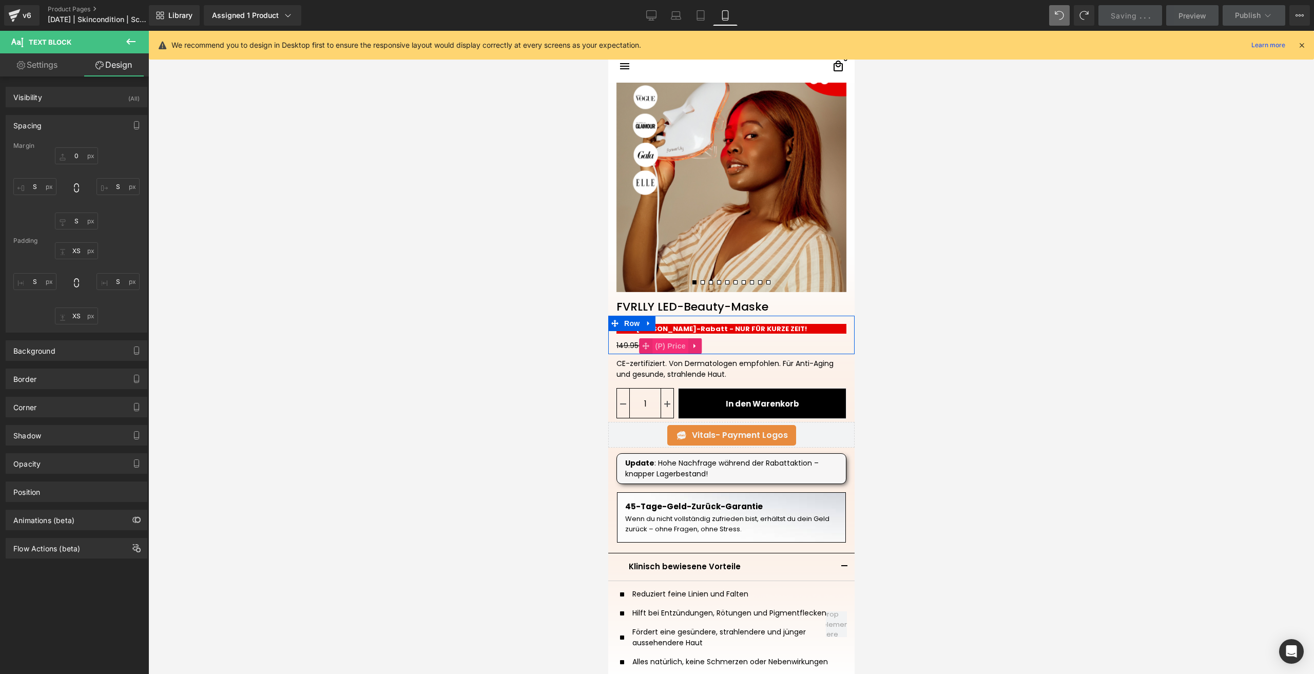
click at [658, 350] on span "(P) Price" at bounding box center [670, 345] width 36 height 15
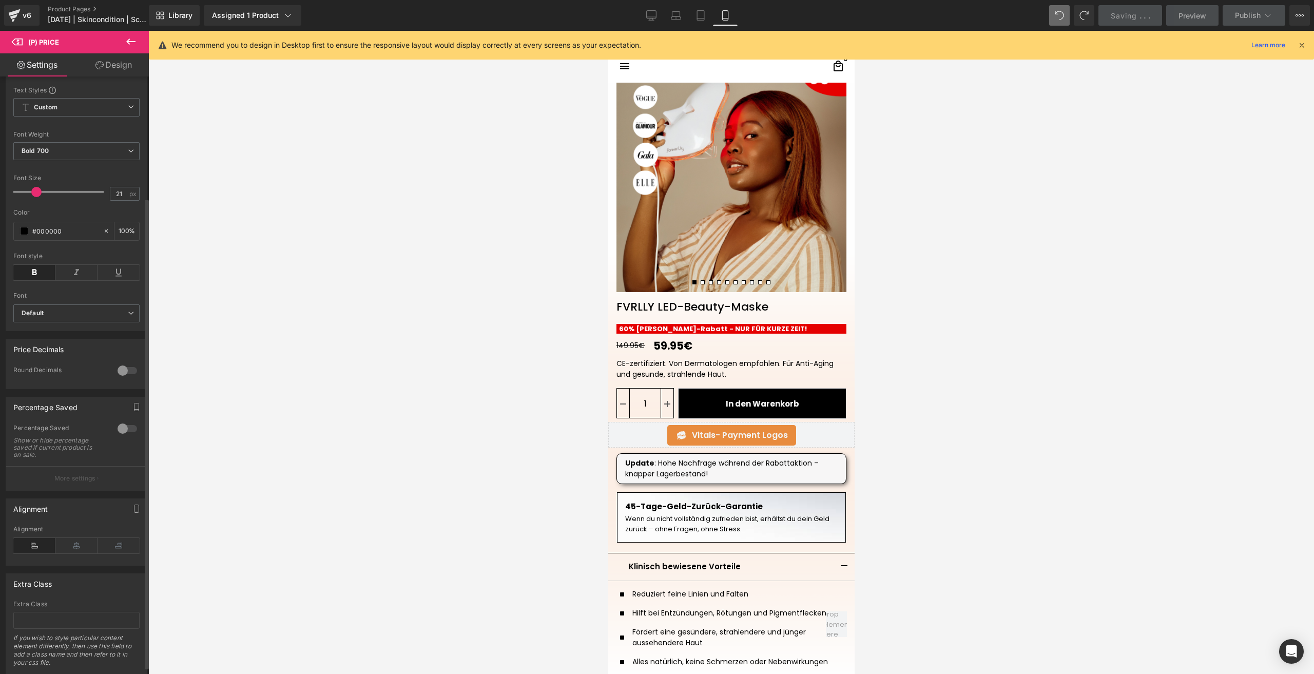
scroll to position [154, 0]
click at [125, 431] on div at bounding box center [127, 428] width 25 height 16
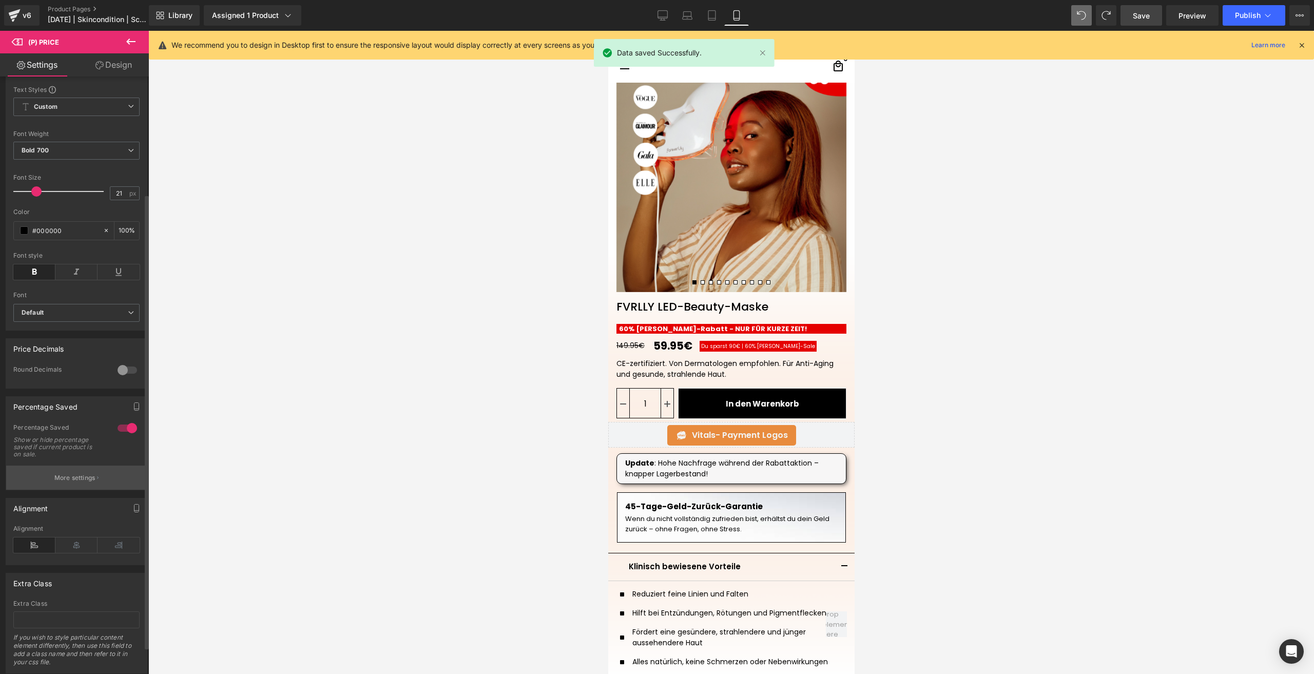
click at [74, 482] on p "More settings" at bounding box center [74, 477] width 41 height 9
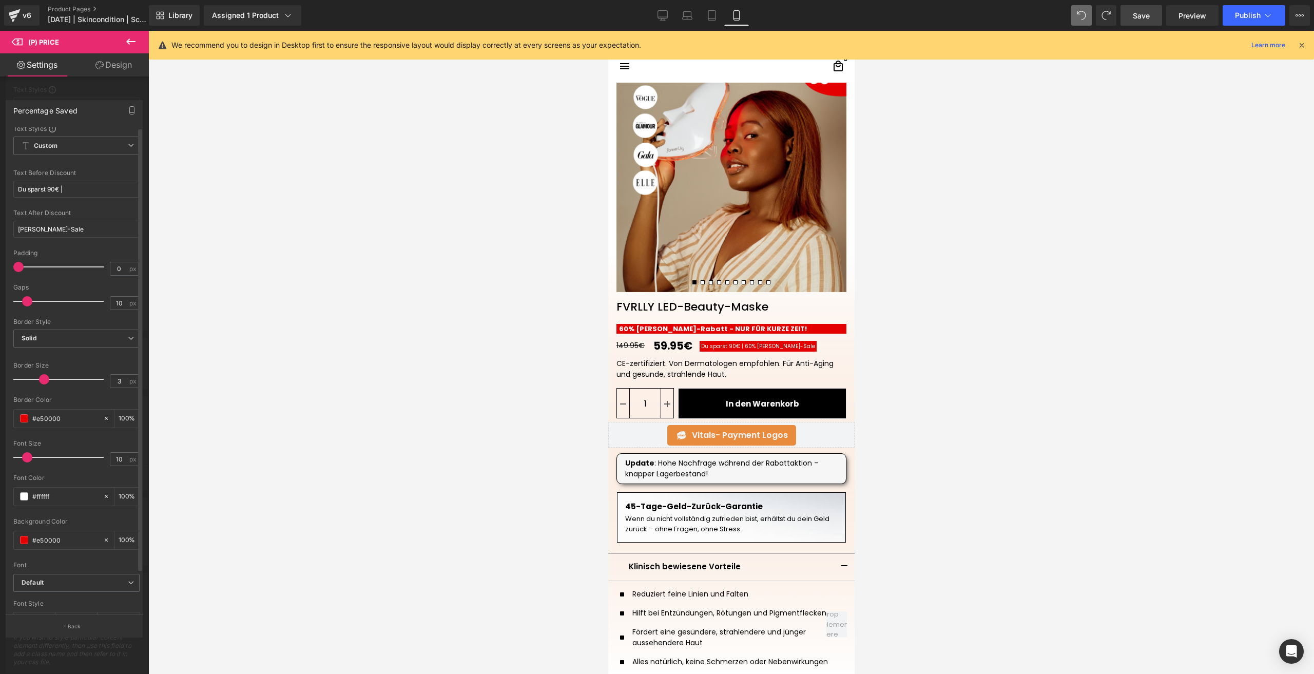
scroll to position [0, 0]
drag, startPoint x: 74, startPoint y: 189, endPoint x: -23, endPoint y: 194, distance: 97.1
click at [0, 194] on html "(P) Price You are previewing how the will restyle your page. You can not edit E…" at bounding box center [657, 337] width 1314 height 674
click at [120, 303] on input "10" at bounding box center [119, 306] width 18 height 13
type input "15"
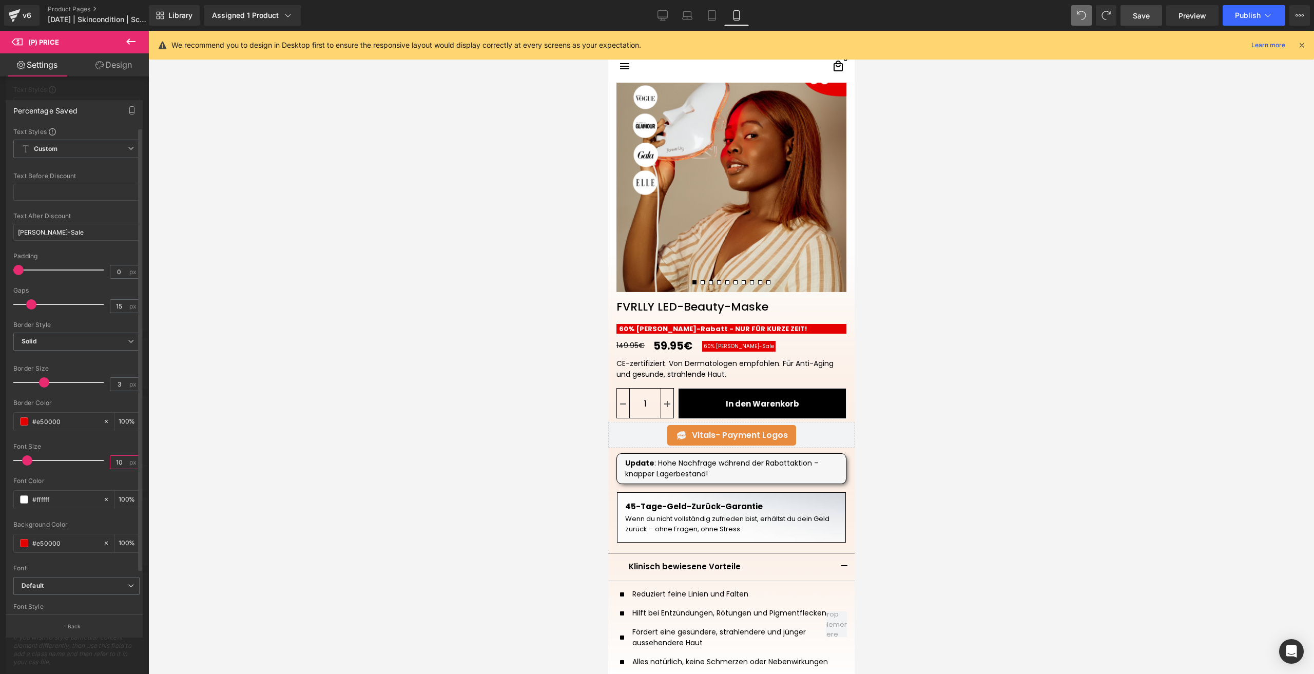
click at [116, 463] on input "10" at bounding box center [119, 462] width 18 height 13
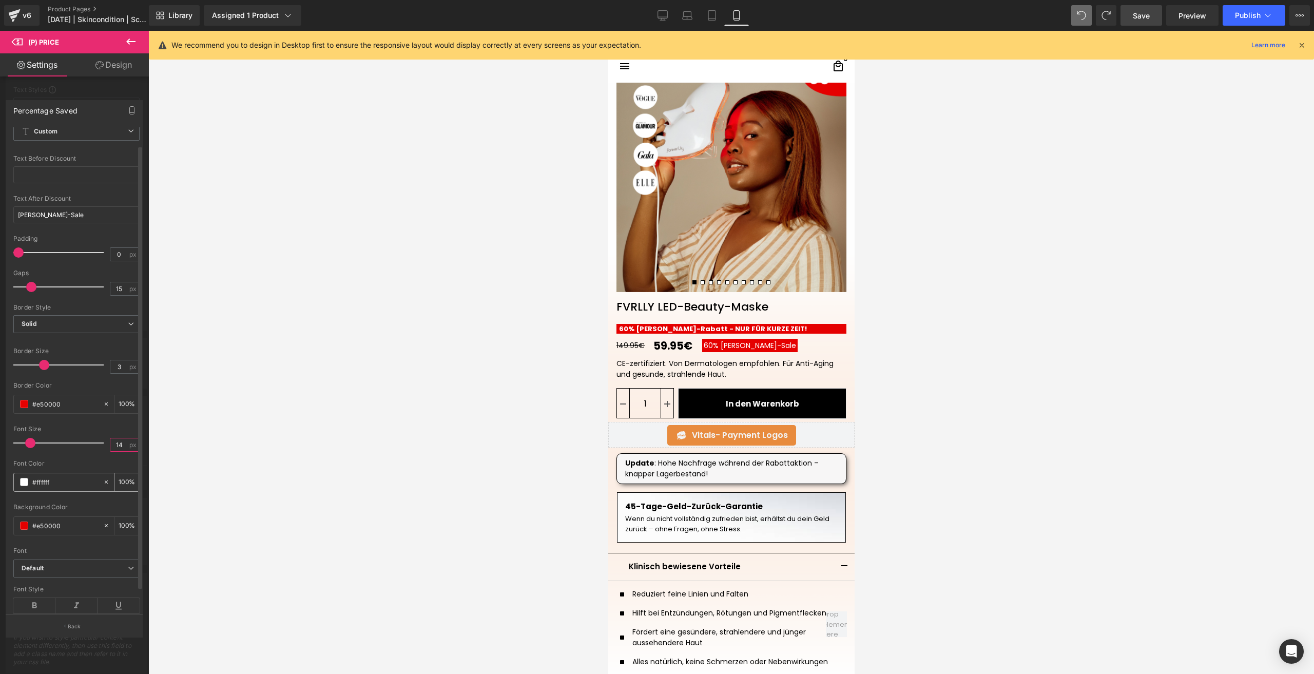
scroll to position [46, 0]
click at [27, 577] on icon at bounding box center [34, 584] width 42 height 15
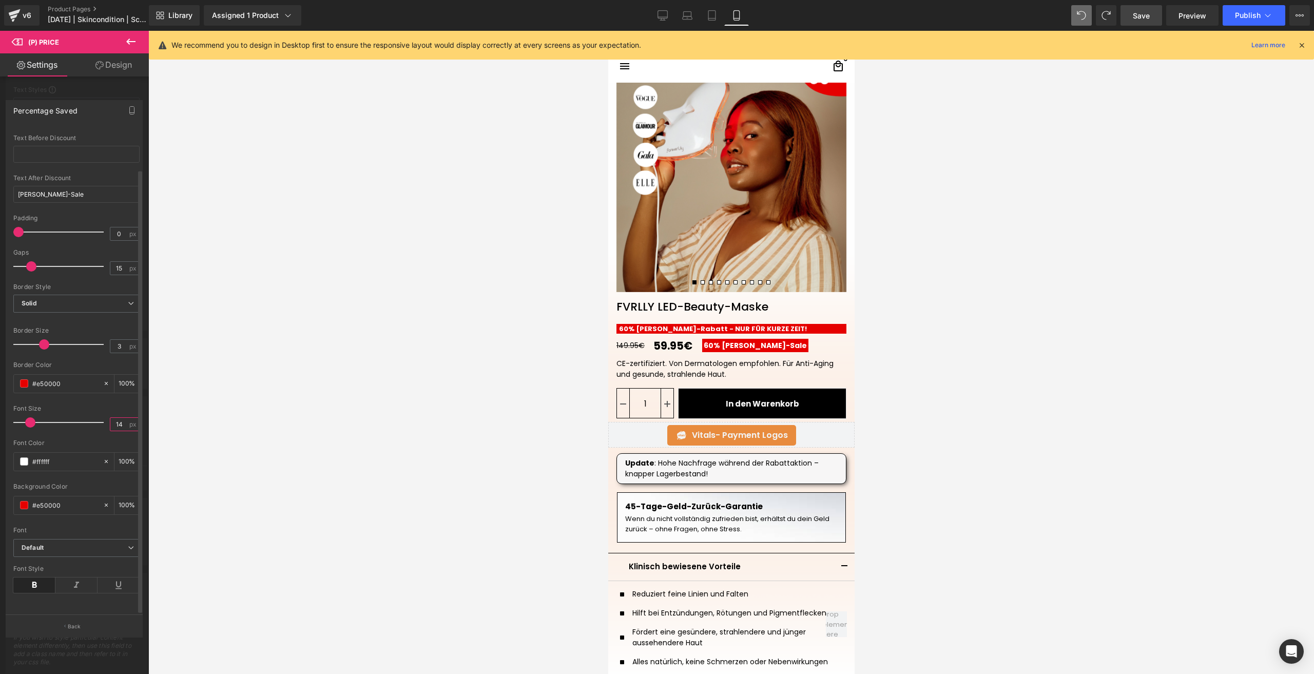
click at [119, 418] on input "14" at bounding box center [119, 424] width 18 height 13
type input "13"
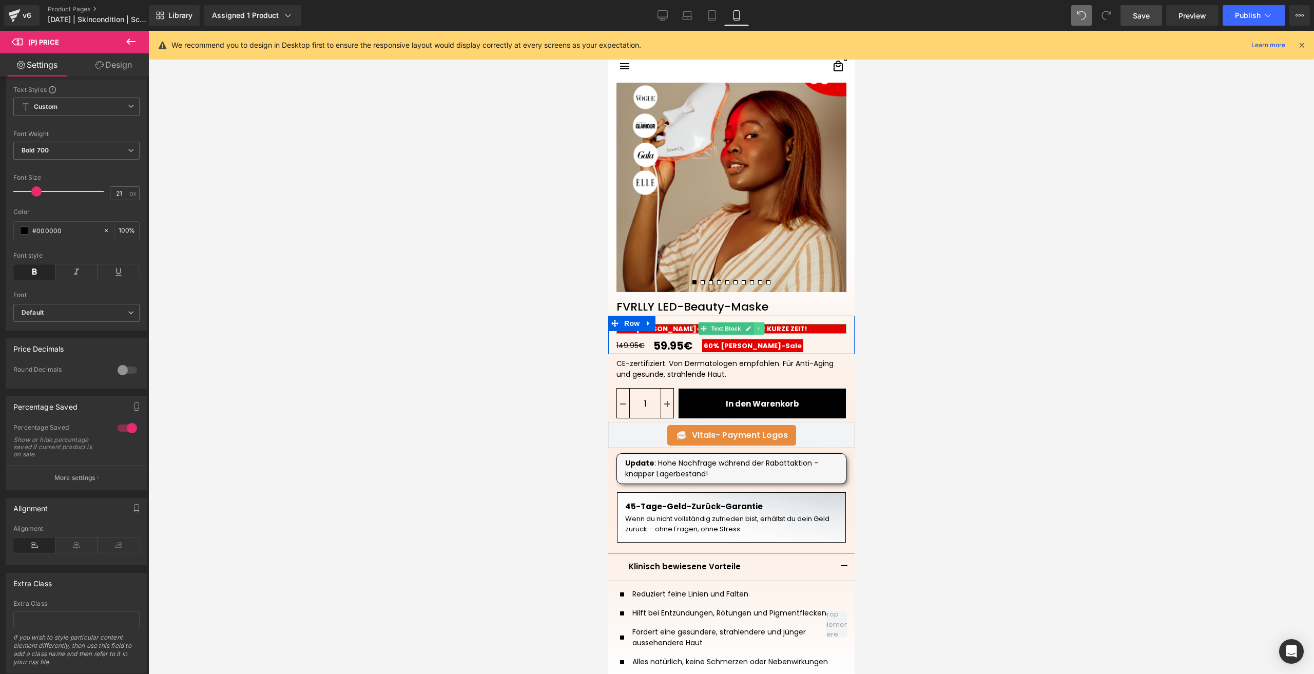
click at [756, 331] on icon at bounding box center [759, 328] width 6 height 6
click at [759, 331] on link at bounding box center [764, 328] width 11 height 12
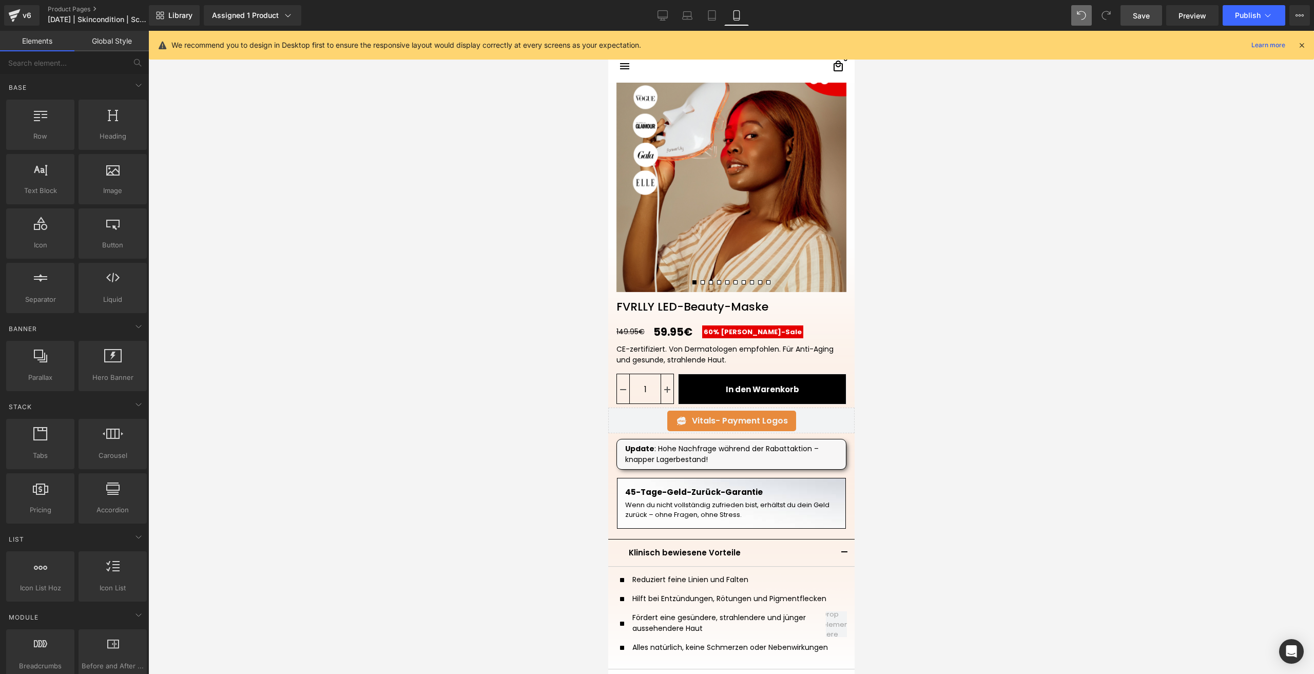
click at [1142, 11] on span "Save" at bounding box center [1141, 15] width 17 height 11
click at [1231, 23] on button "Publish" at bounding box center [1254, 15] width 63 height 21
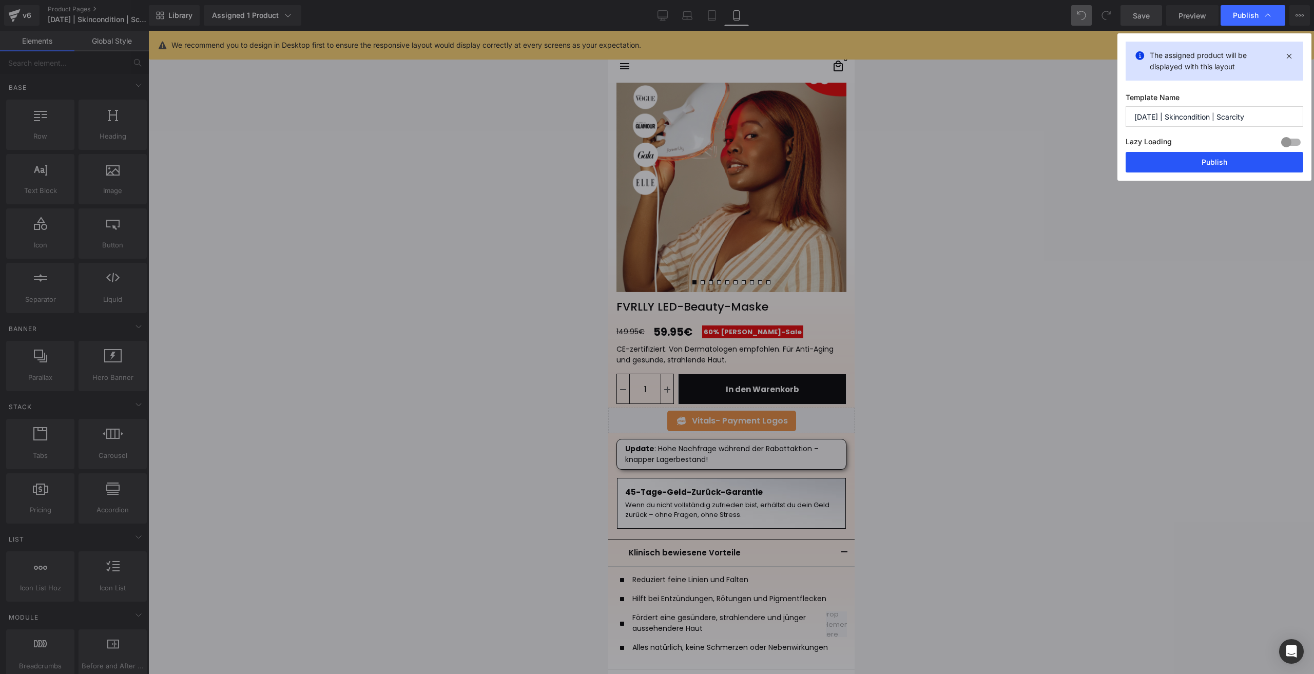
click at [0, 0] on button "Publish" at bounding box center [0, 0] width 0 height 0
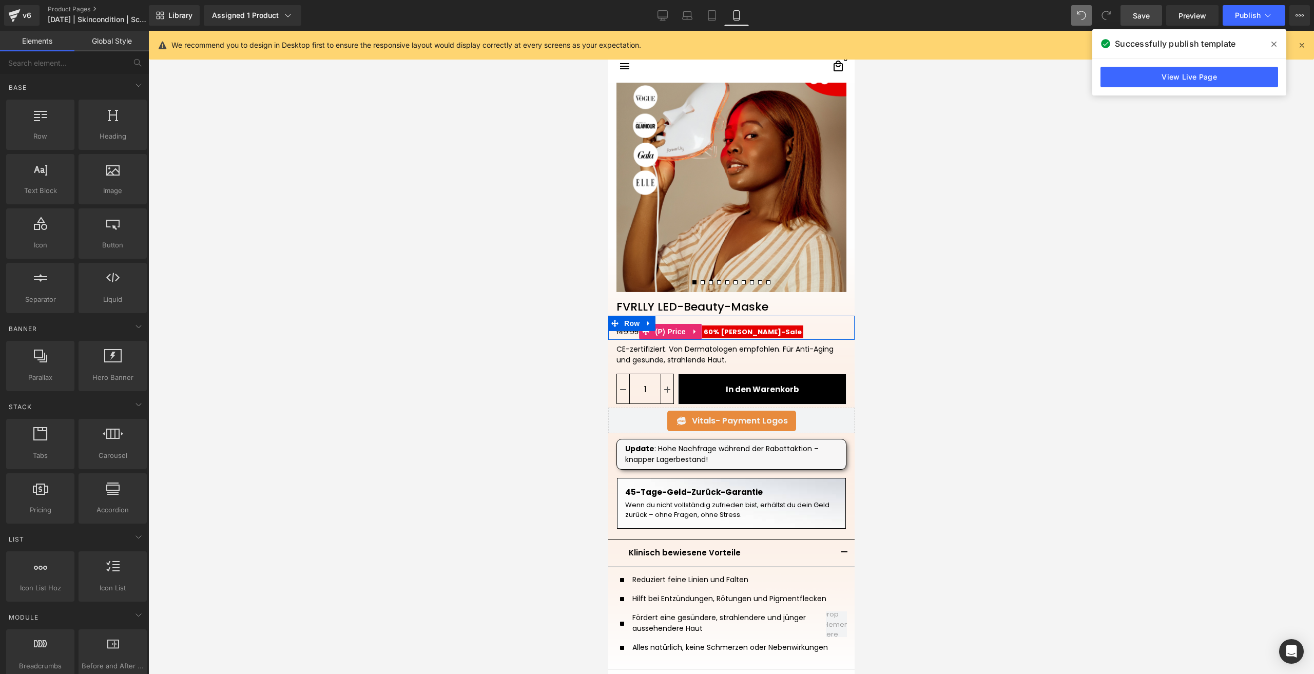
click at [733, 335] on span "[PERSON_NAME]-Sale" at bounding box center [760, 332] width 81 height 10
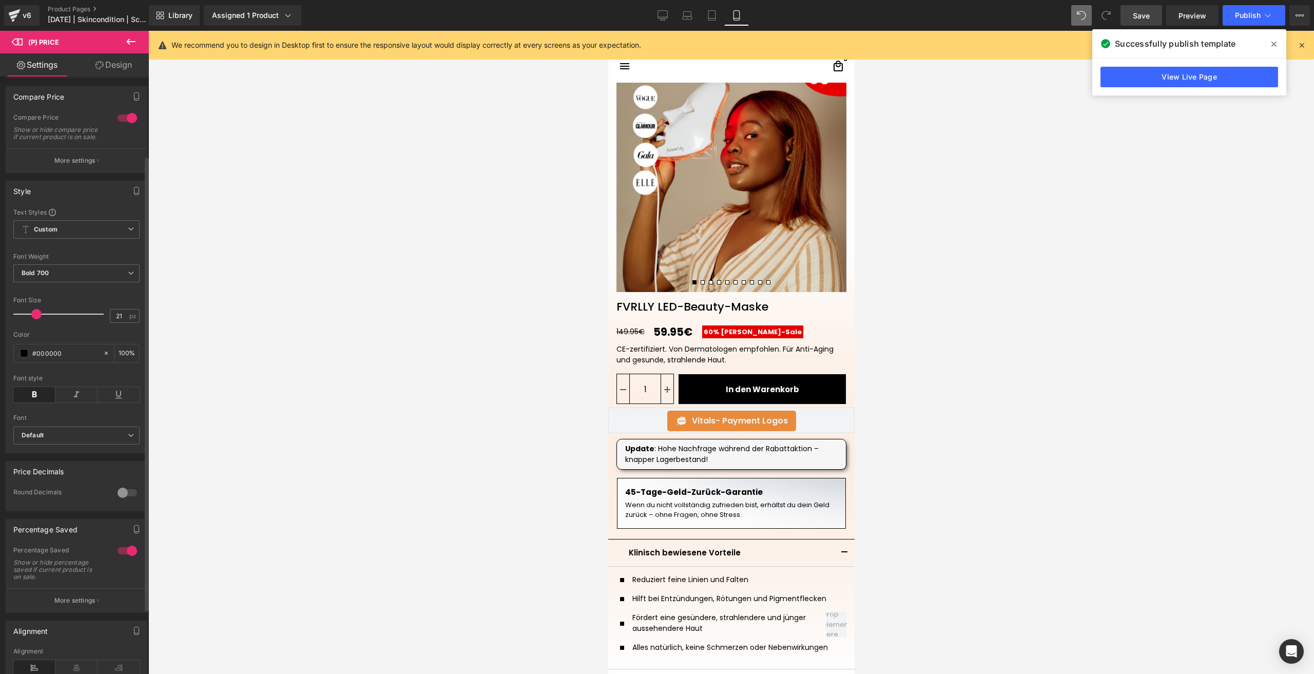
scroll to position [189, 0]
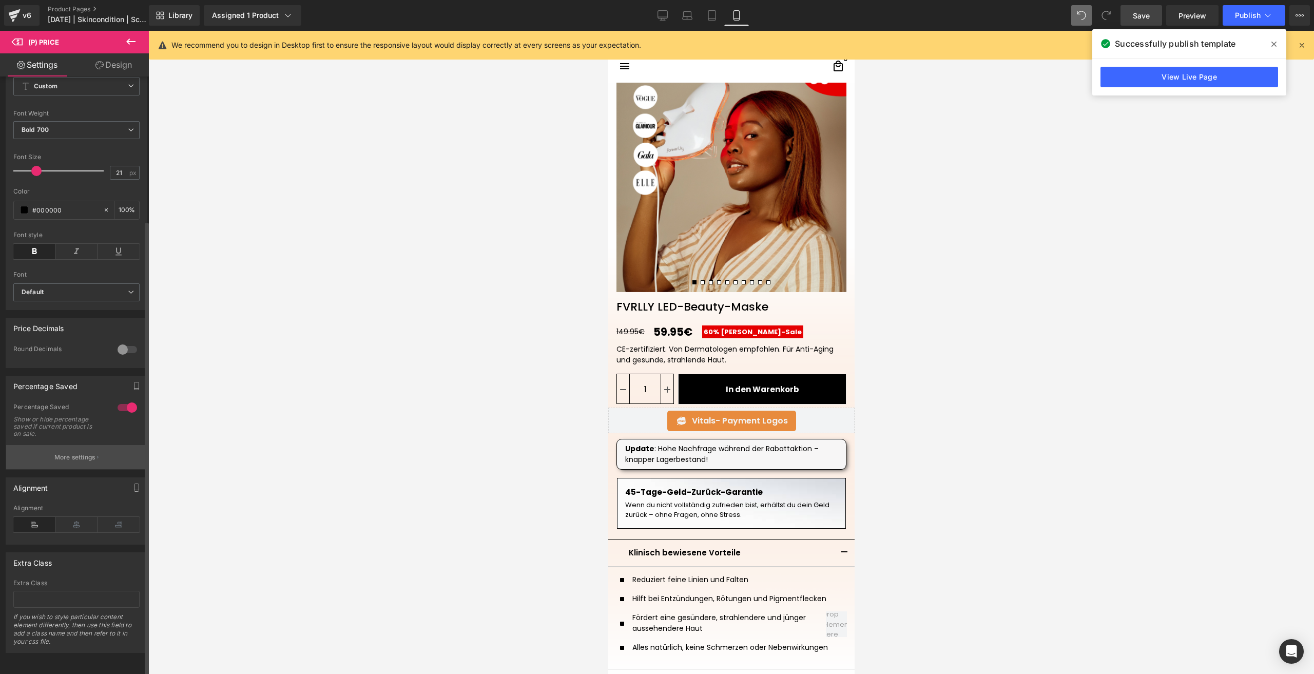
click at [65, 445] on button "More settings" at bounding box center [76, 457] width 141 height 24
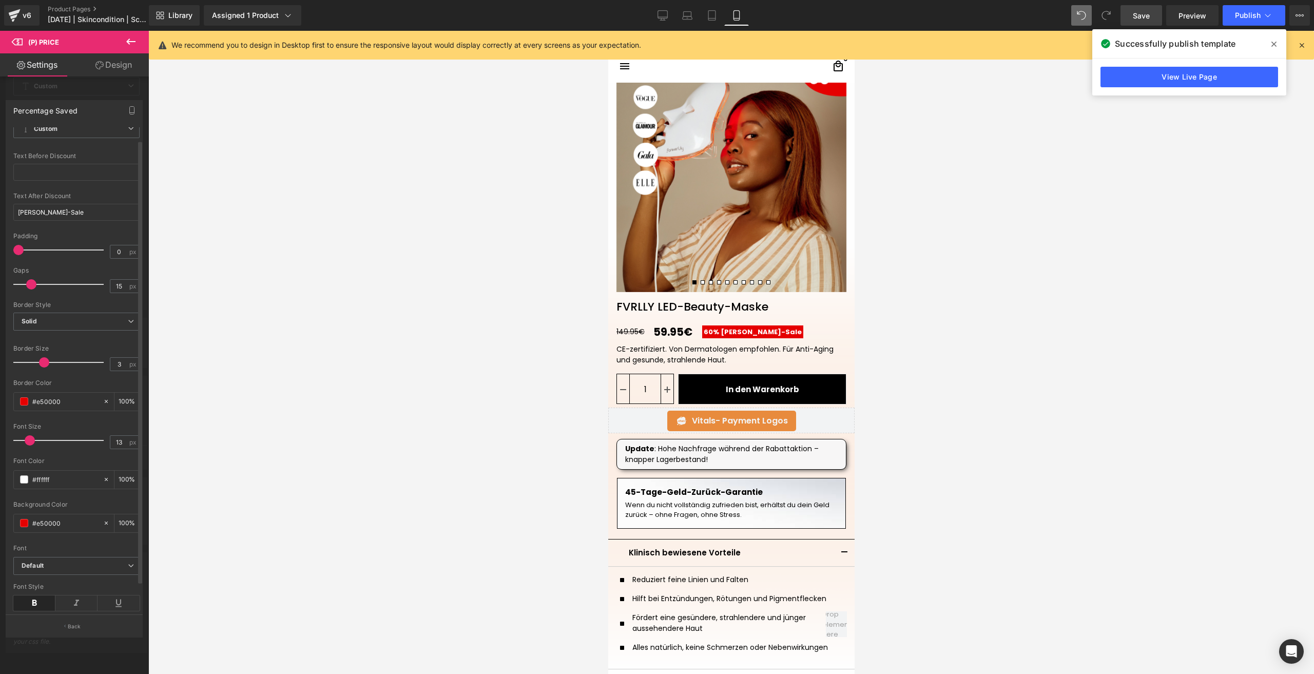
scroll to position [46, 0]
drag, startPoint x: 72, startPoint y: 187, endPoint x: 47, endPoint y: 189, distance: 25.3
click at [47, 189] on input "[PERSON_NAME]-Sale" at bounding box center [76, 194] width 126 height 17
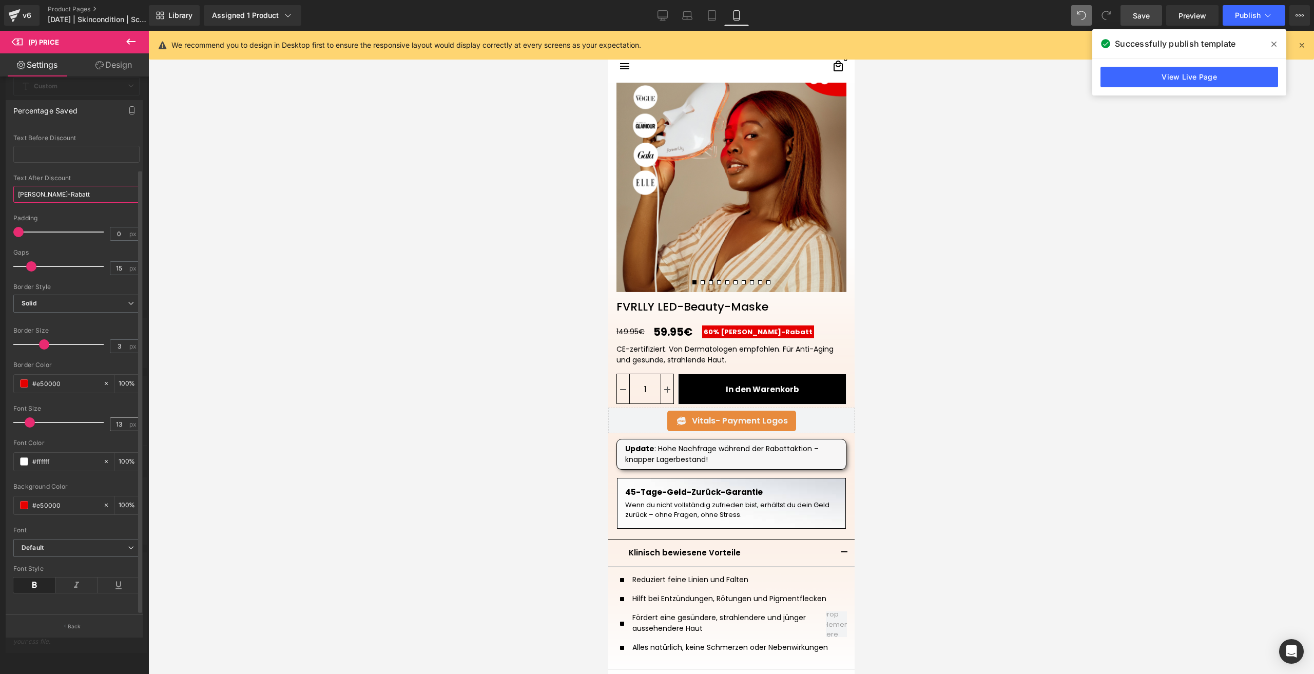
type input "Sommer-Rabatt"
click at [123, 418] on input "13" at bounding box center [119, 424] width 18 height 13
type input "12"
click at [1087, 6] on span at bounding box center [1081, 15] width 21 height 21
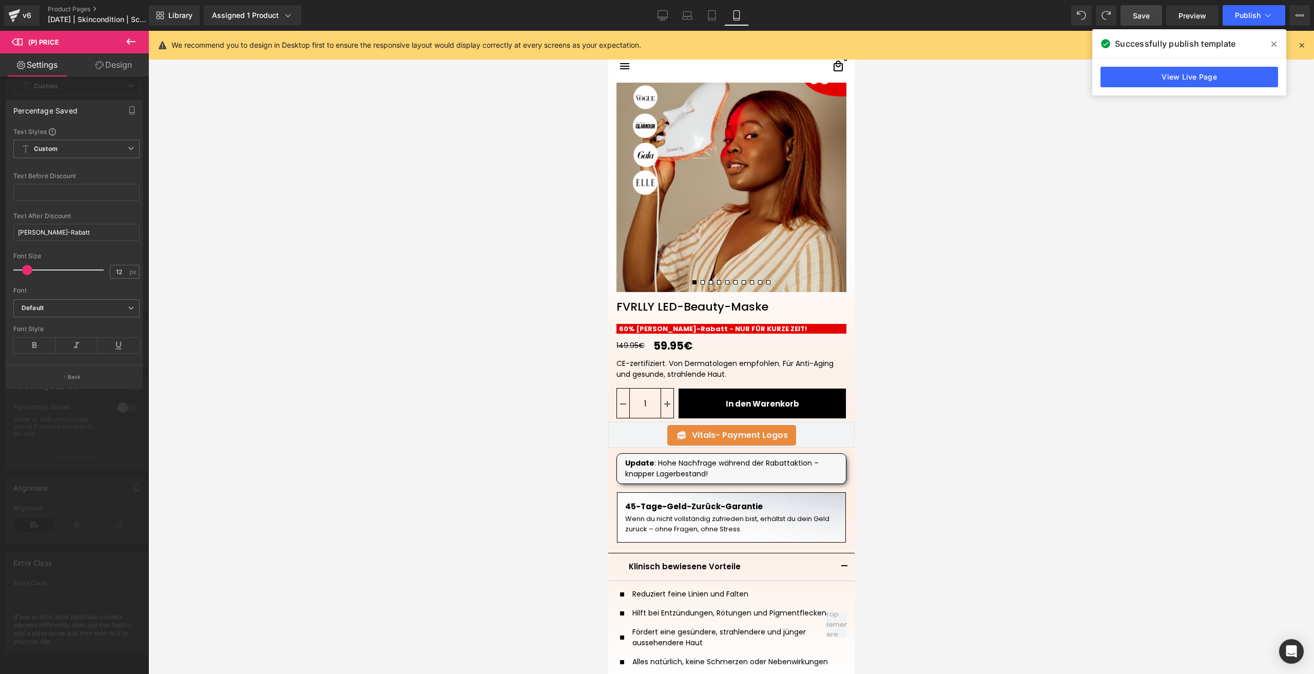
click at [1146, 10] on span "Save" at bounding box center [1141, 15] width 17 height 11
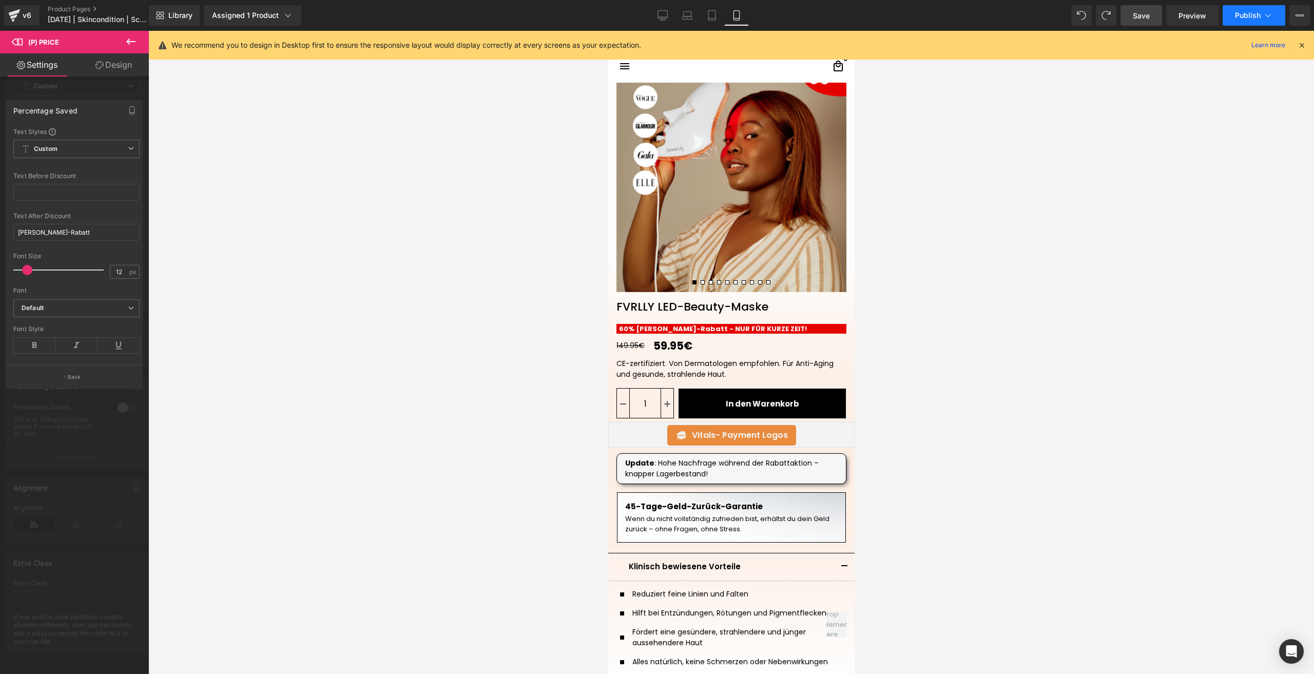
click at [1232, 22] on button "Publish" at bounding box center [1254, 15] width 63 height 21
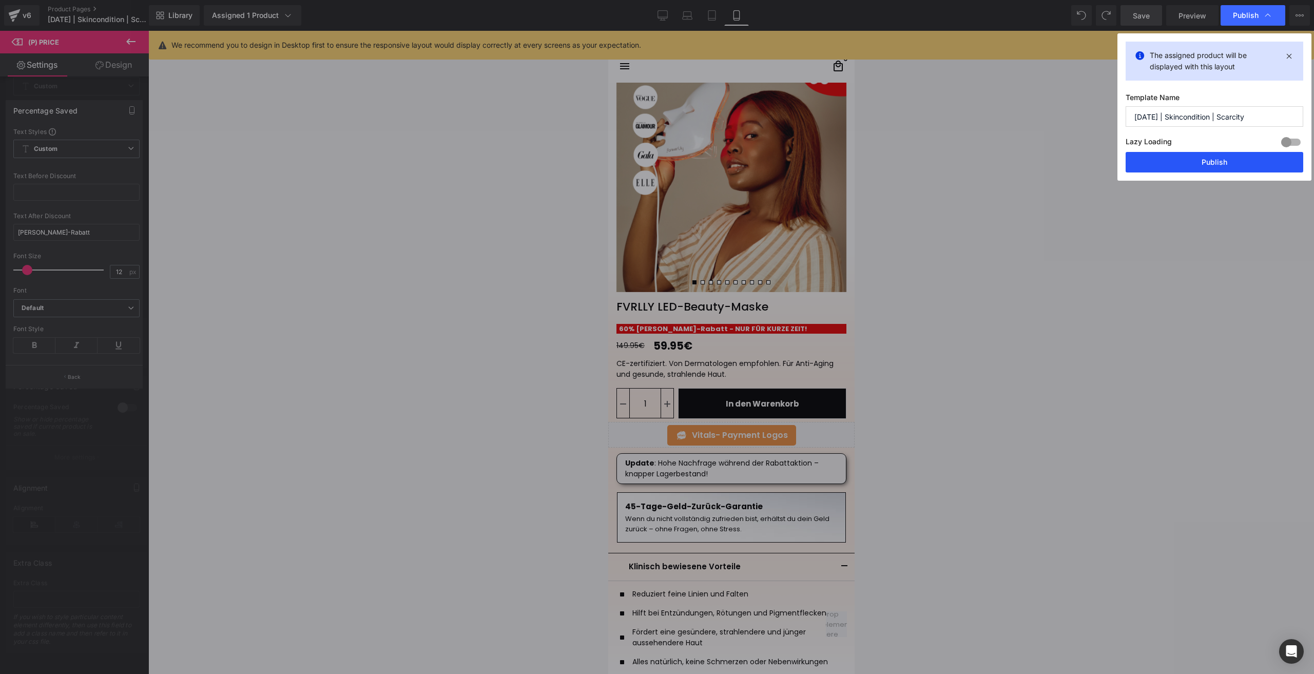
click at [135, 660] on button "Publish" at bounding box center [112, 666] width 45 height 12
